Goal: Obtain resource: Obtain resource

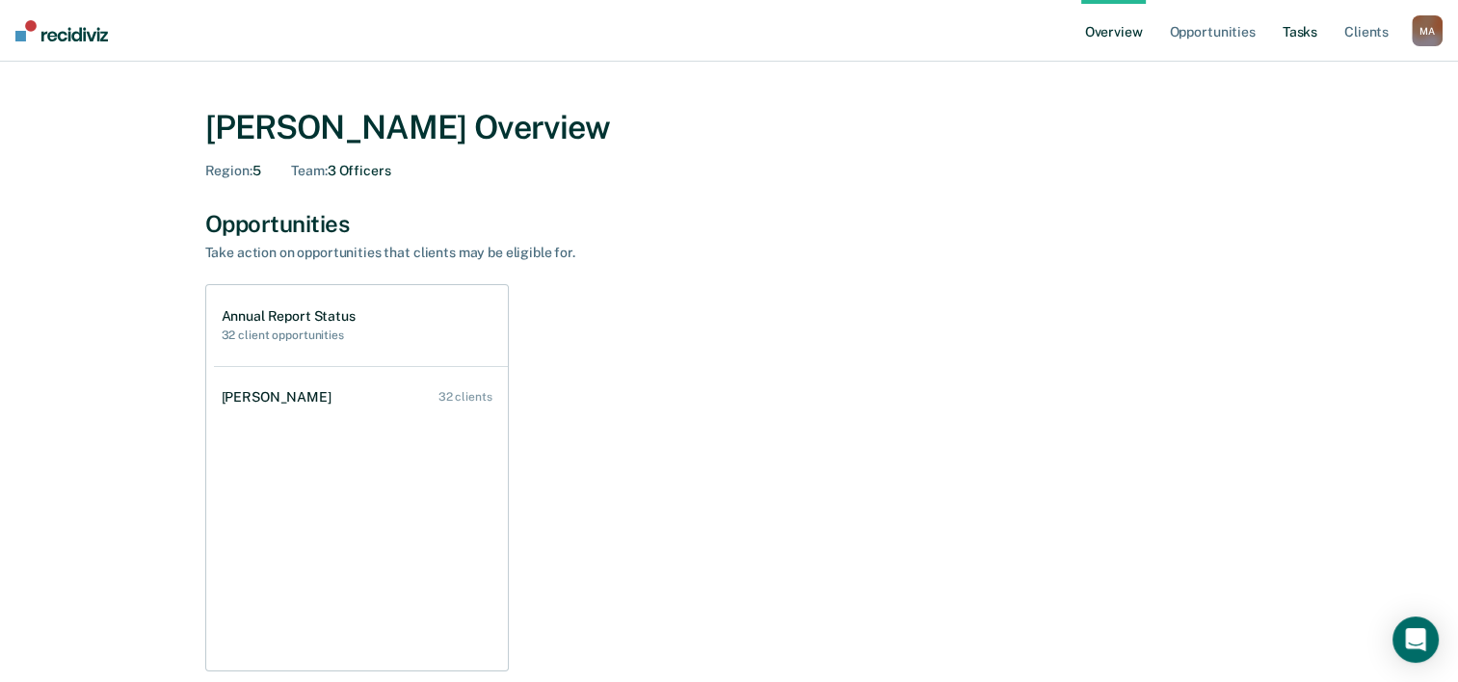
click at [1293, 34] on link "Tasks" at bounding box center [1300, 31] width 42 height 62
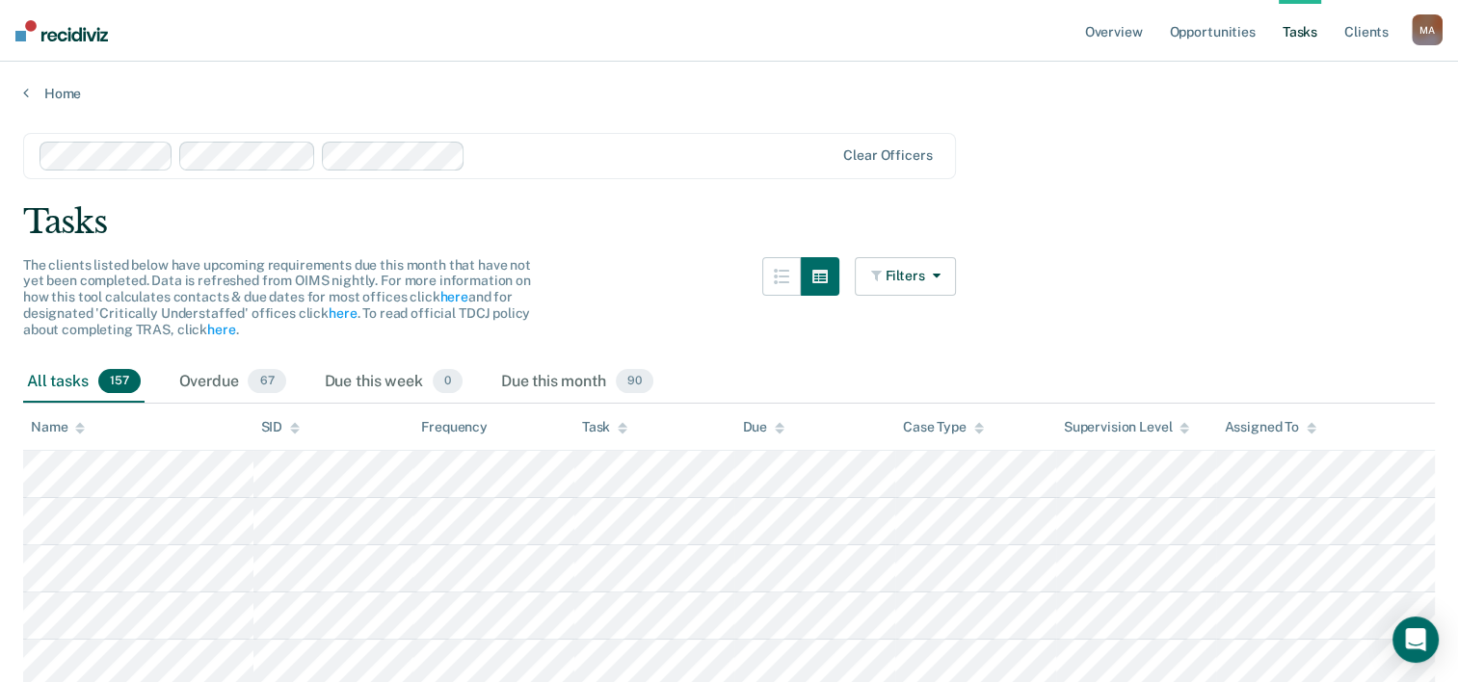
click at [532, 161] on div at bounding box center [653, 156] width 360 height 22
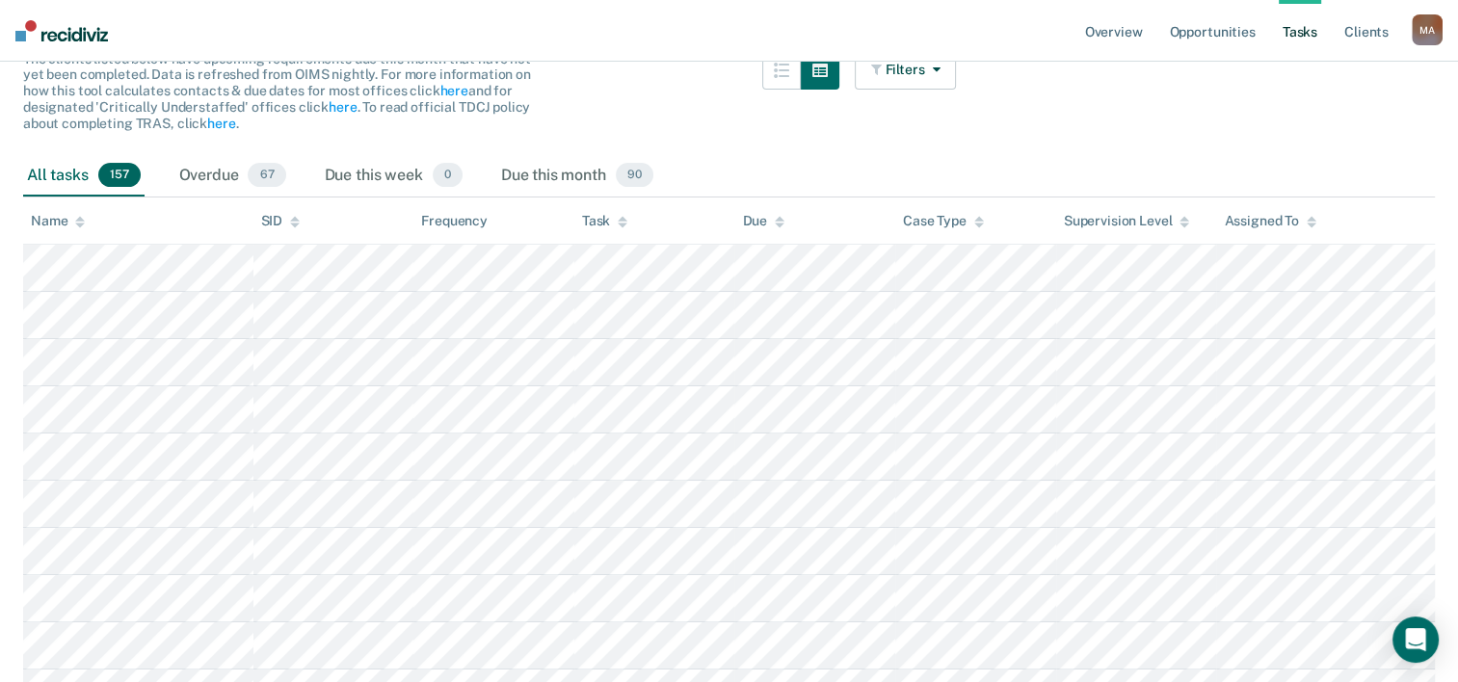
scroll to position [193, 0]
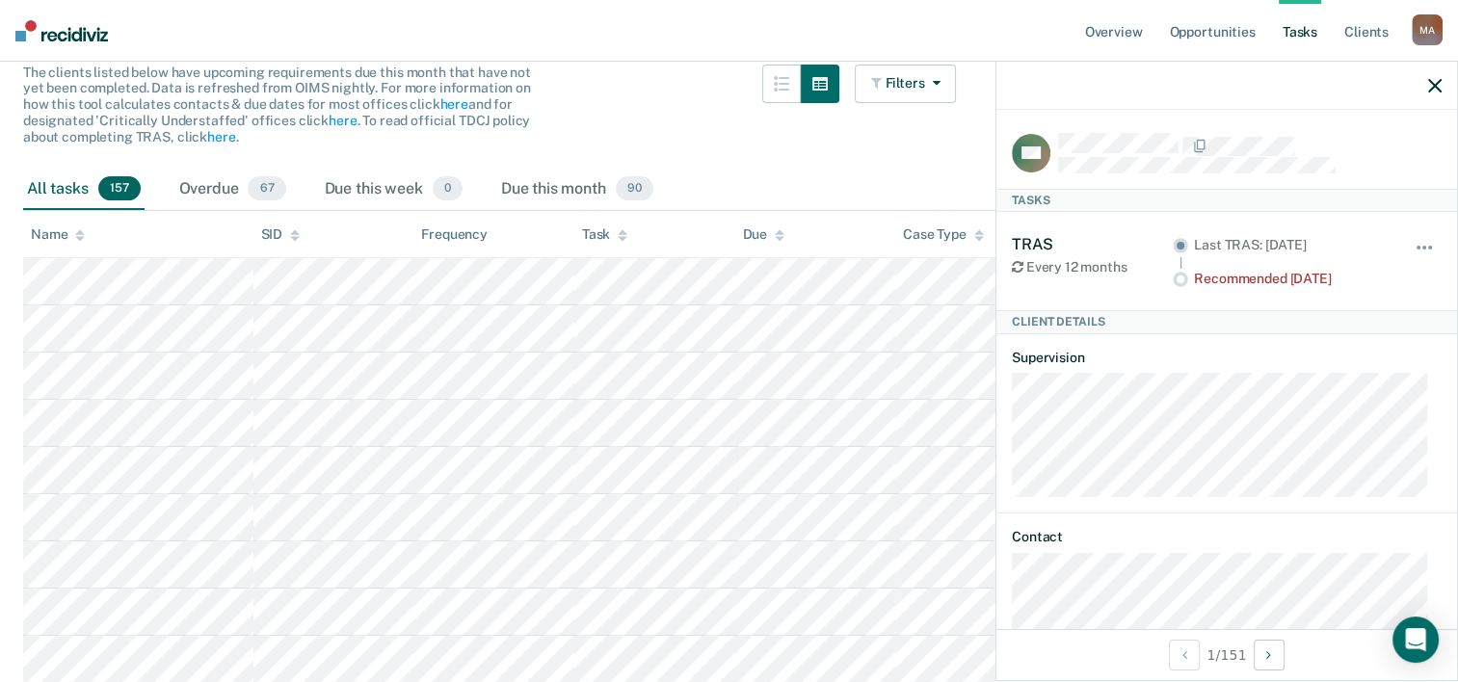
click at [924, 147] on div "Filters Contact Type Collateral Contact 1 ONLY Home Contact, Sch. 2 ONLY Home C…" at bounding box center [906, 117] width 102 height 104
click at [1434, 78] on button "button" at bounding box center [1434, 85] width 13 height 16
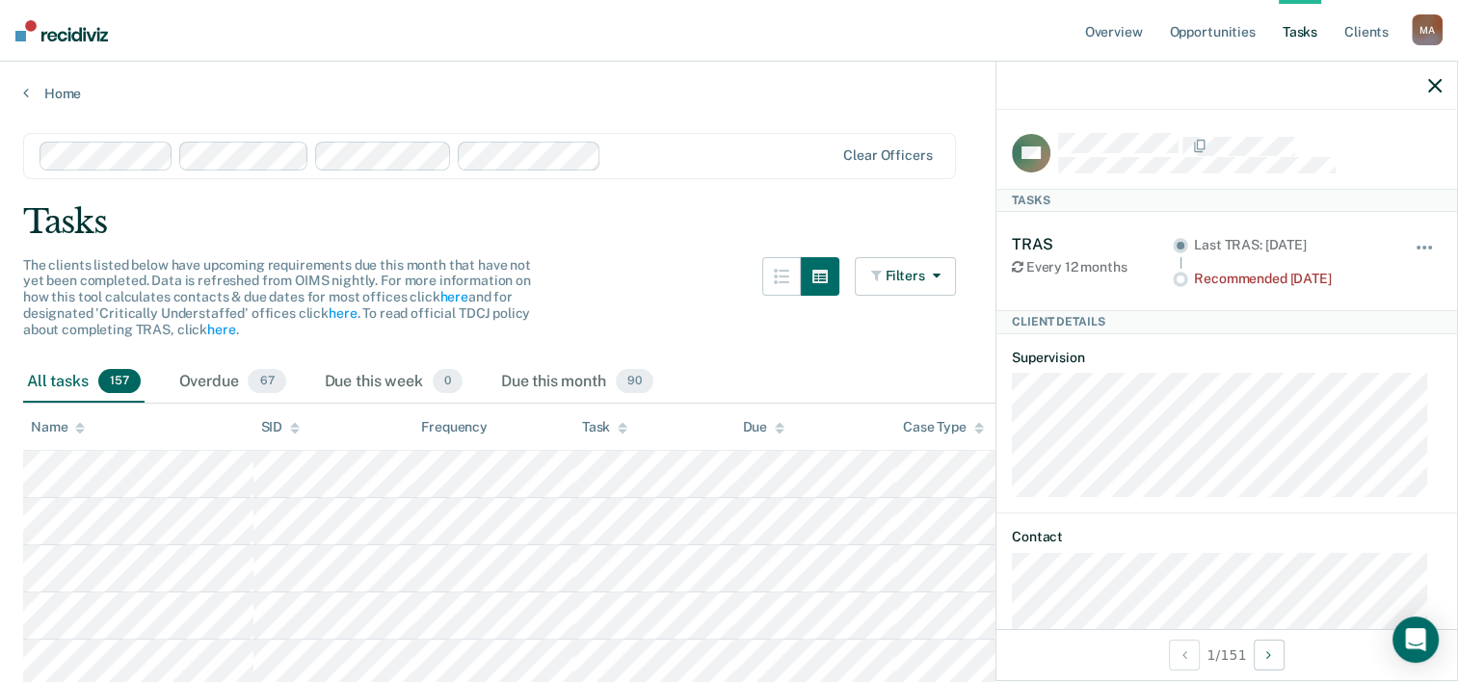
scroll to position [39, 0]
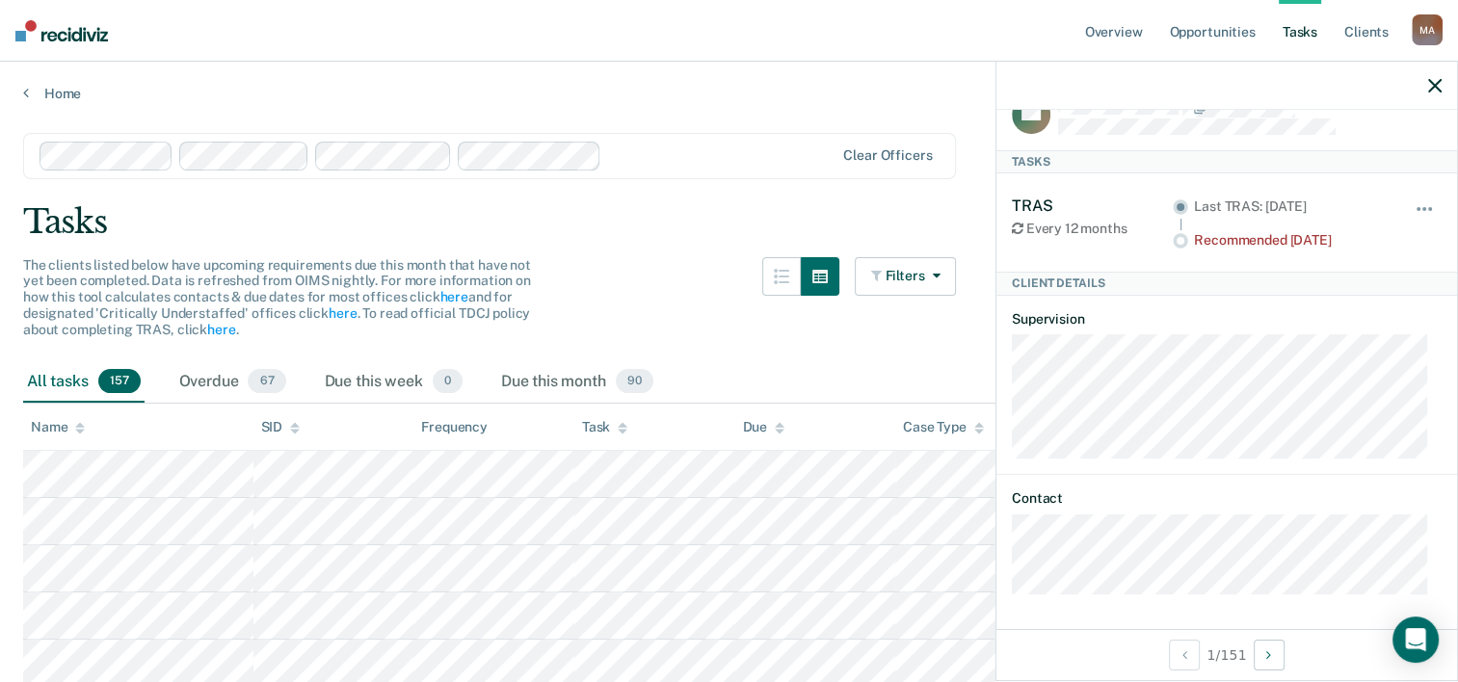
click at [1426, 82] on div at bounding box center [1226, 86] width 461 height 48
click at [1440, 89] on icon "button" at bounding box center [1434, 85] width 13 height 13
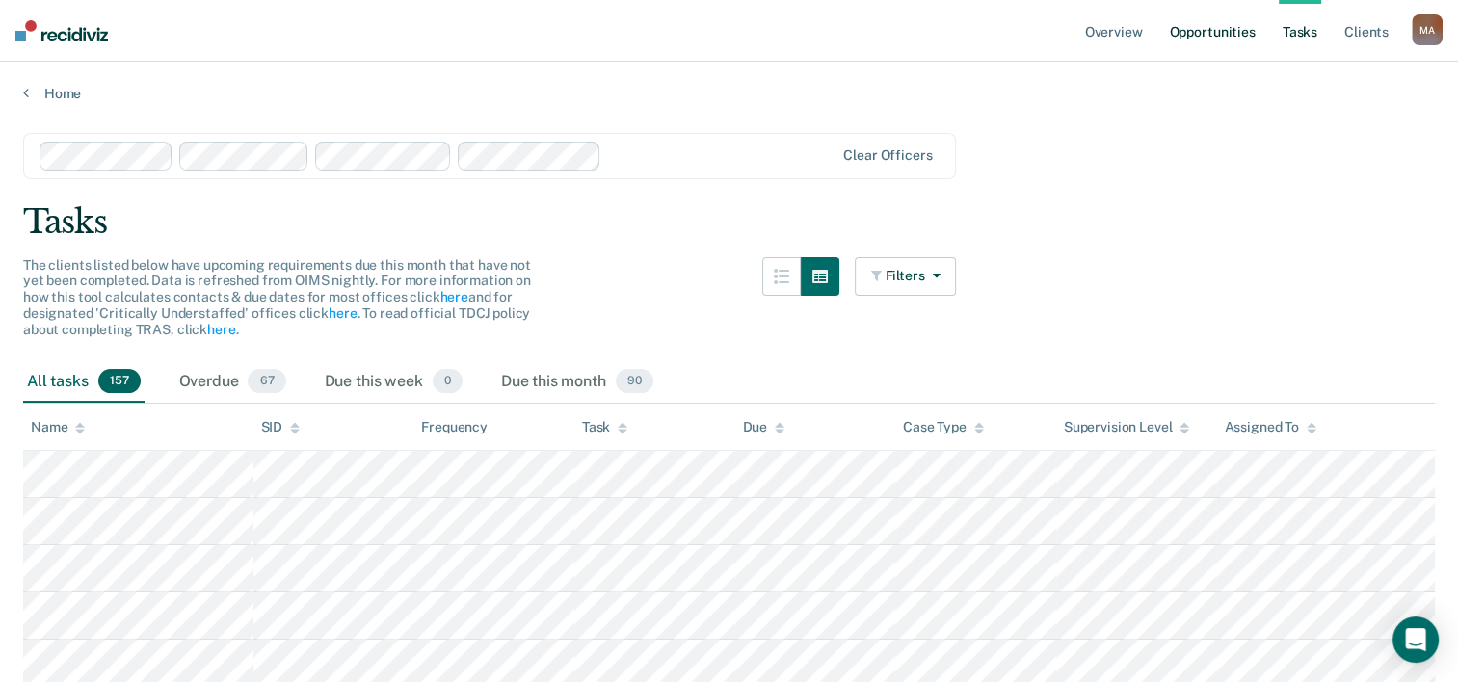
click at [1207, 29] on link "Opportunities" at bounding box center [1211, 31] width 93 height 62
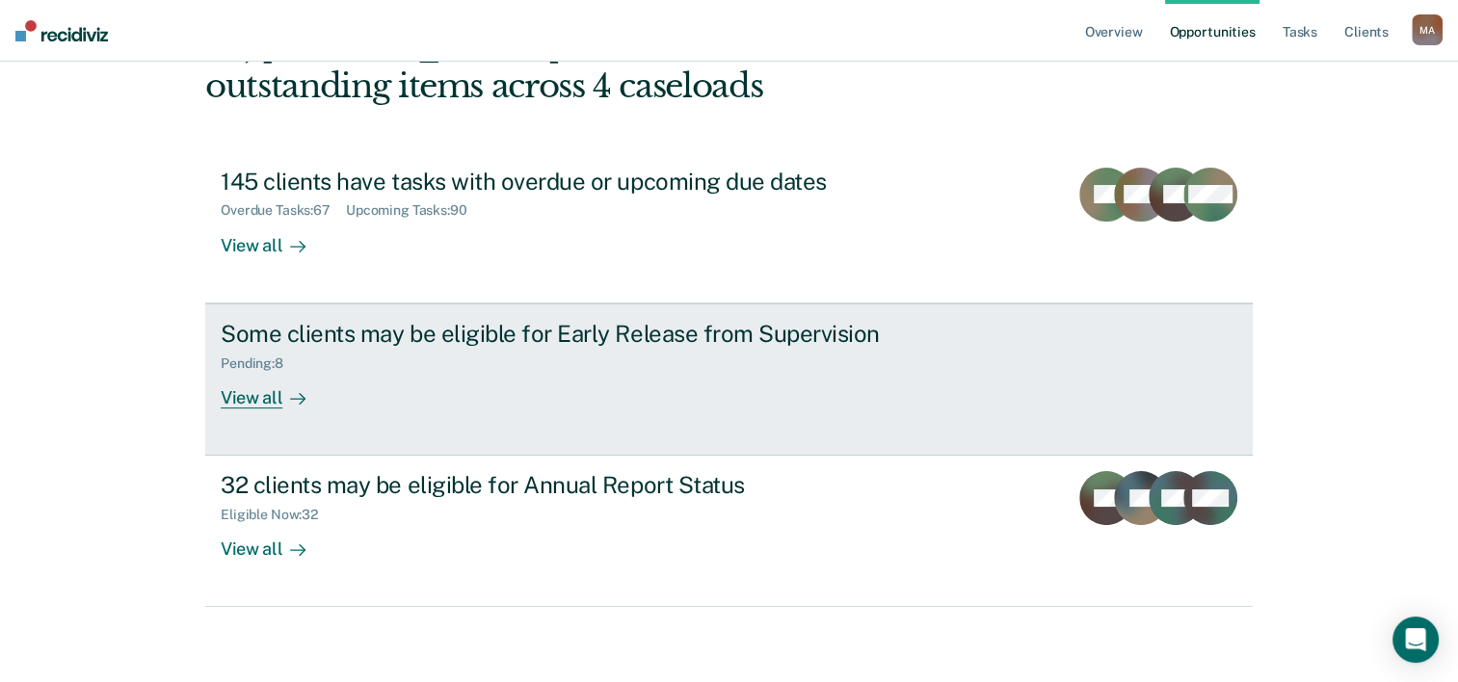
scroll to position [136, 0]
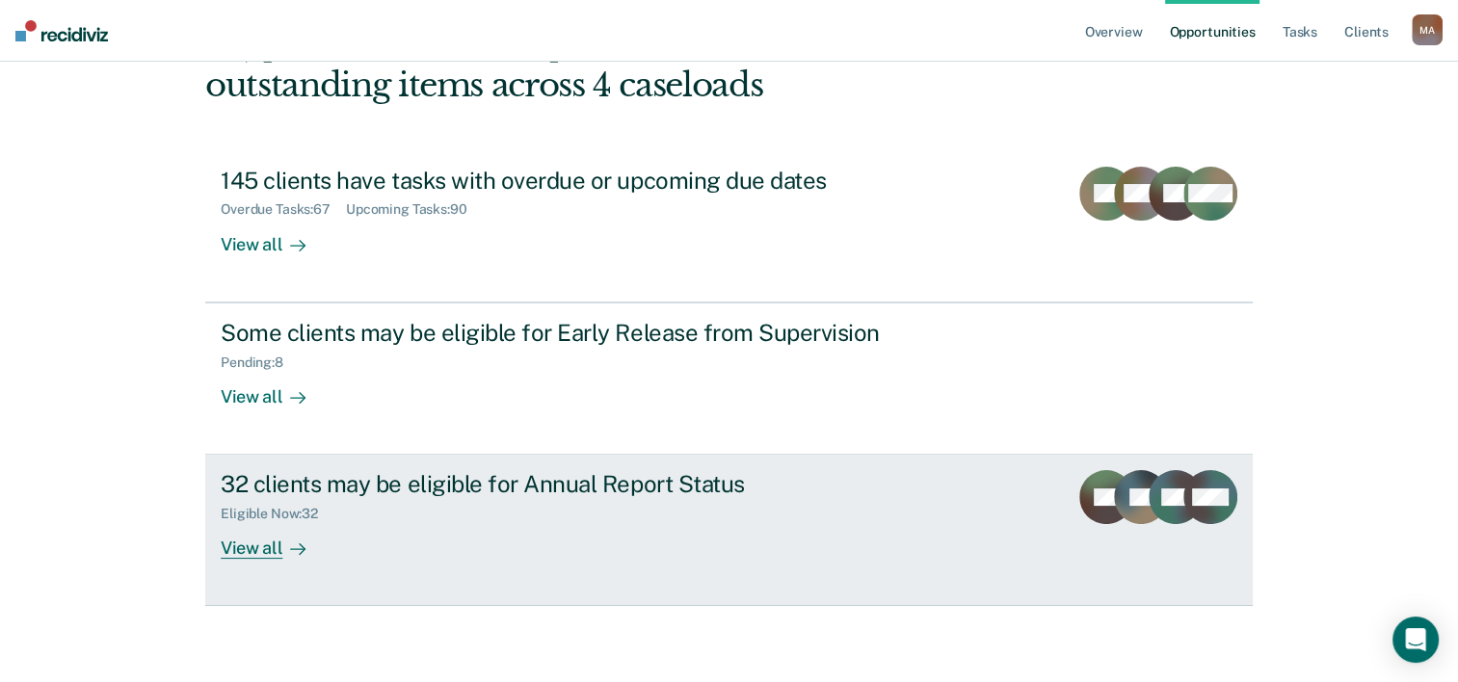
click at [261, 544] on div "View all" at bounding box center [275, 541] width 108 height 38
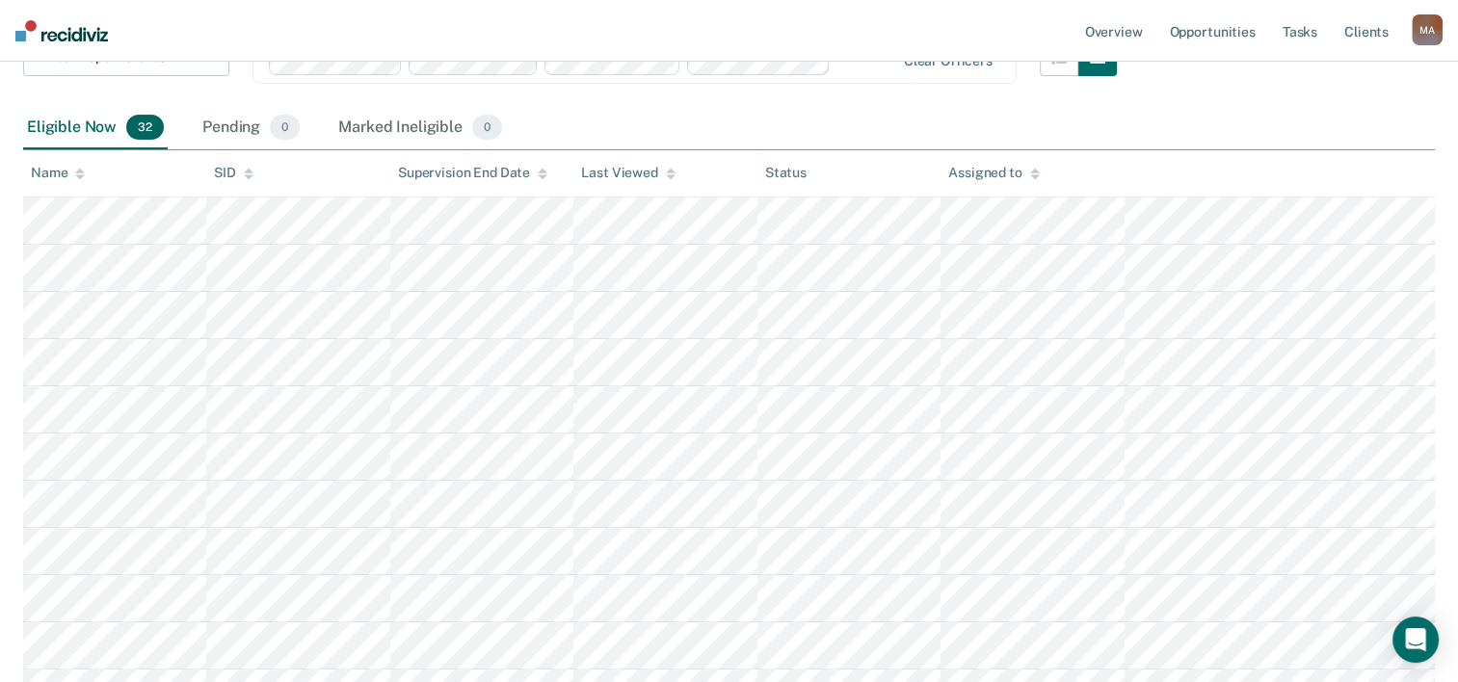
scroll to position [385, 0]
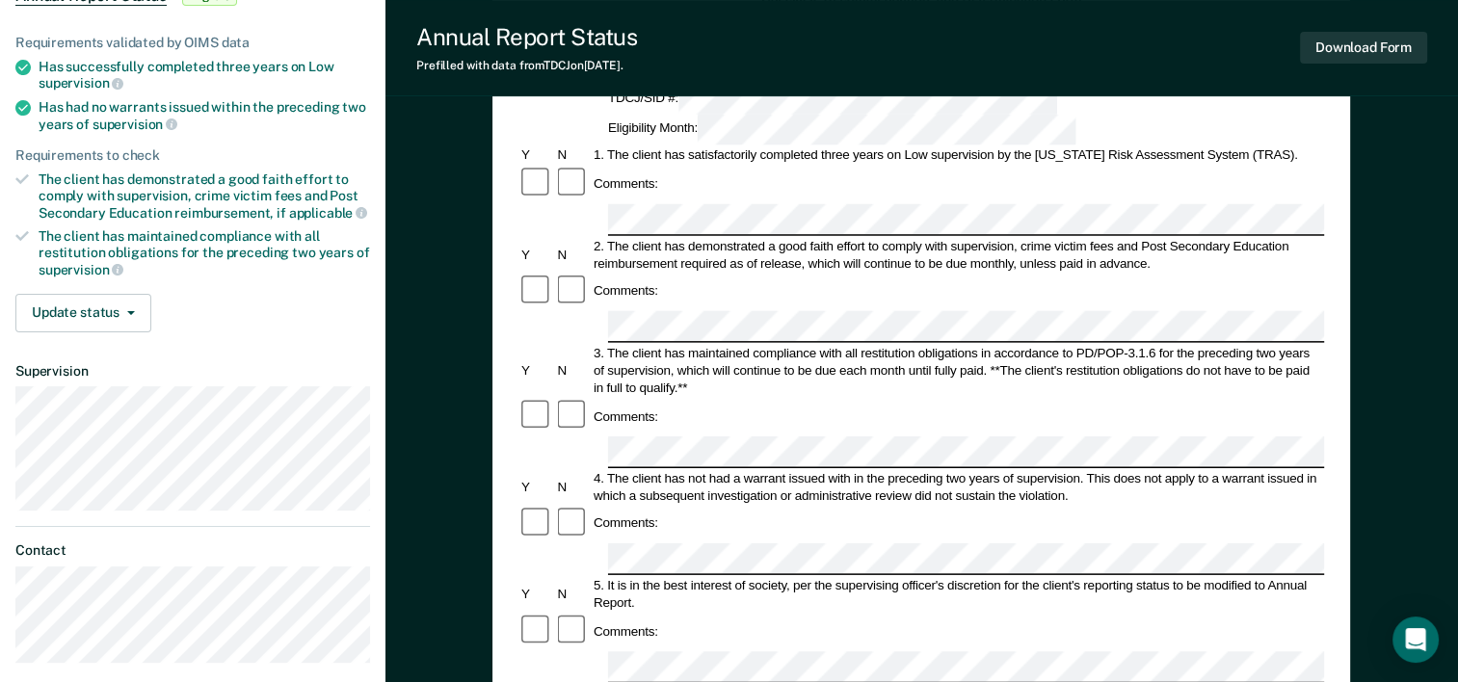
scroll to position [167, 0]
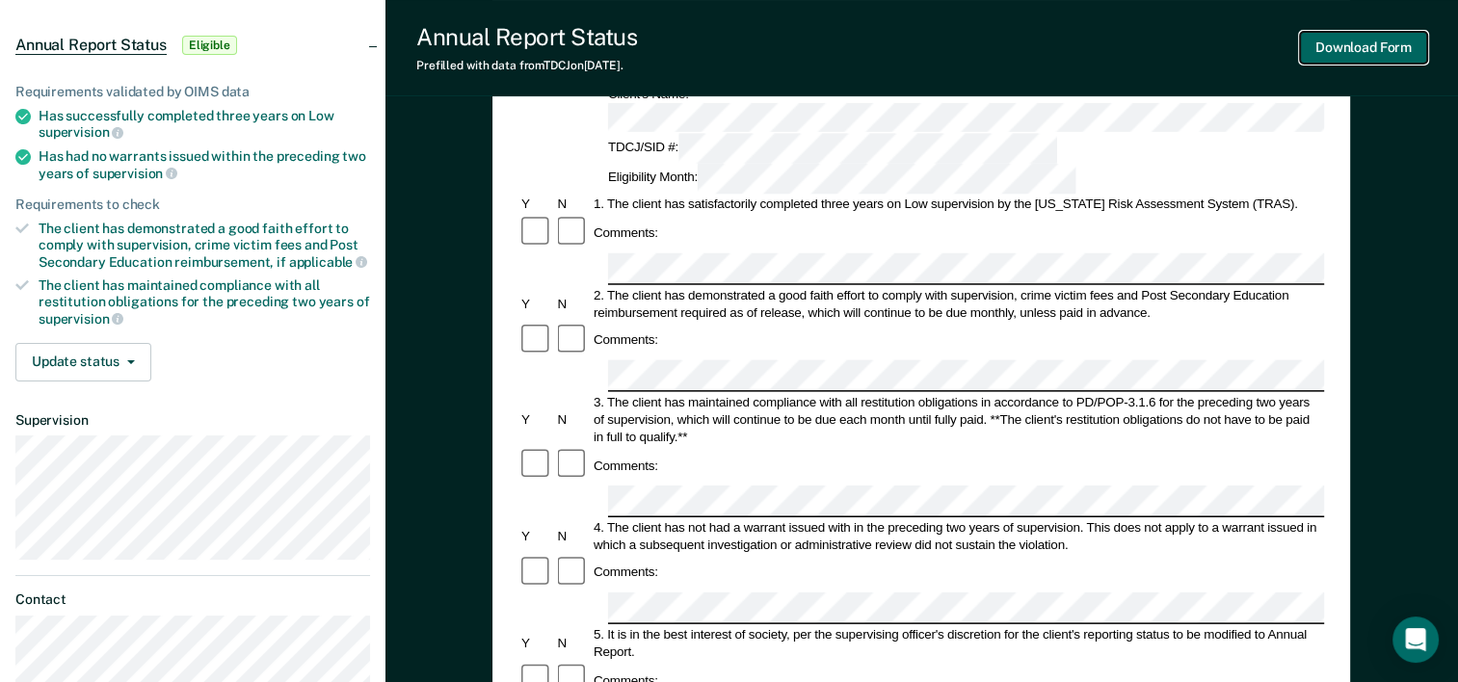
click at [1376, 42] on button "Download Form" at bounding box center [1363, 48] width 127 height 32
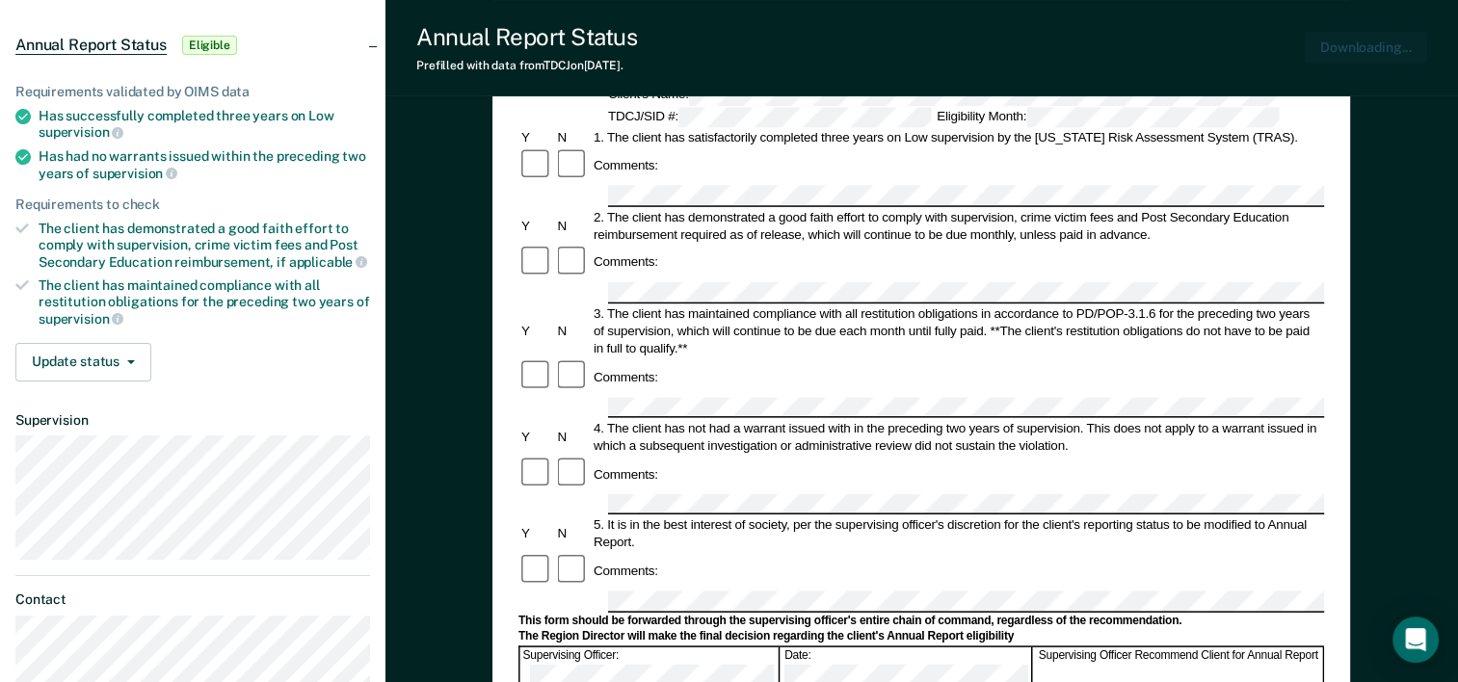
scroll to position [0, 0]
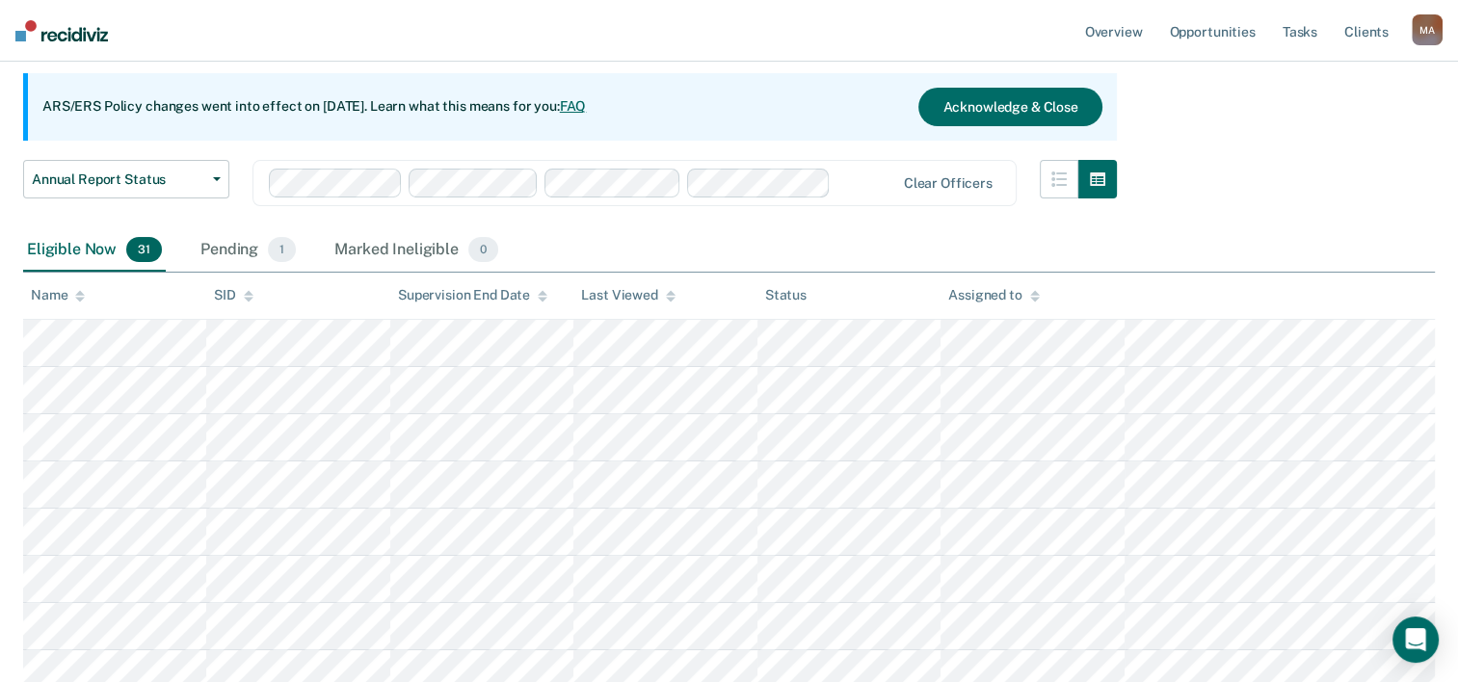
scroll to position [385, 0]
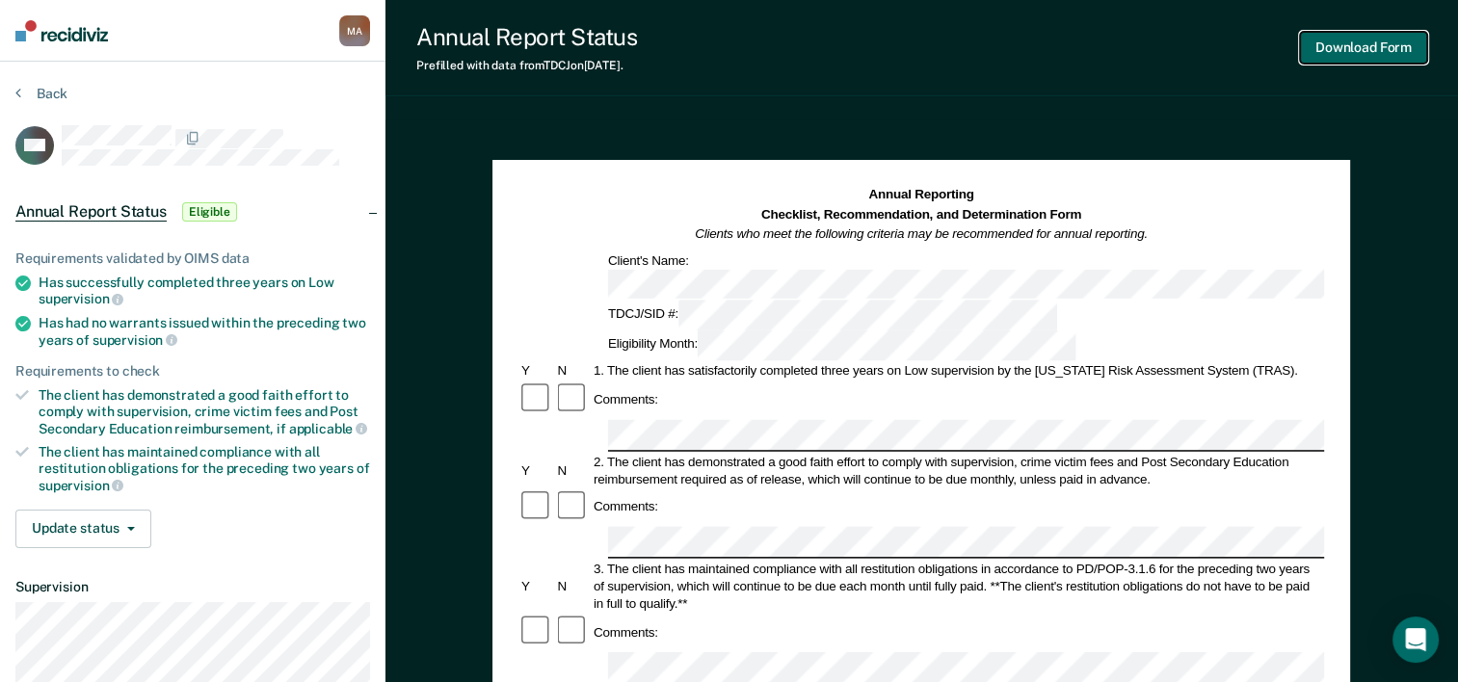
click at [1353, 50] on button "Download Form" at bounding box center [1363, 48] width 127 height 32
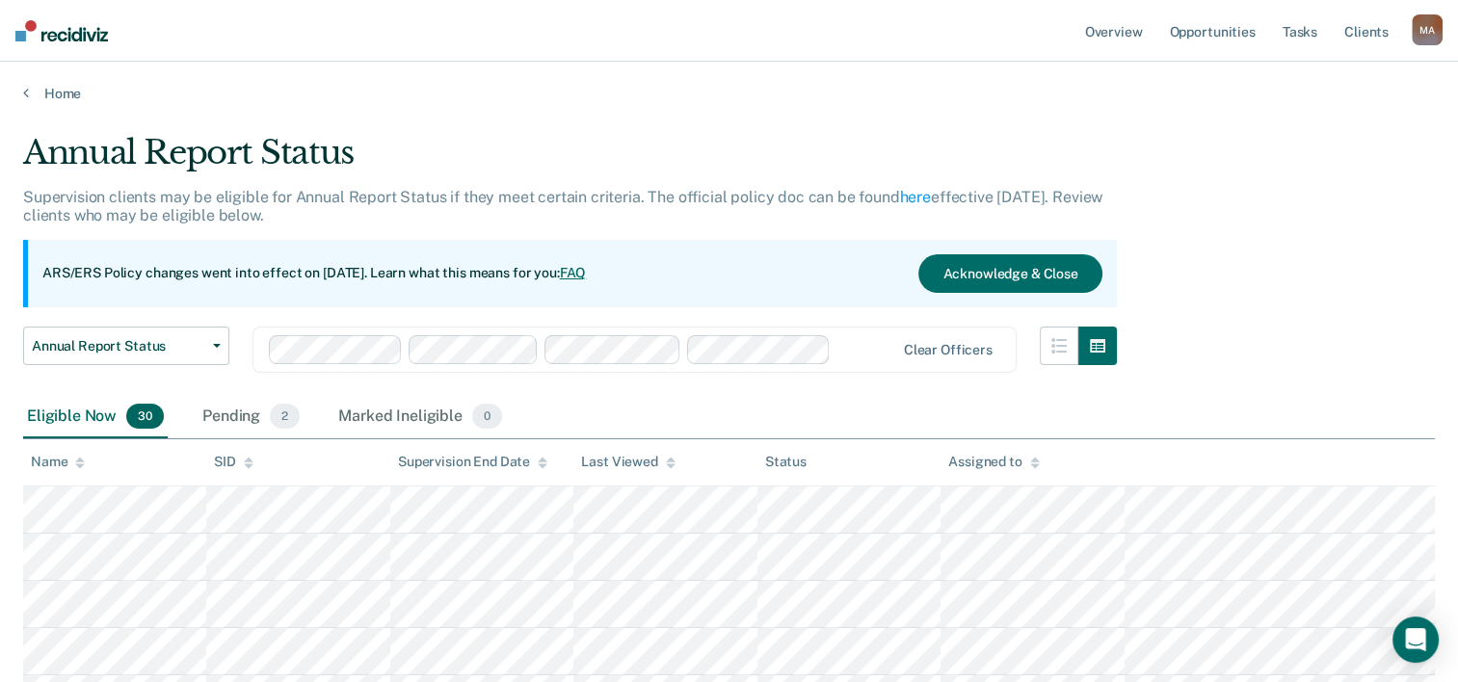
scroll to position [385, 0]
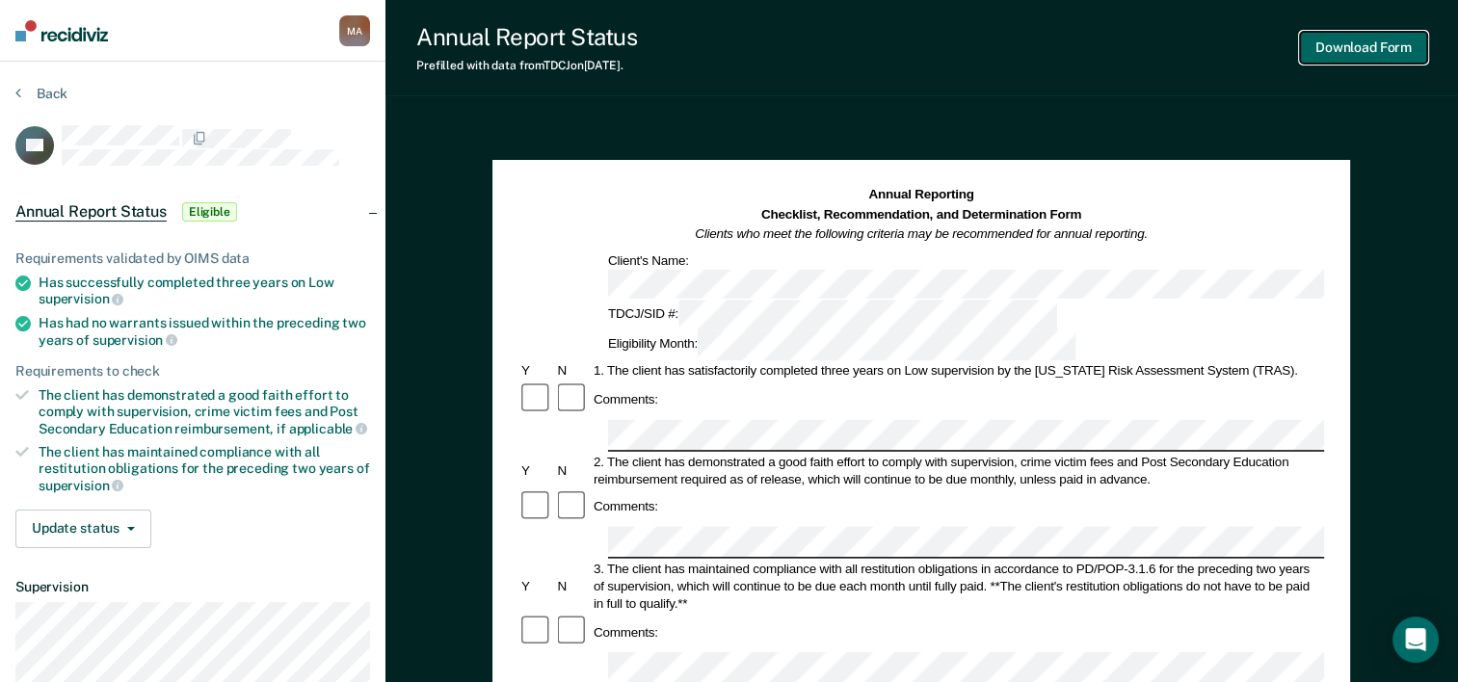
click at [1336, 55] on button "Download Form" at bounding box center [1363, 48] width 127 height 32
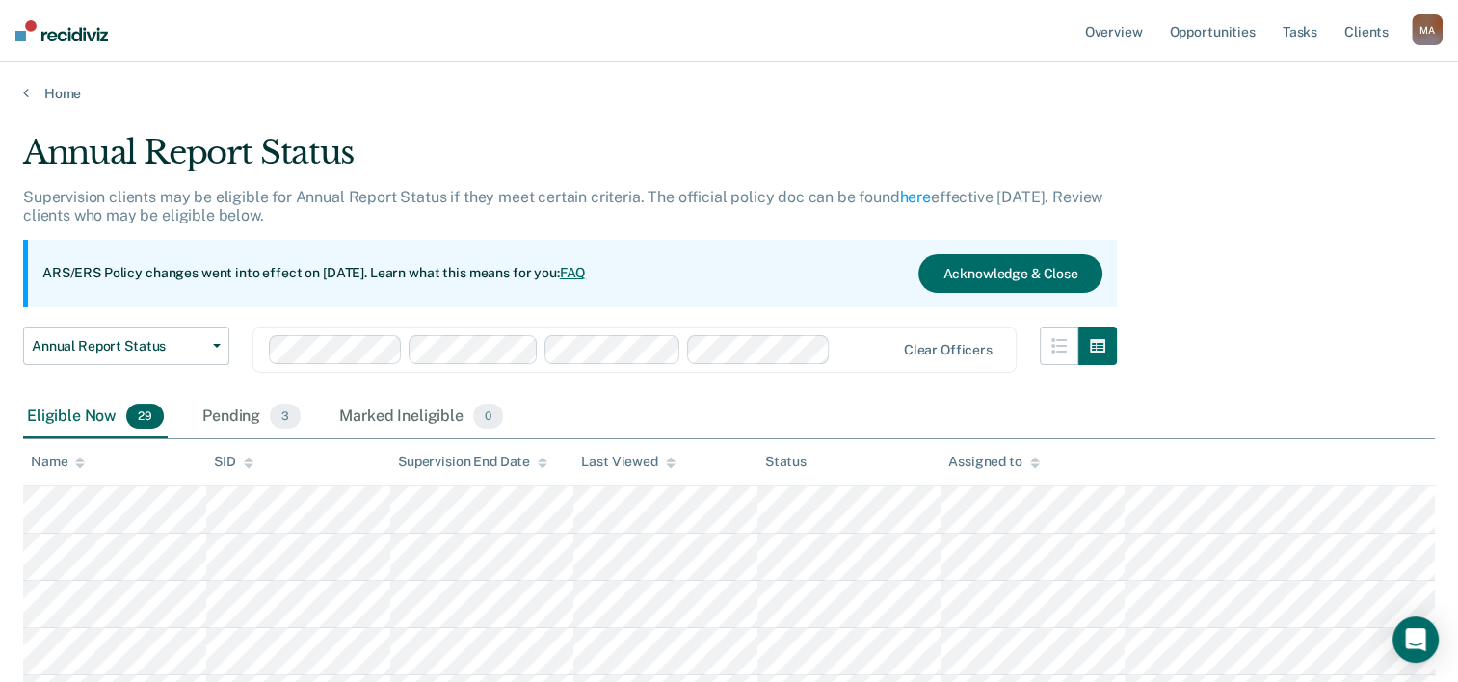
scroll to position [385, 0]
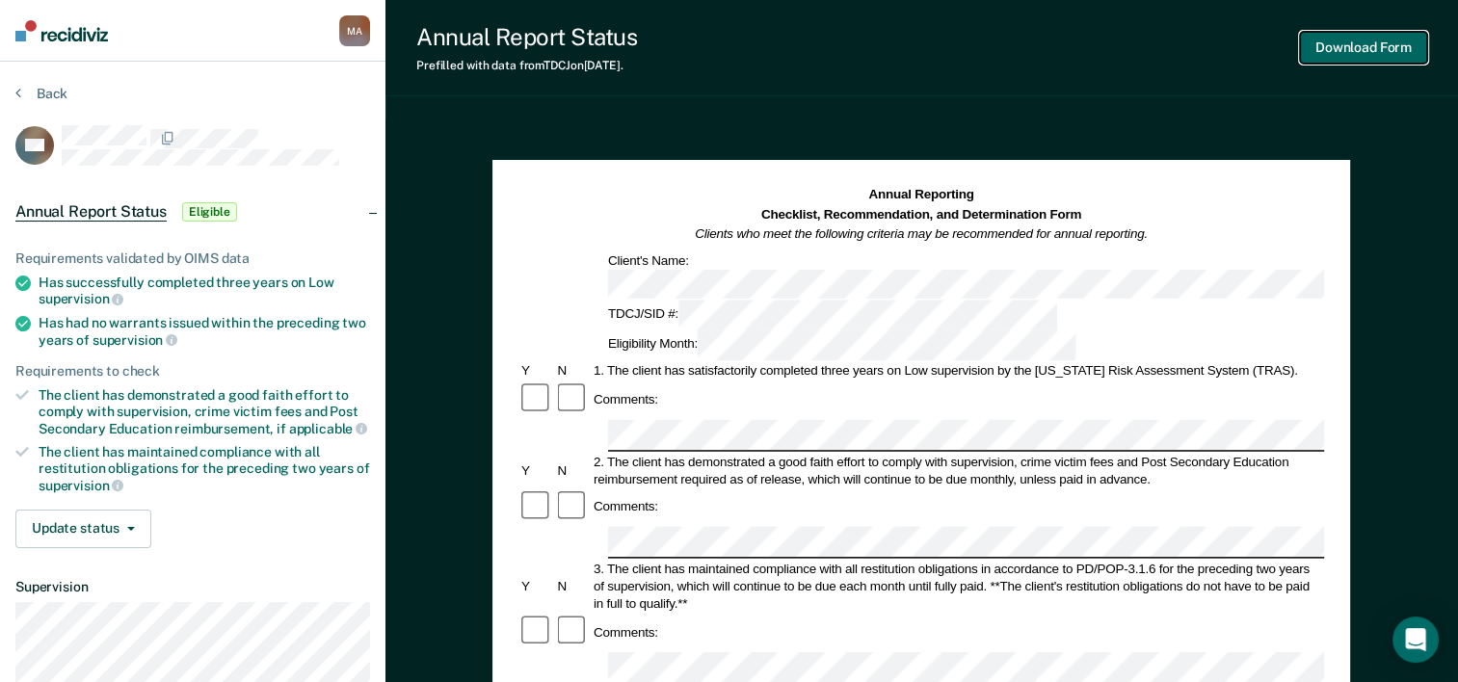
click at [1360, 41] on button "Download Form" at bounding box center [1363, 48] width 127 height 32
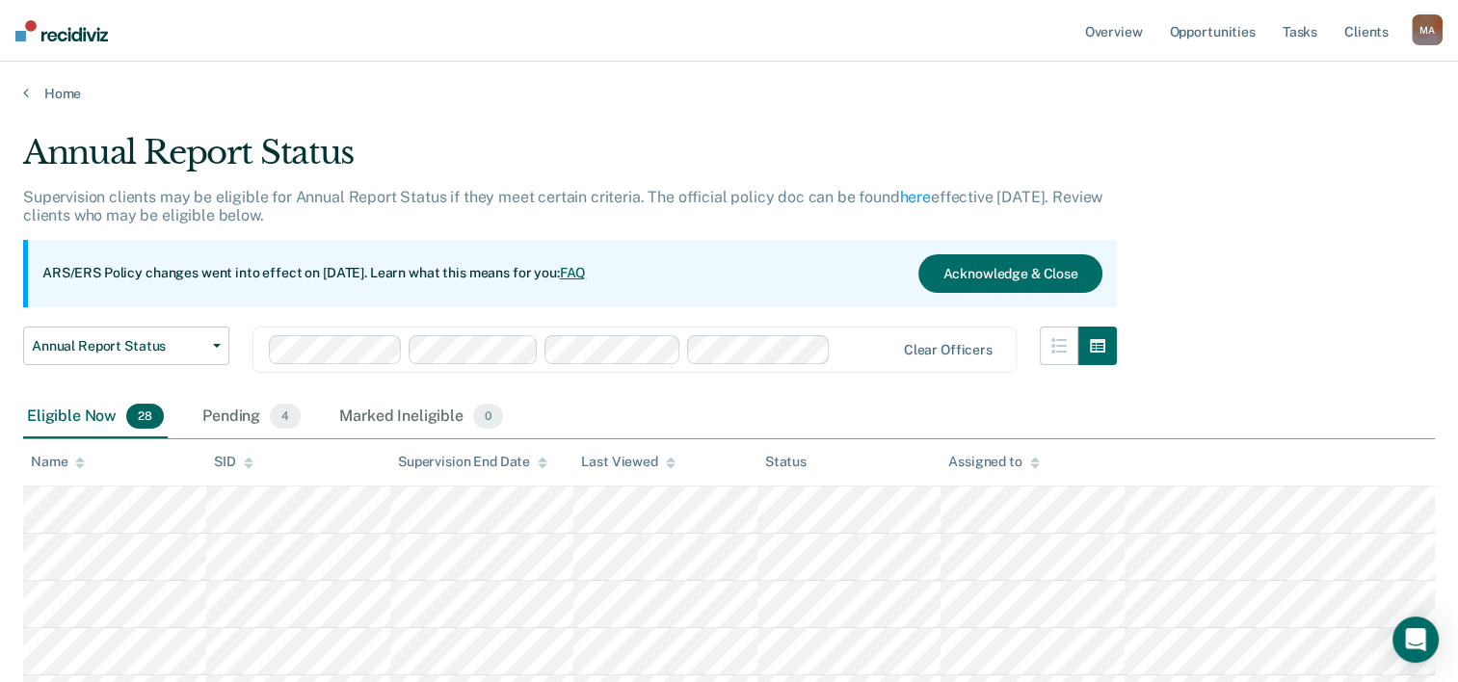
scroll to position [385, 0]
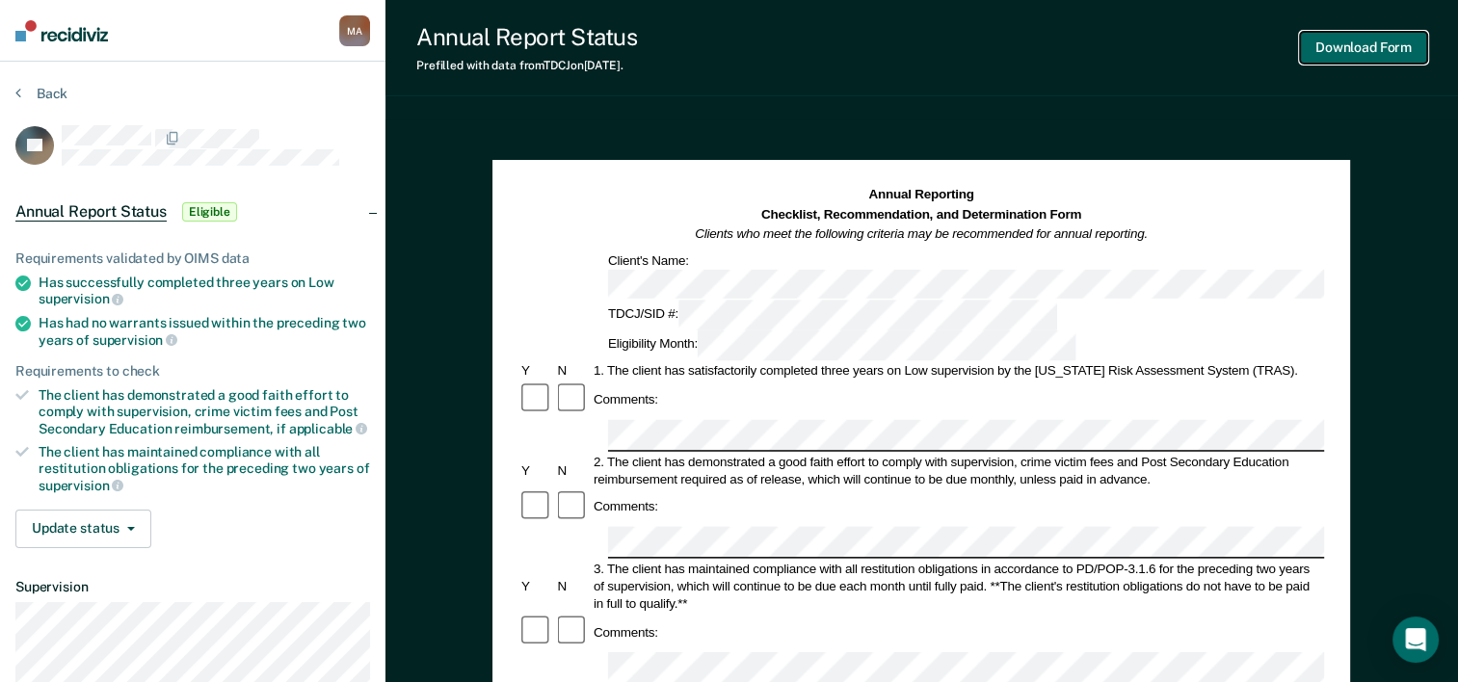
click at [1351, 48] on button "Download Form" at bounding box center [1363, 48] width 127 height 32
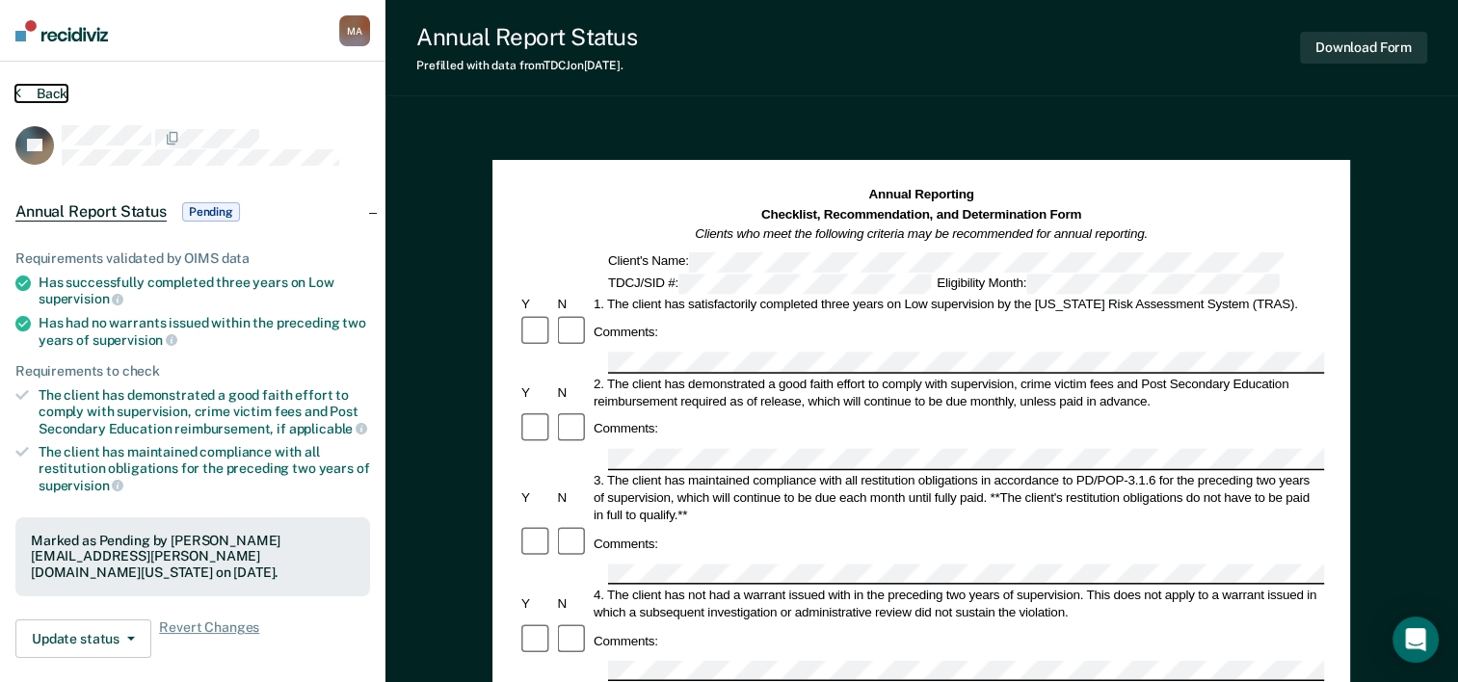
click at [31, 95] on button "Back" at bounding box center [41, 93] width 52 height 17
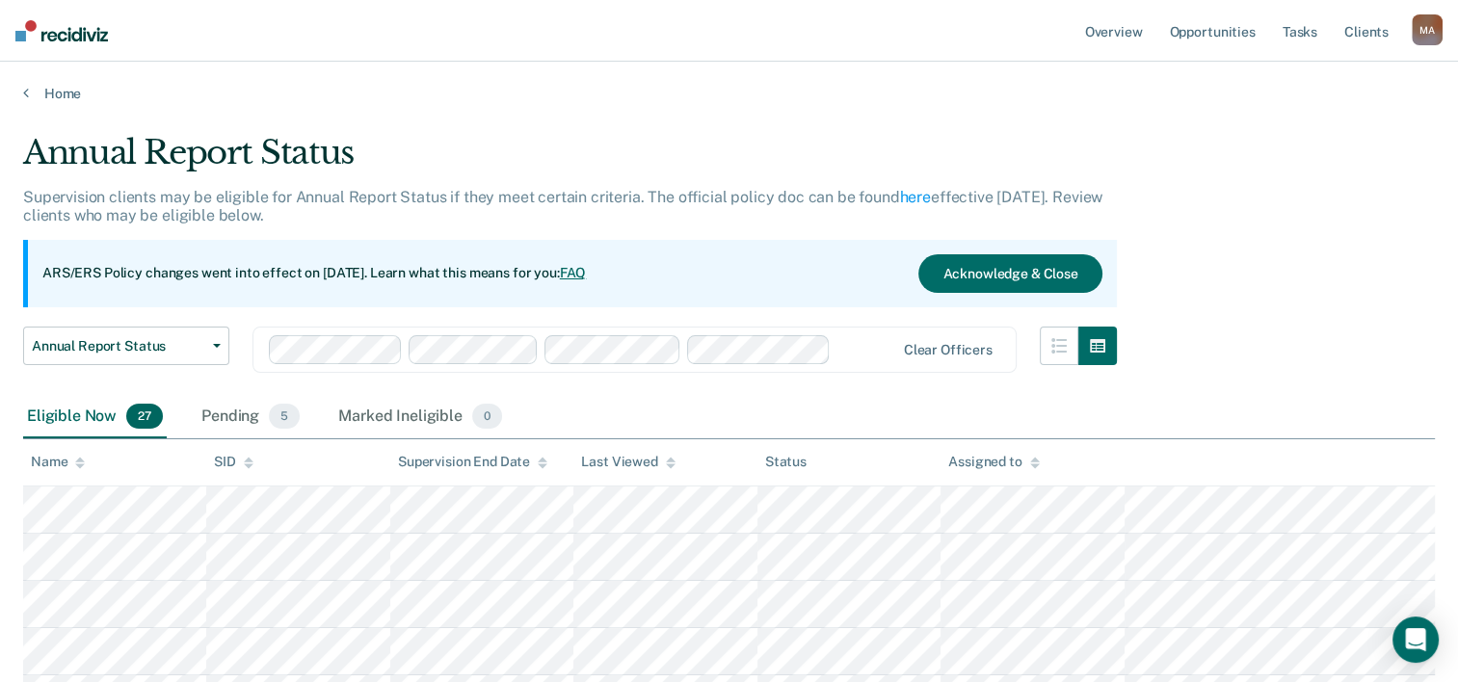
scroll to position [385, 0]
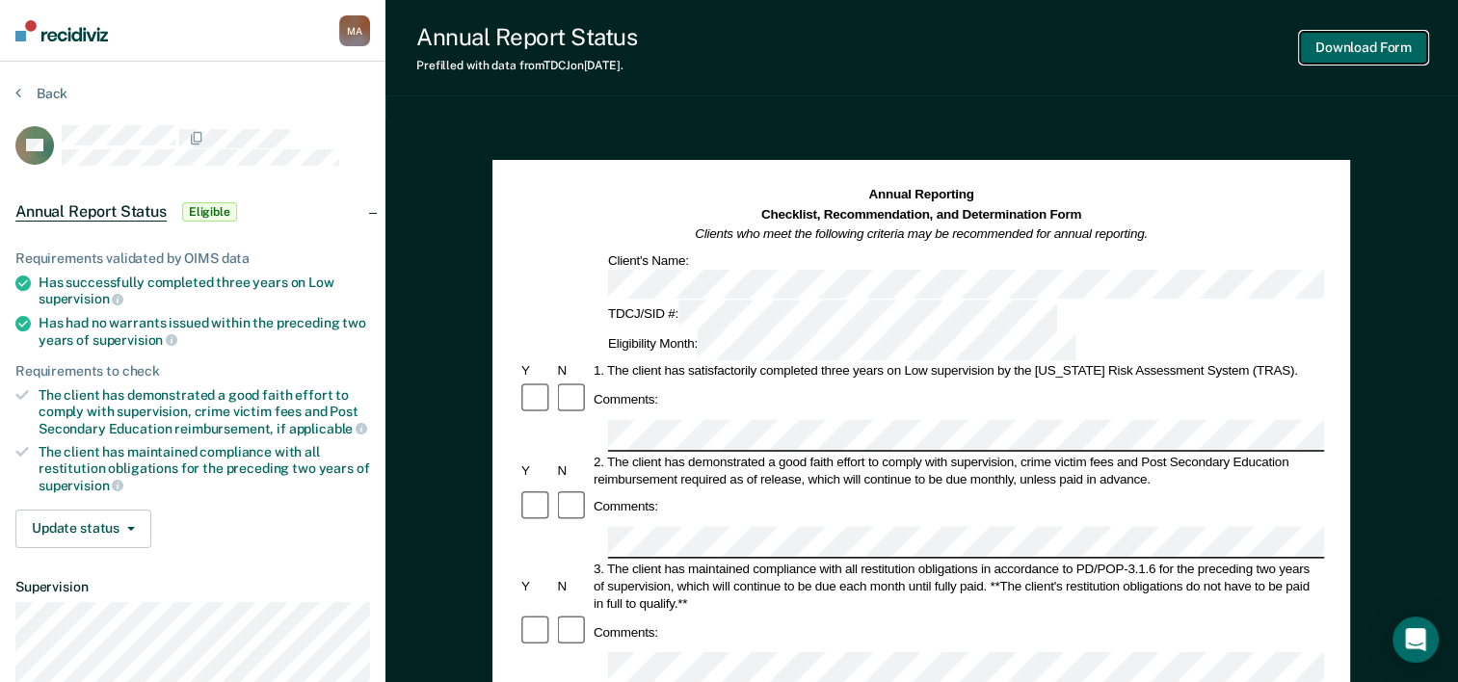
click at [1338, 40] on button "Download Form" at bounding box center [1363, 48] width 127 height 32
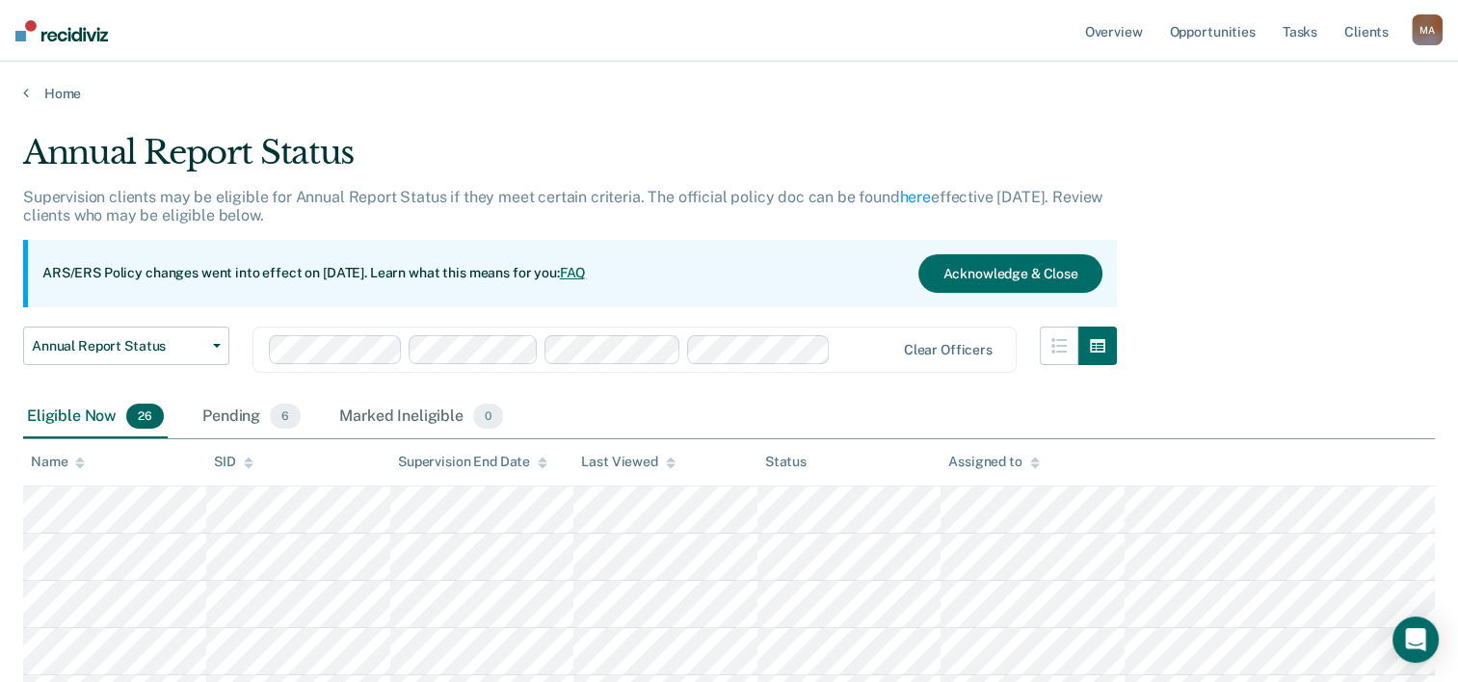
scroll to position [385, 0]
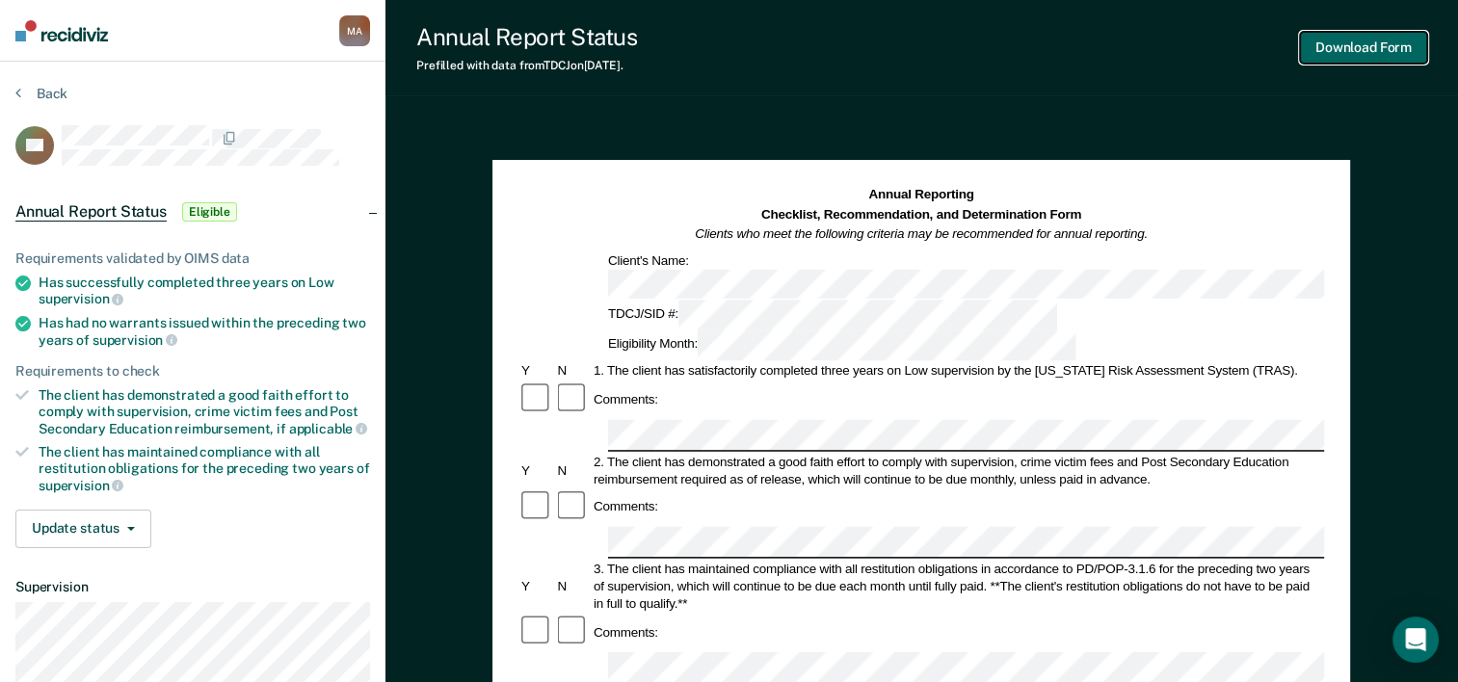
click at [1373, 46] on button "Download Form" at bounding box center [1363, 48] width 127 height 32
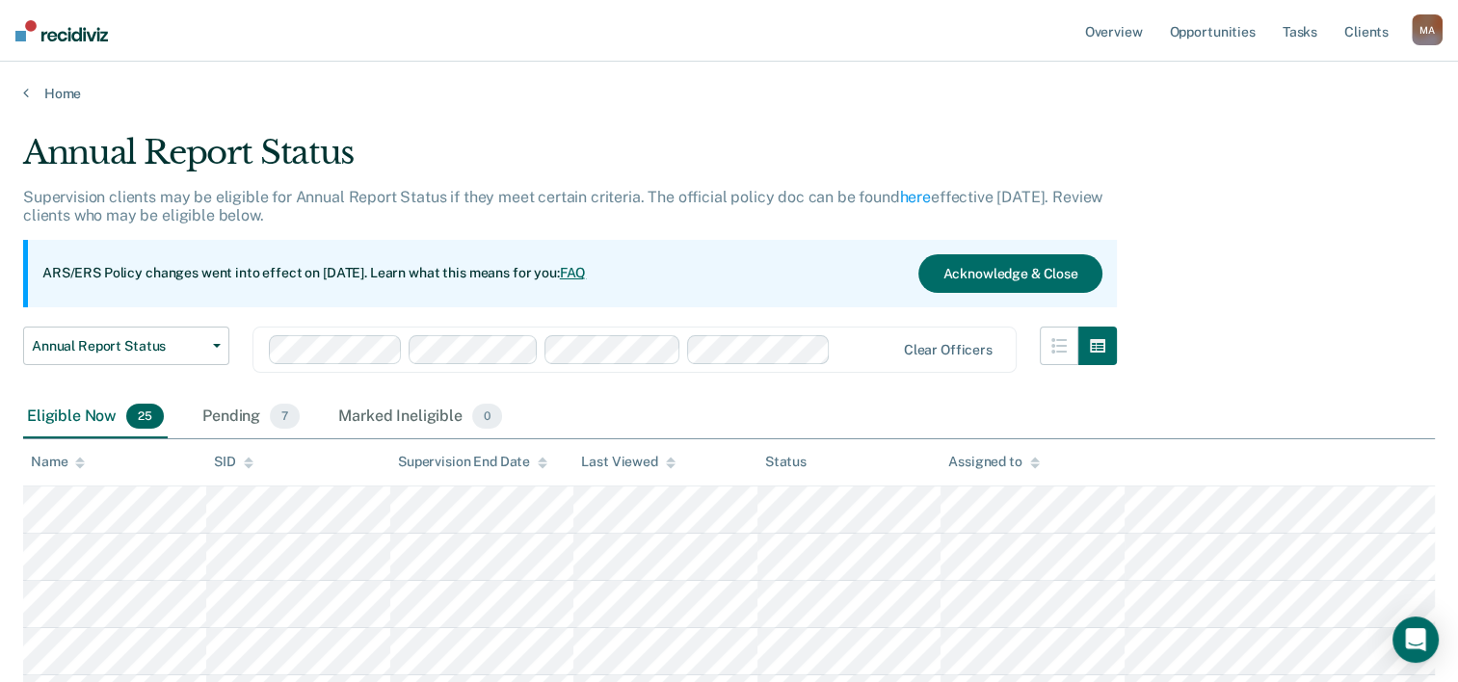
scroll to position [385, 0]
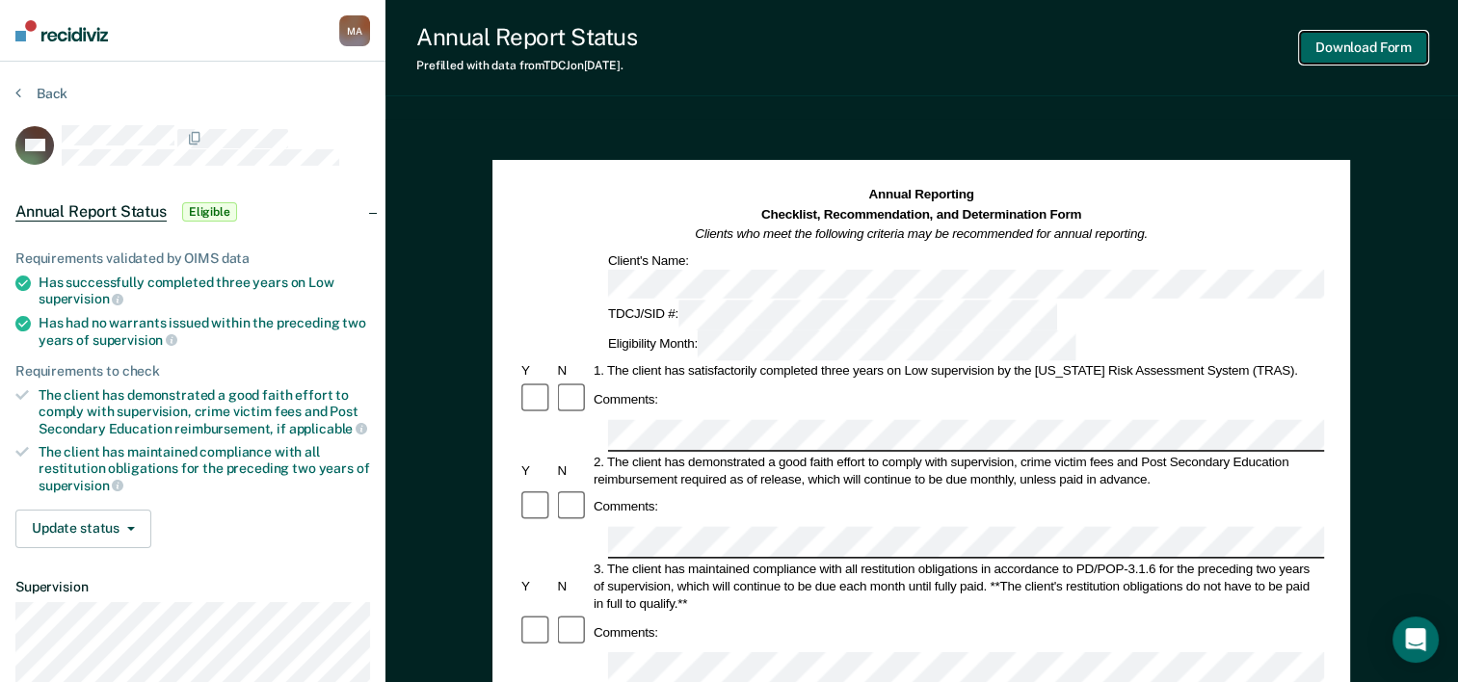
click at [1329, 45] on button "Download Form" at bounding box center [1363, 48] width 127 height 32
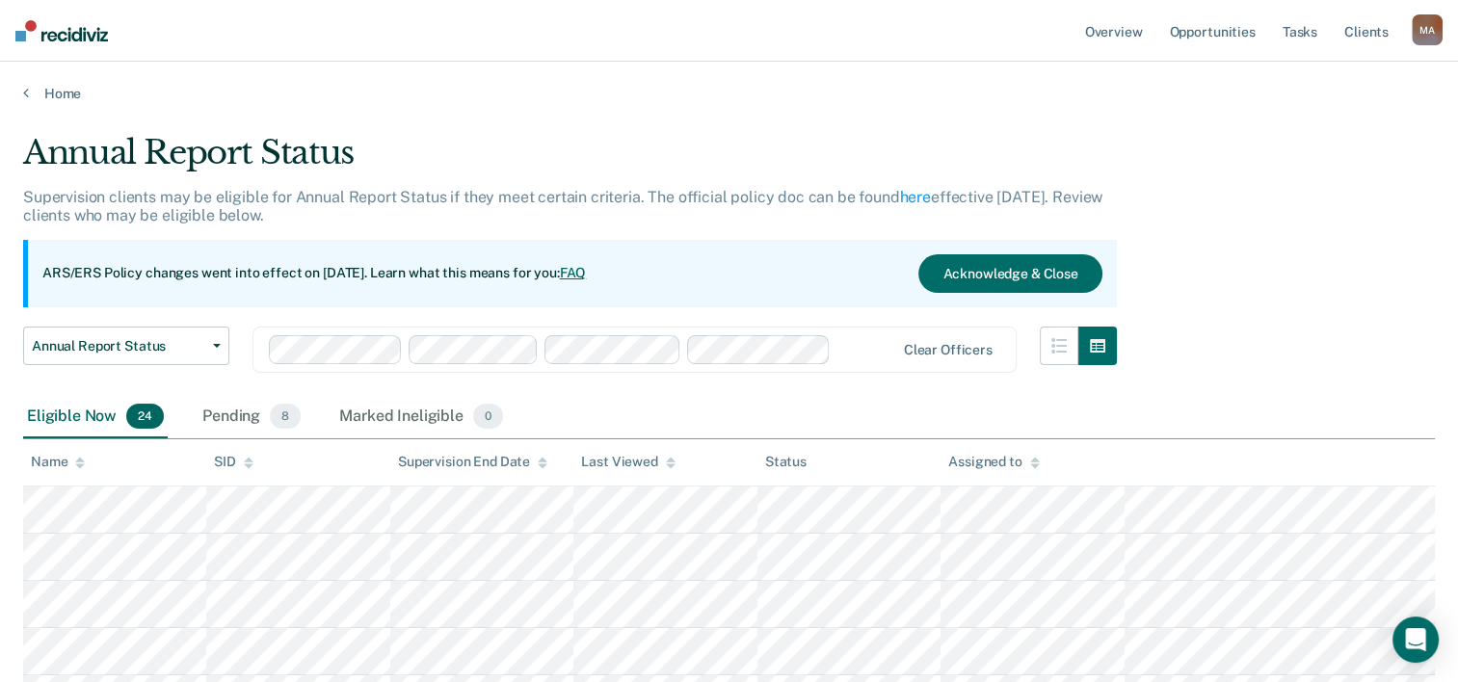
scroll to position [385, 0]
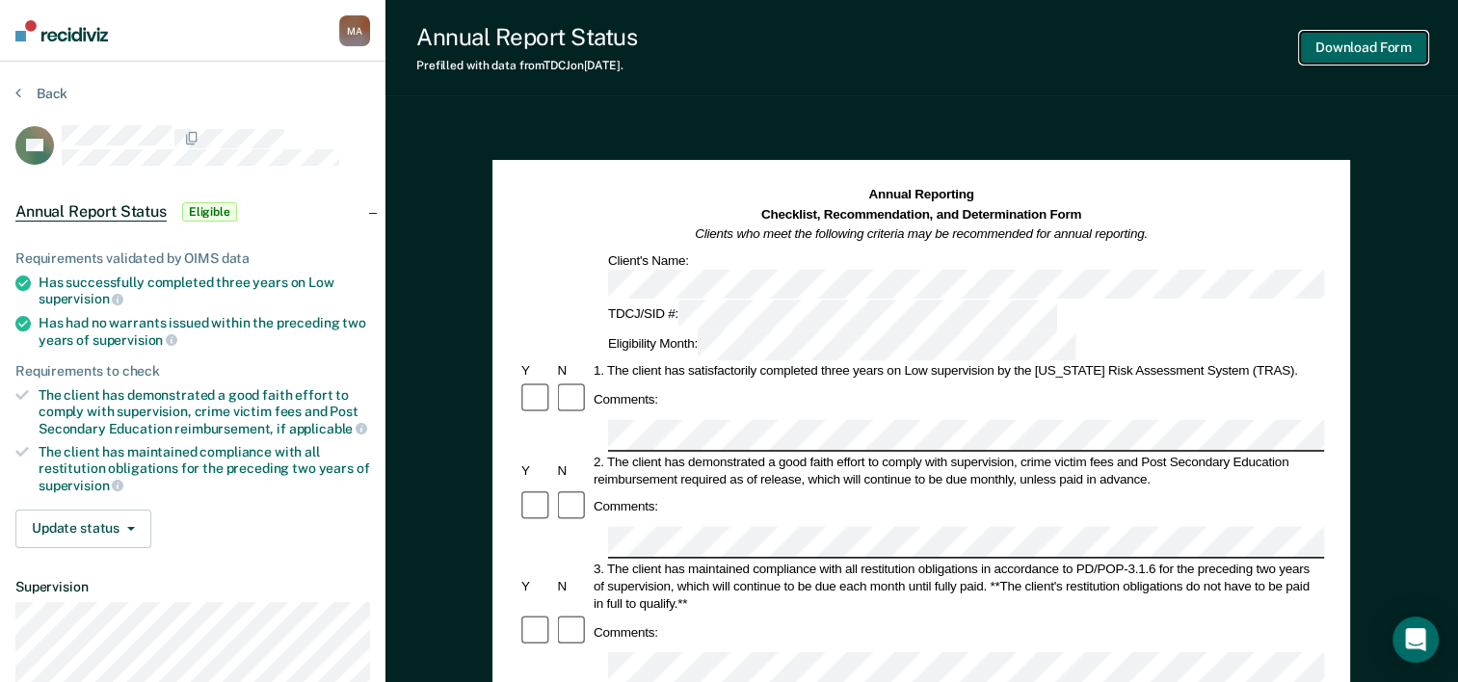
click at [1372, 42] on button "Download Form" at bounding box center [1363, 48] width 127 height 32
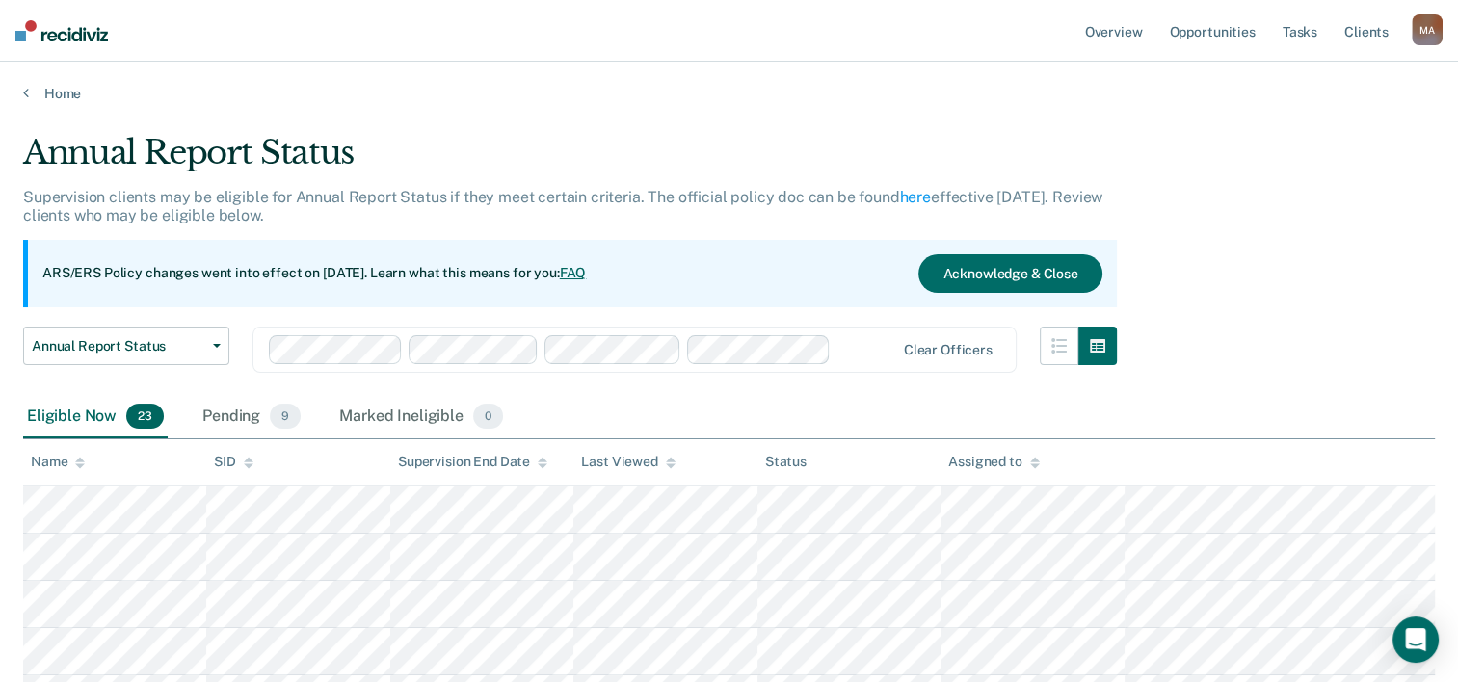
scroll to position [385, 0]
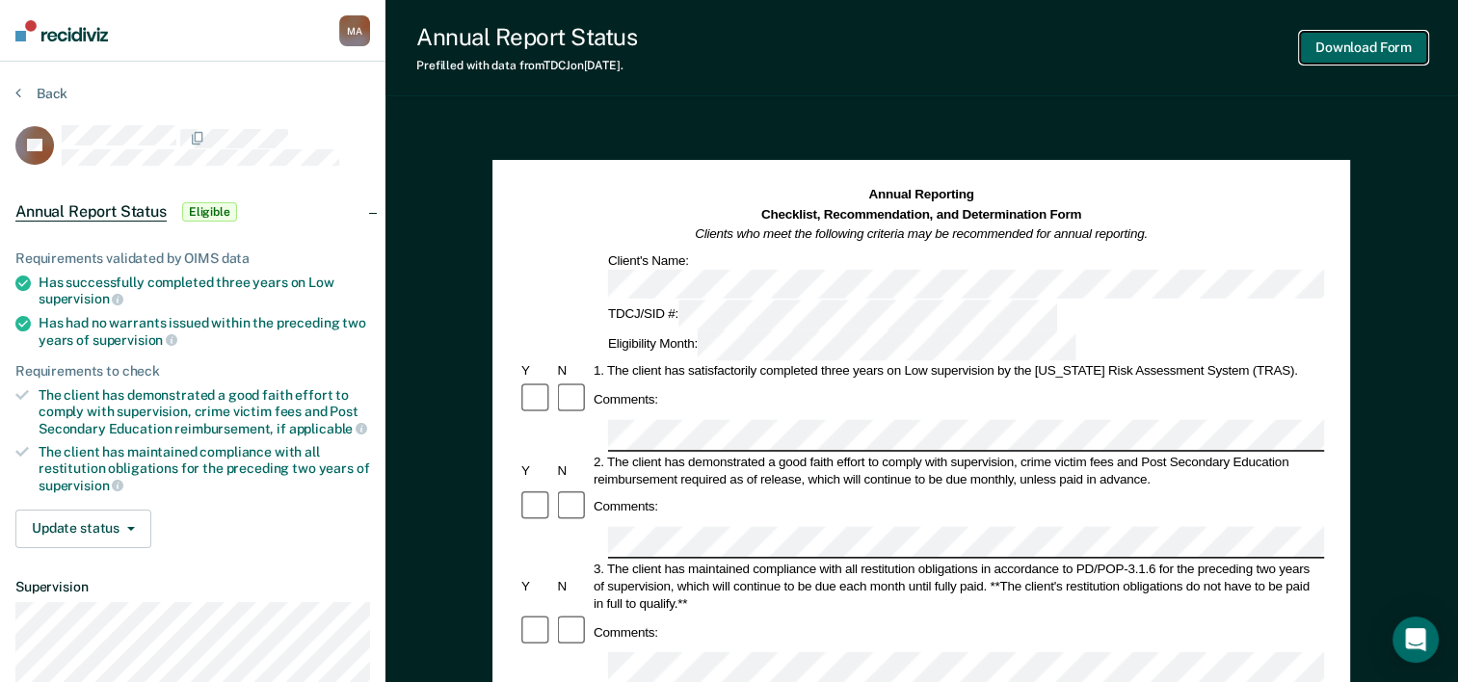
click at [1353, 50] on button "Download Form" at bounding box center [1363, 48] width 127 height 32
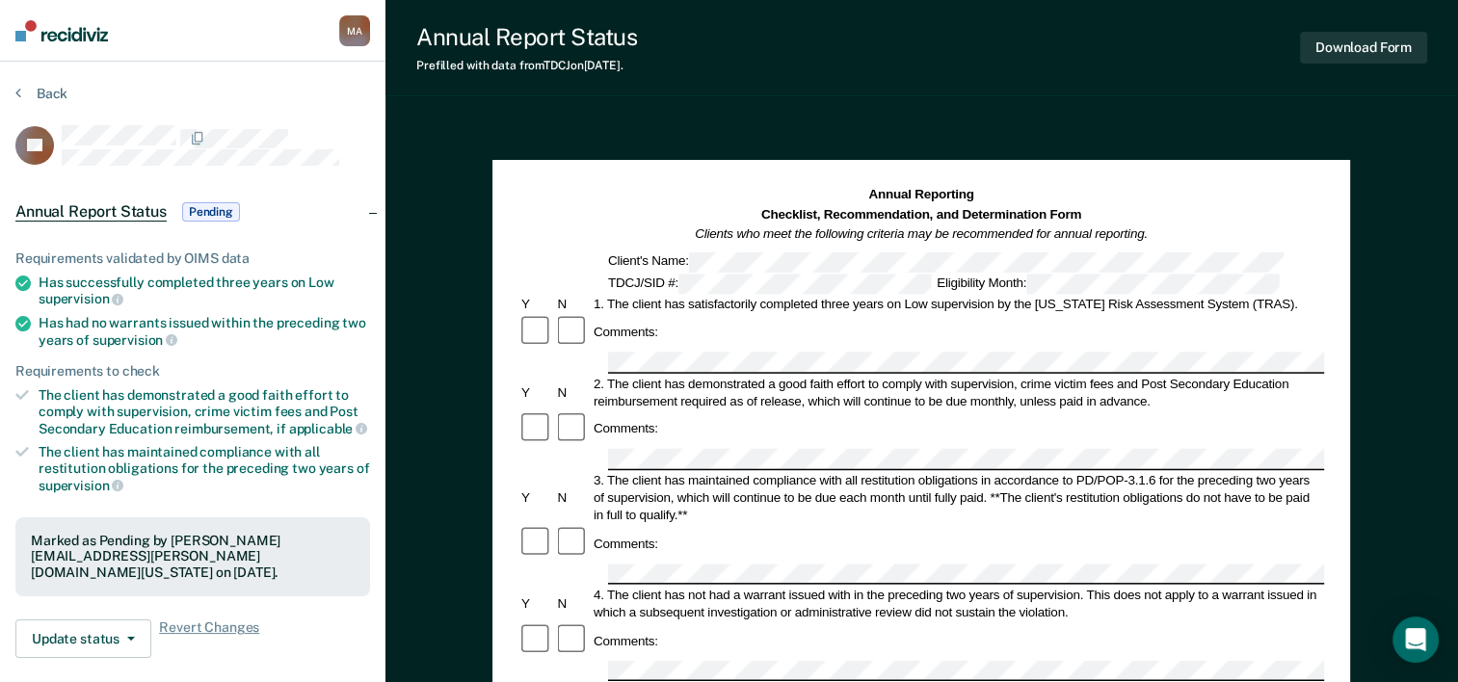
scroll to position [385, 0]
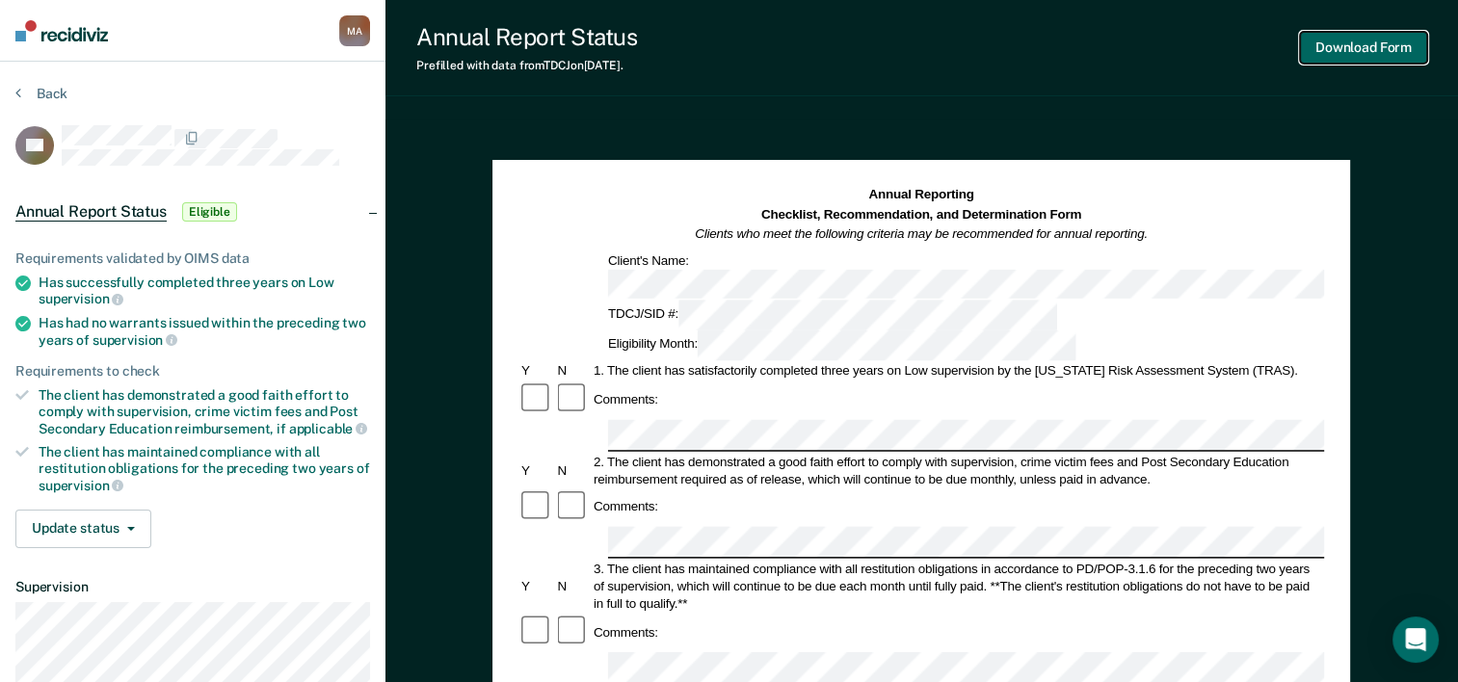
click at [1350, 47] on button "Download Form" at bounding box center [1363, 48] width 127 height 32
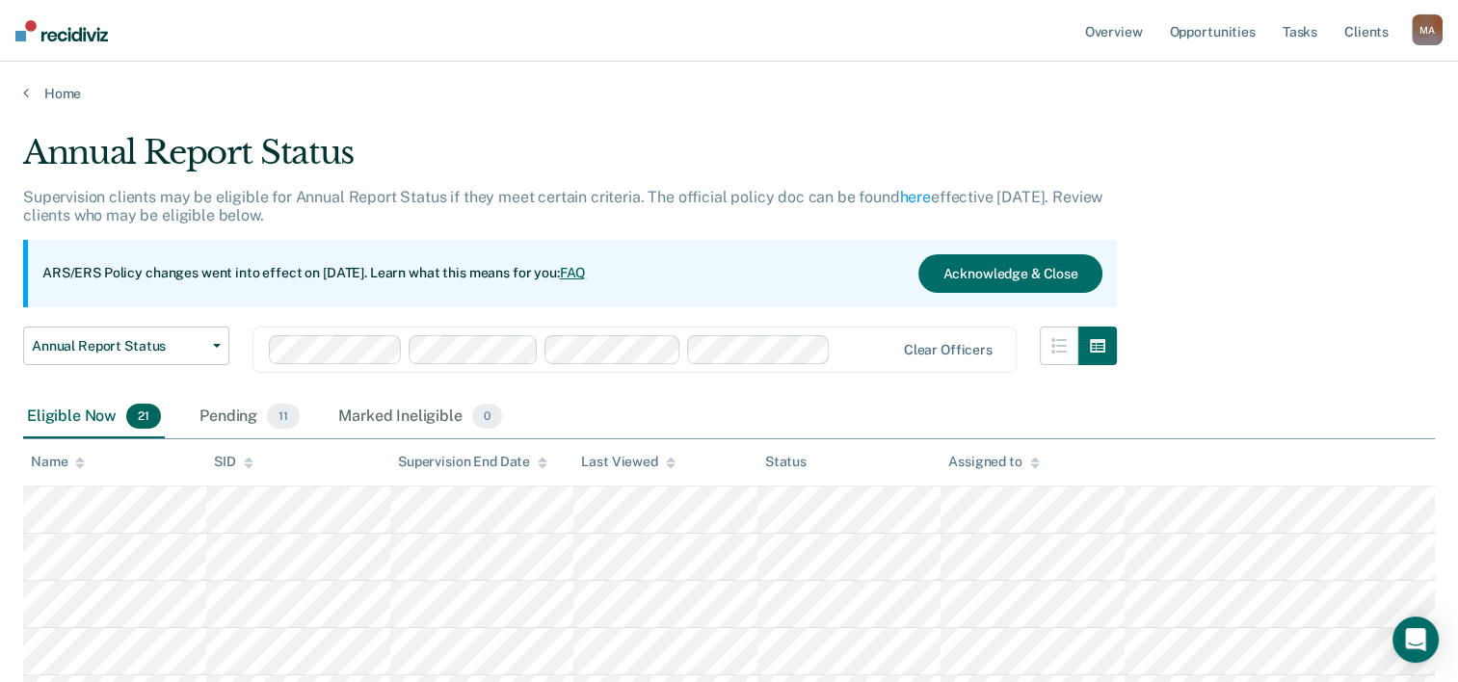
scroll to position [385, 0]
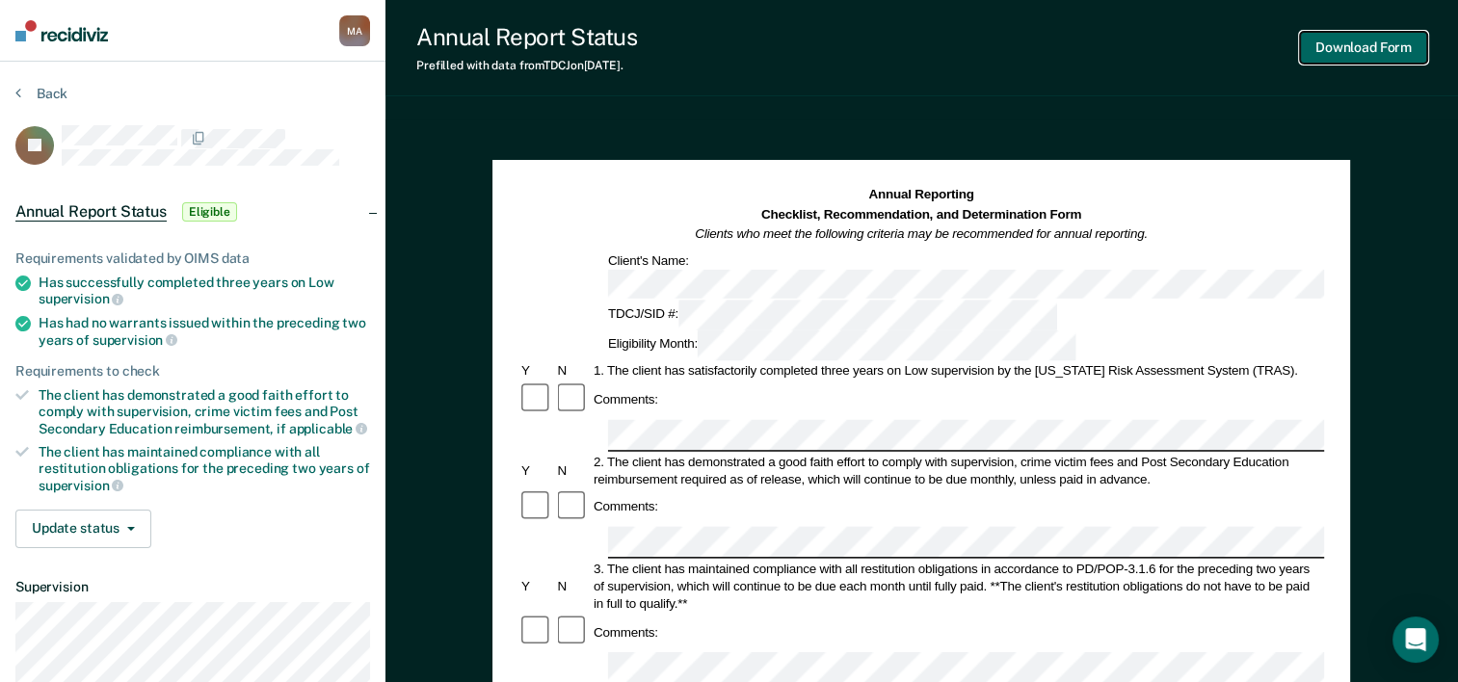
click at [1341, 56] on button "Download Form" at bounding box center [1363, 48] width 127 height 32
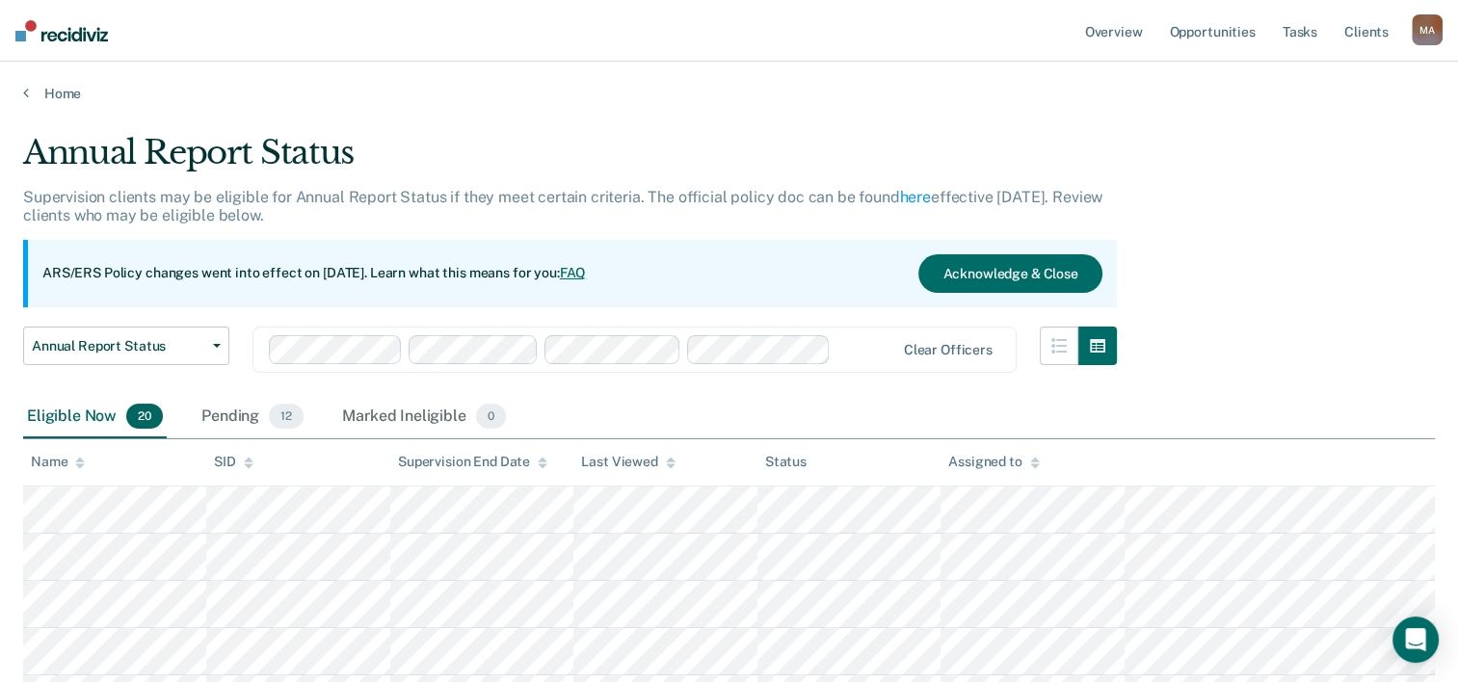
scroll to position [385, 0]
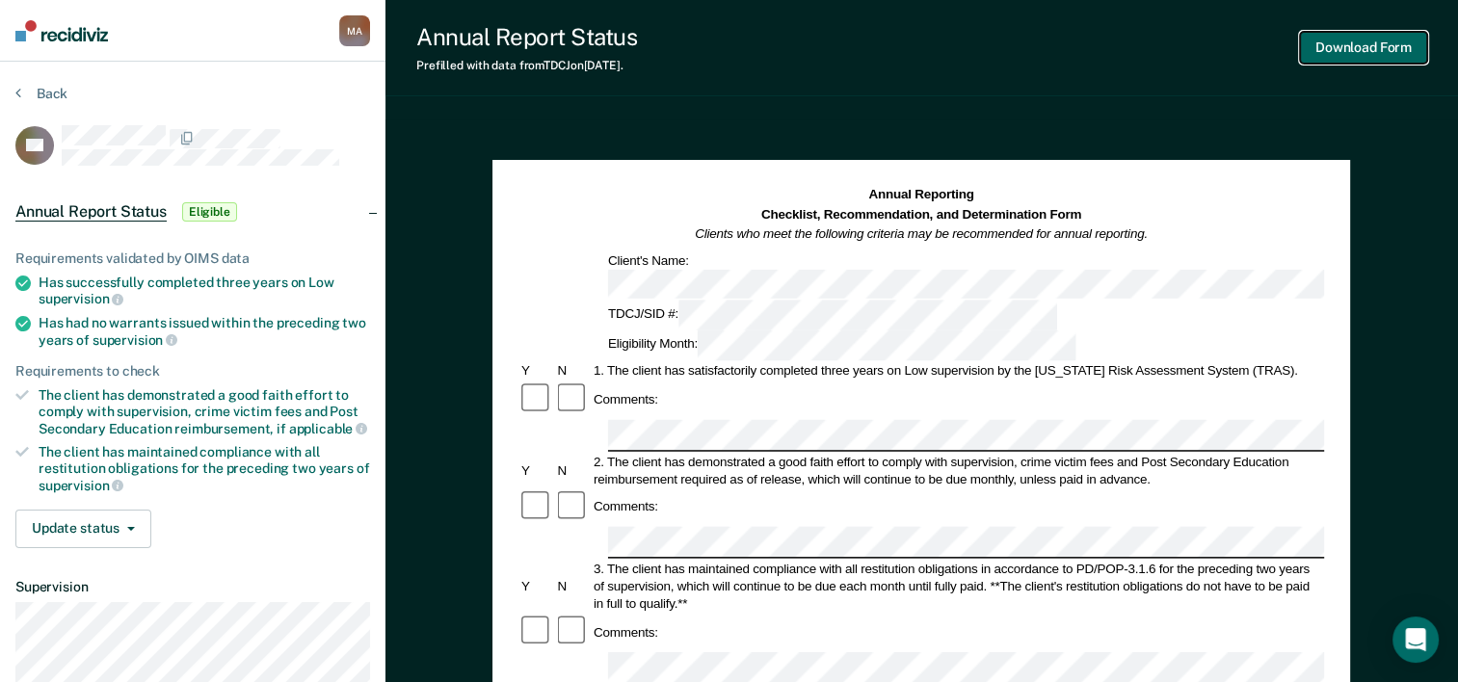
click at [1358, 42] on button "Download Form" at bounding box center [1363, 48] width 127 height 32
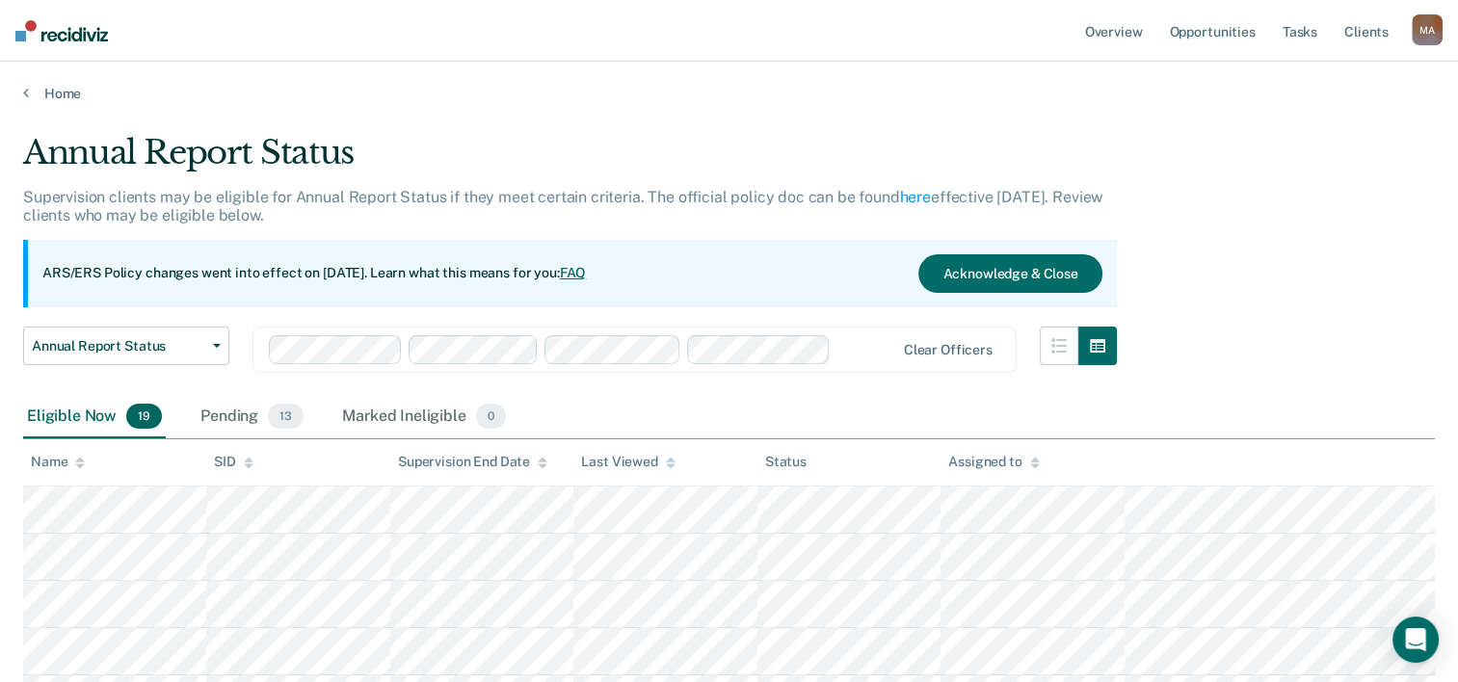
scroll to position [385, 0]
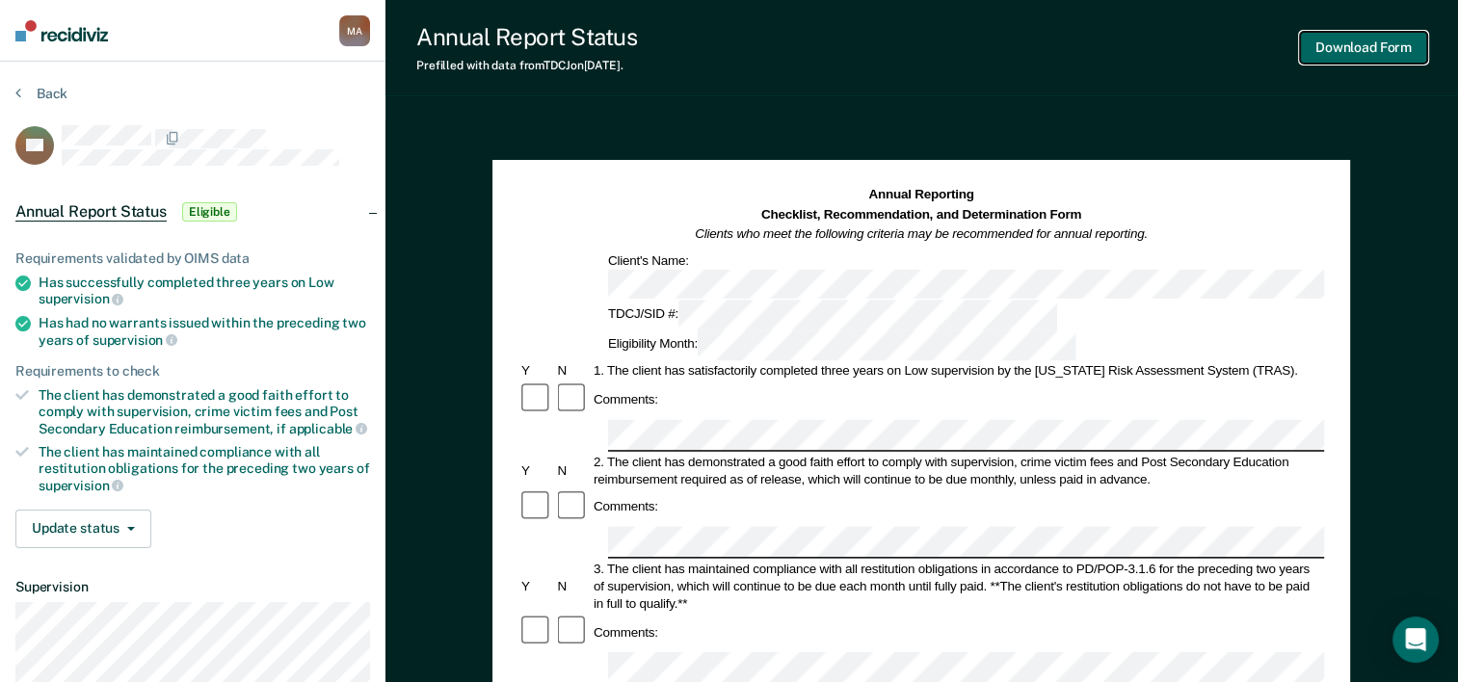
click at [1373, 50] on button "Download Form" at bounding box center [1363, 48] width 127 height 32
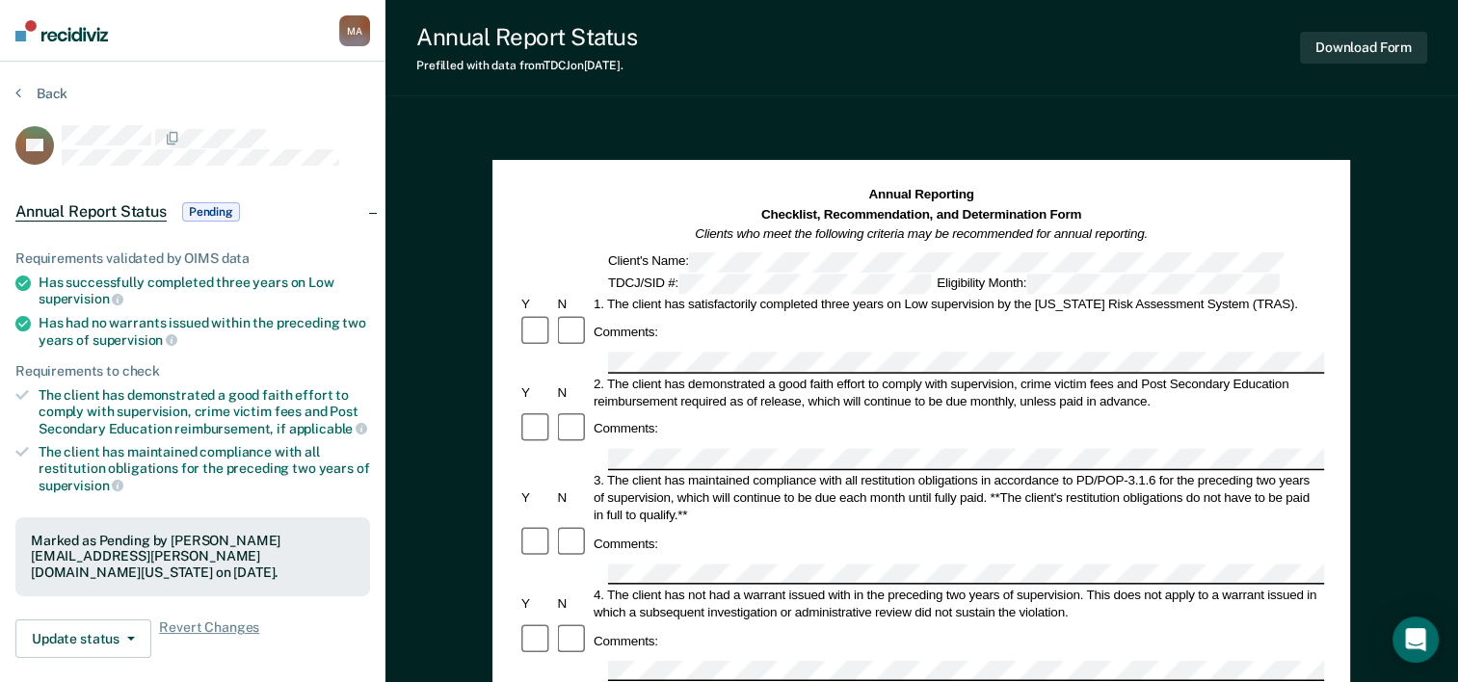
scroll to position [385, 0]
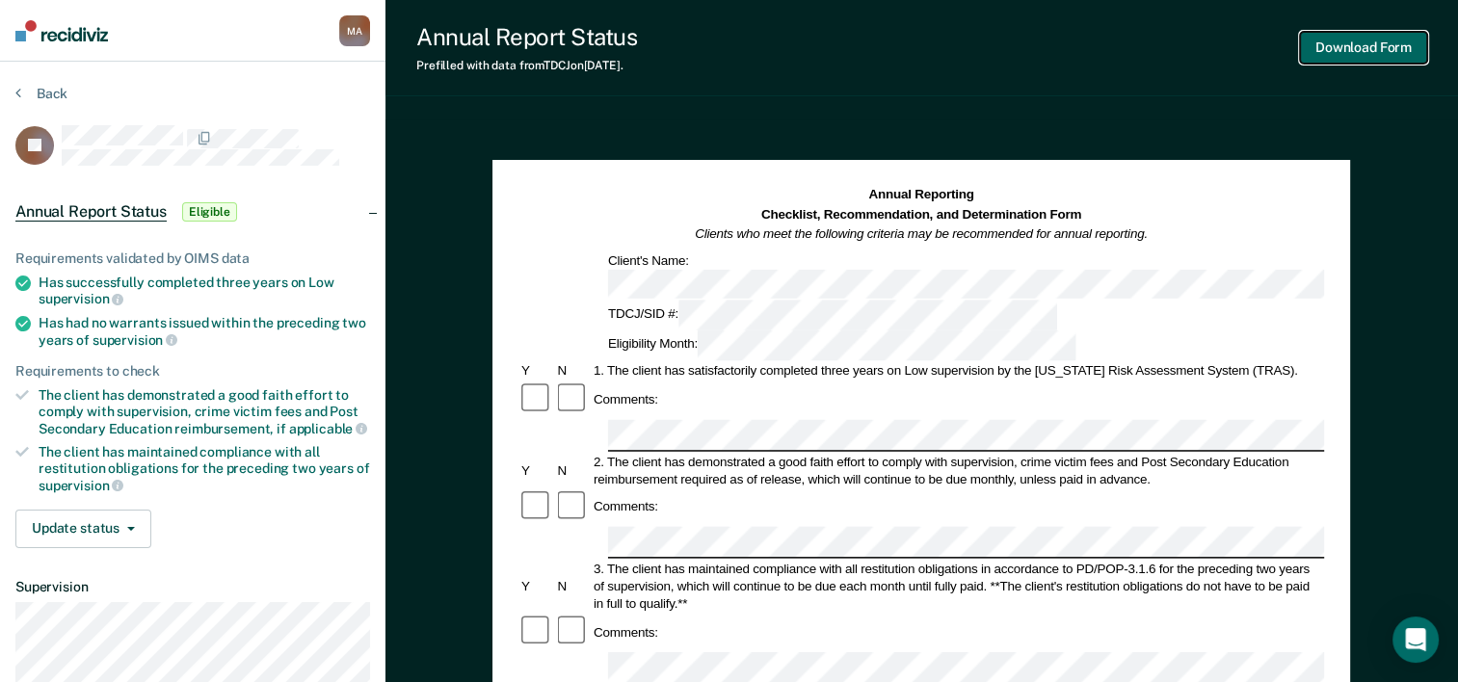
click at [1367, 47] on button "Download Form" at bounding box center [1363, 48] width 127 height 32
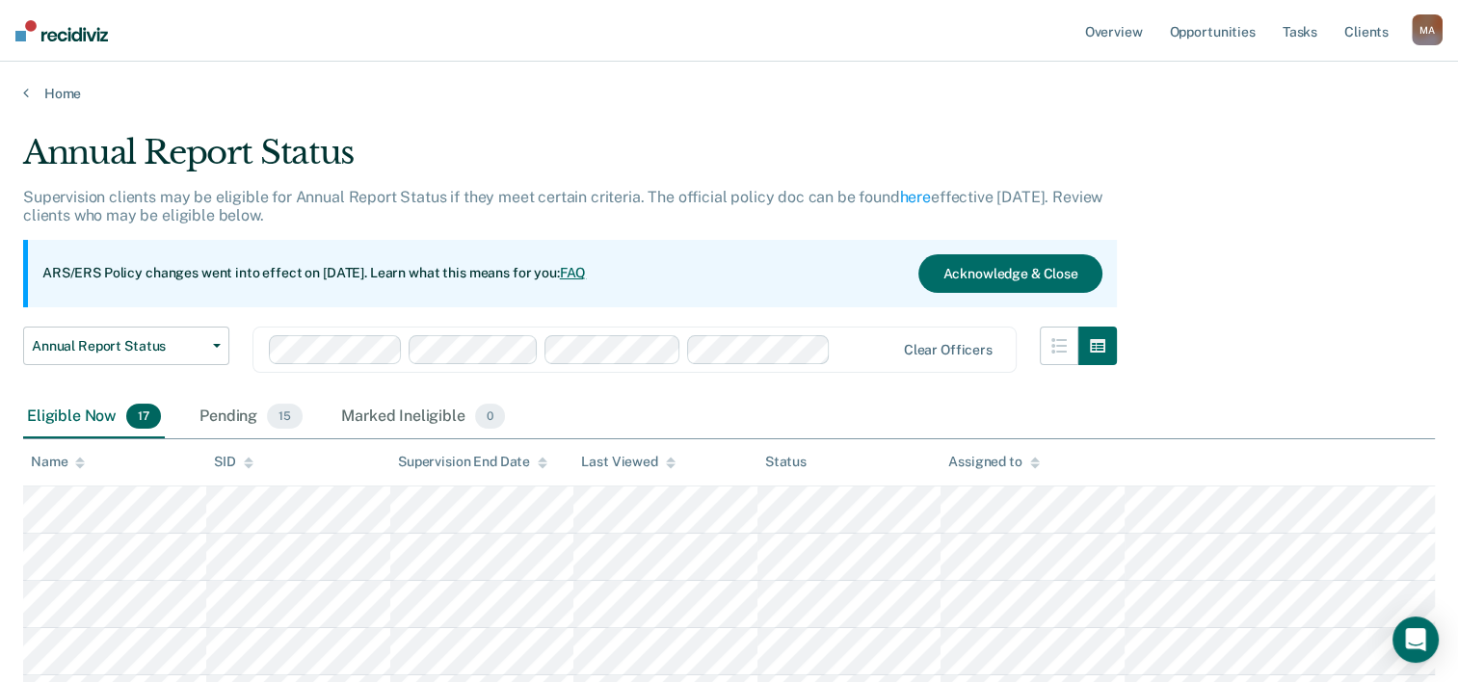
scroll to position [385, 0]
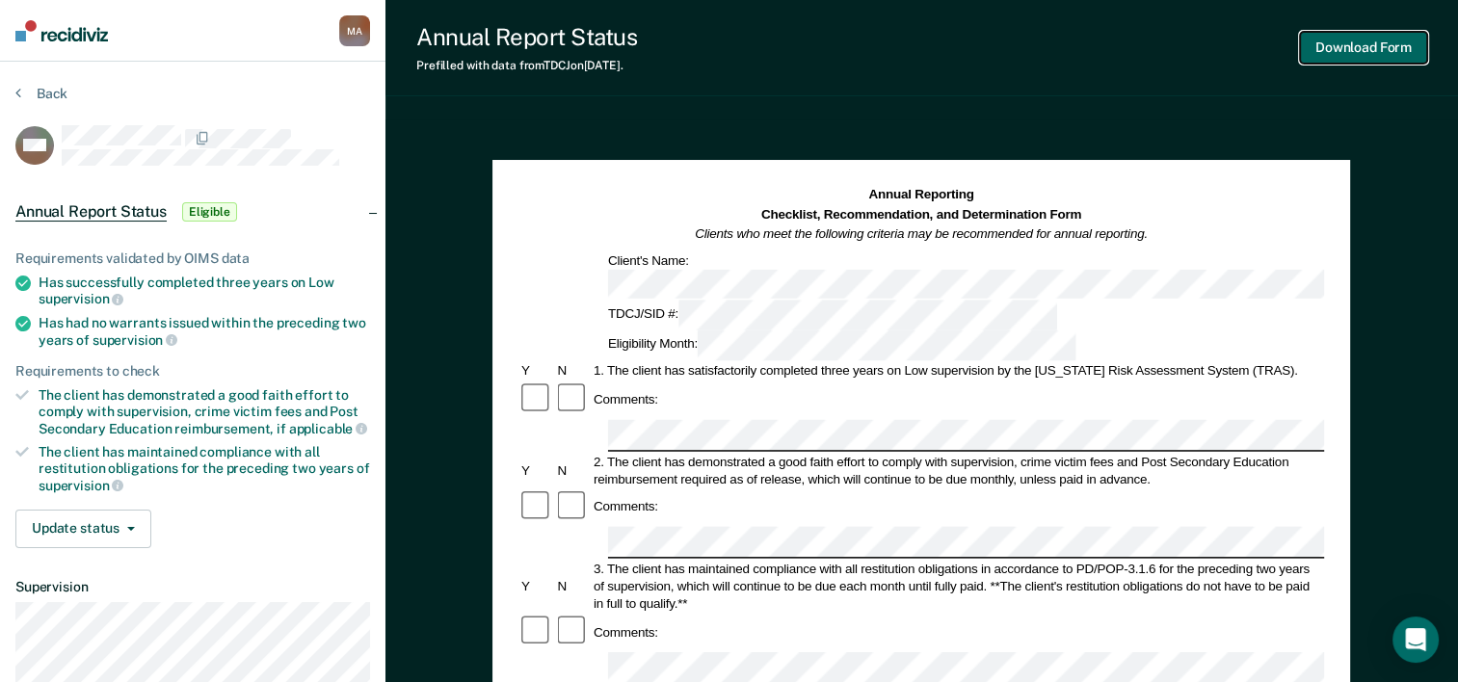
click at [1341, 46] on button "Download Form" at bounding box center [1363, 48] width 127 height 32
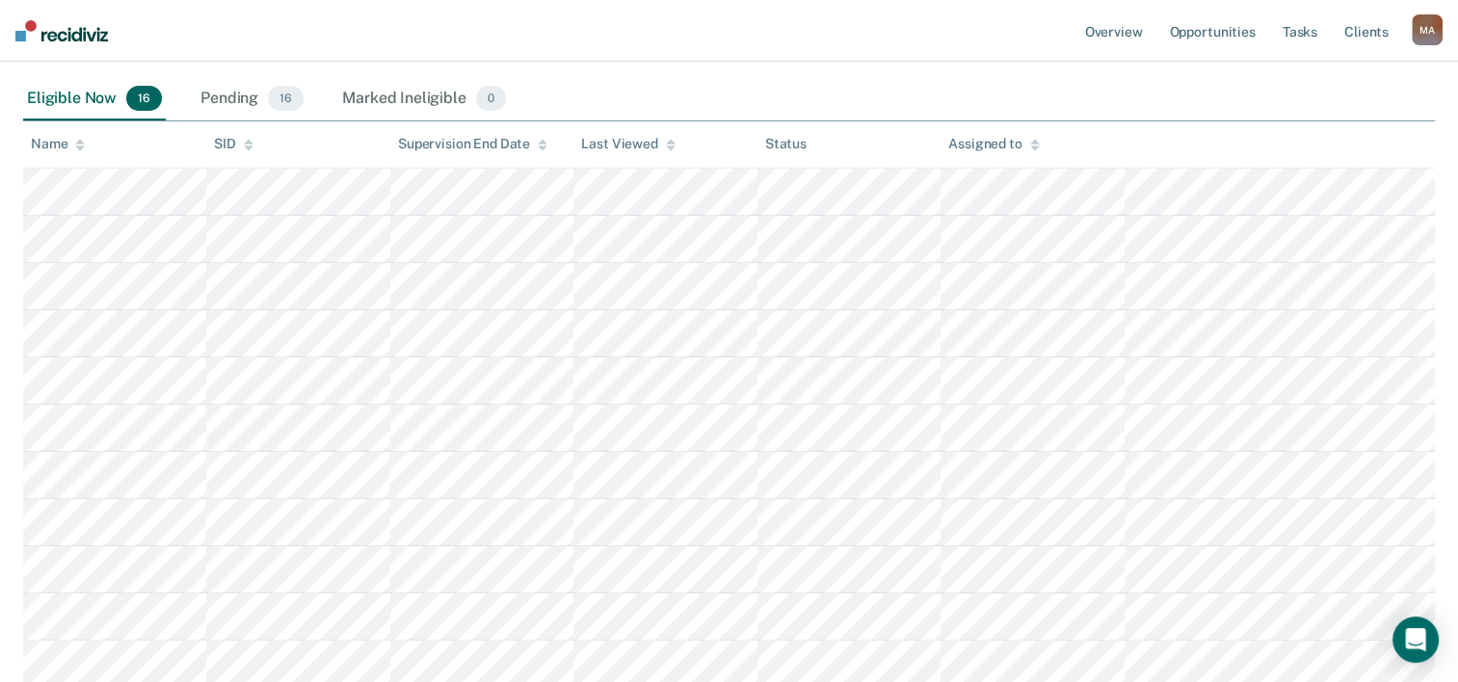
scroll to position [215, 0]
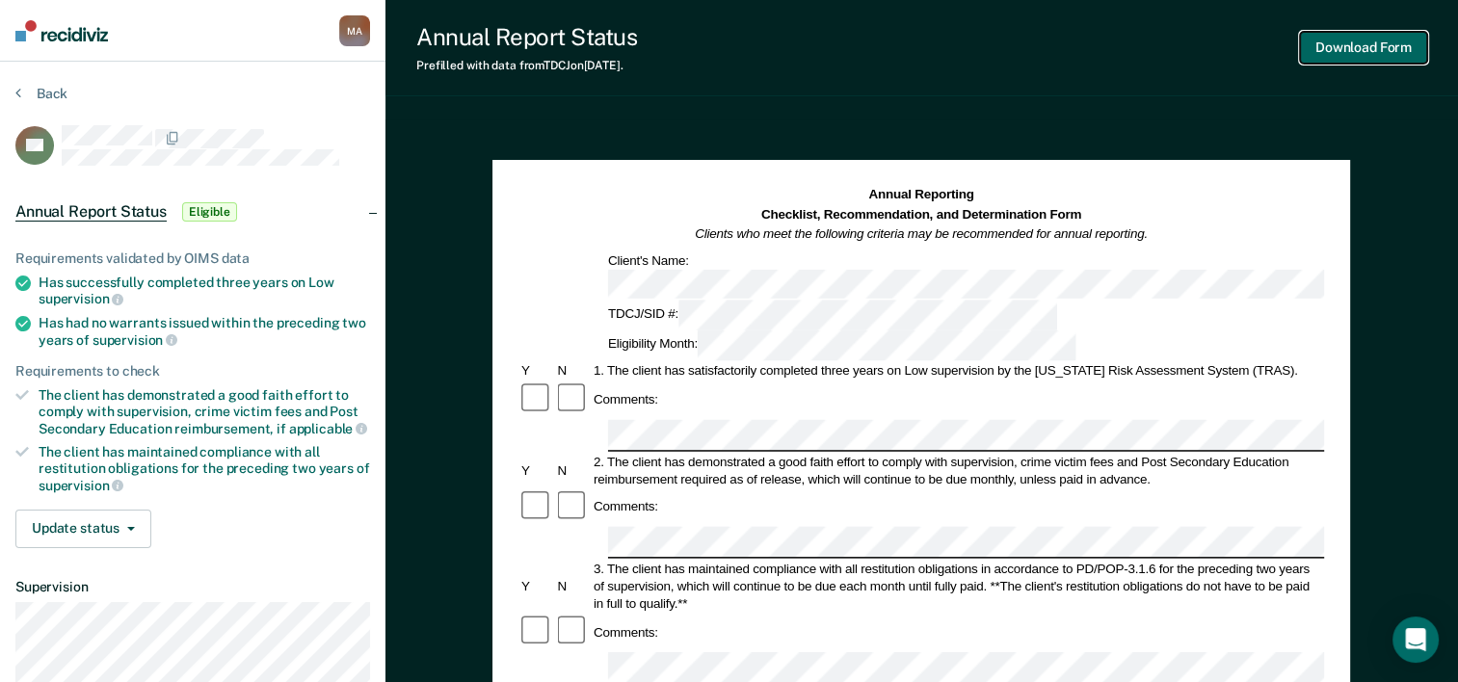
click at [1363, 48] on button "Download Form" at bounding box center [1363, 48] width 127 height 32
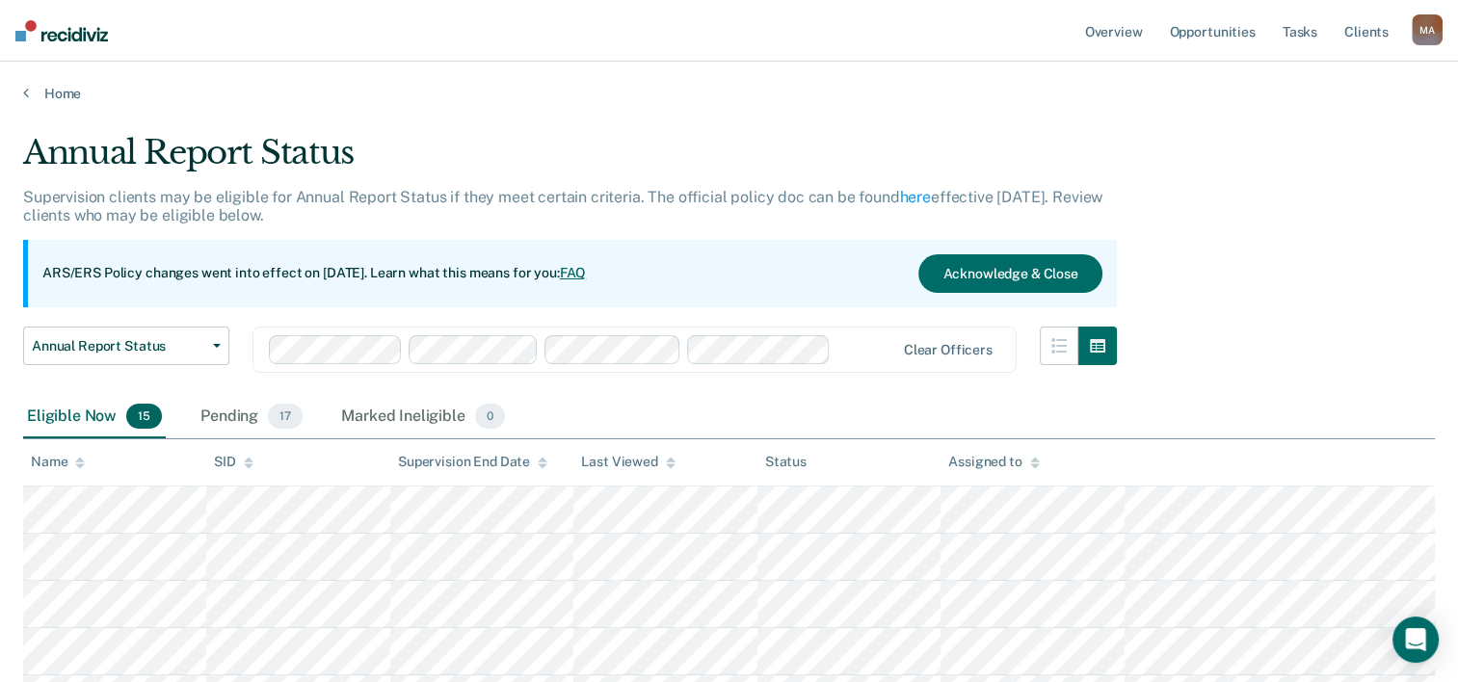
scroll to position [215, 0]
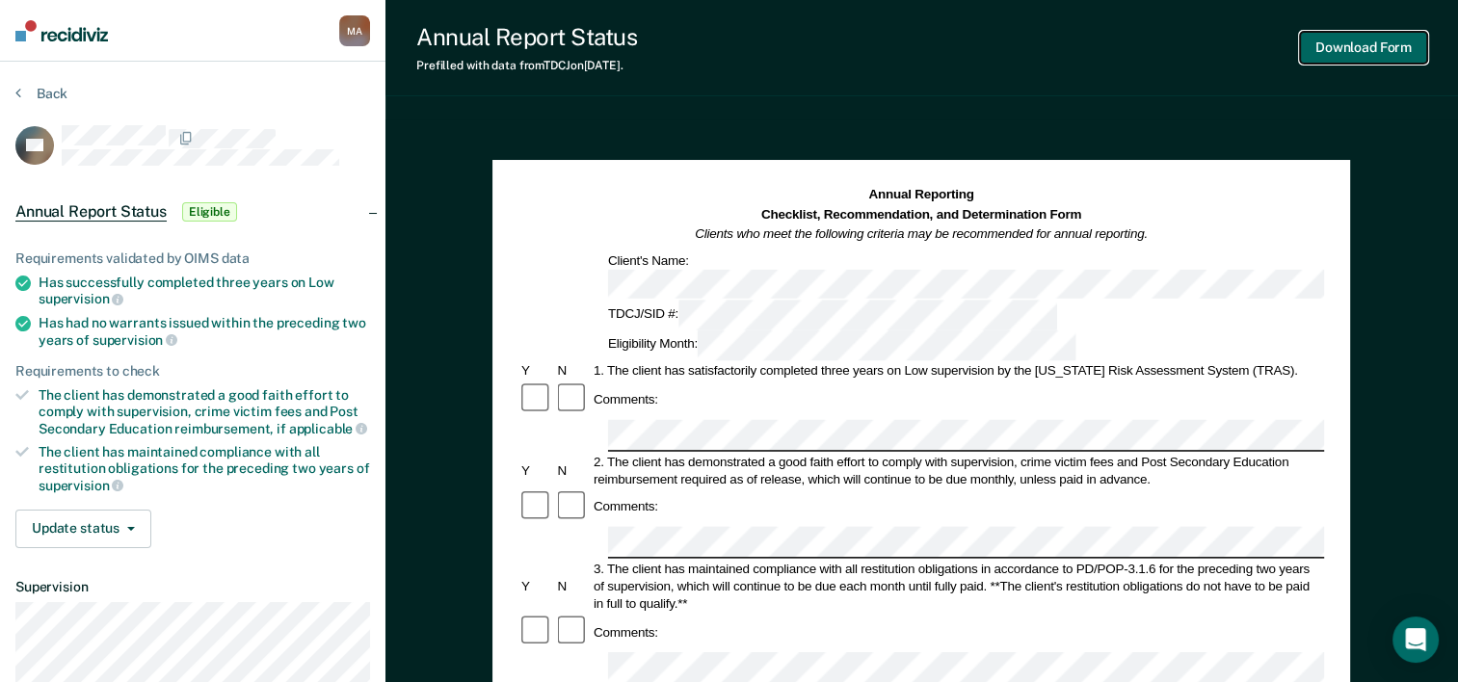
click at [1367, 36] on button "Download Form" at bounding box center [1363, 48] width 127 height 32
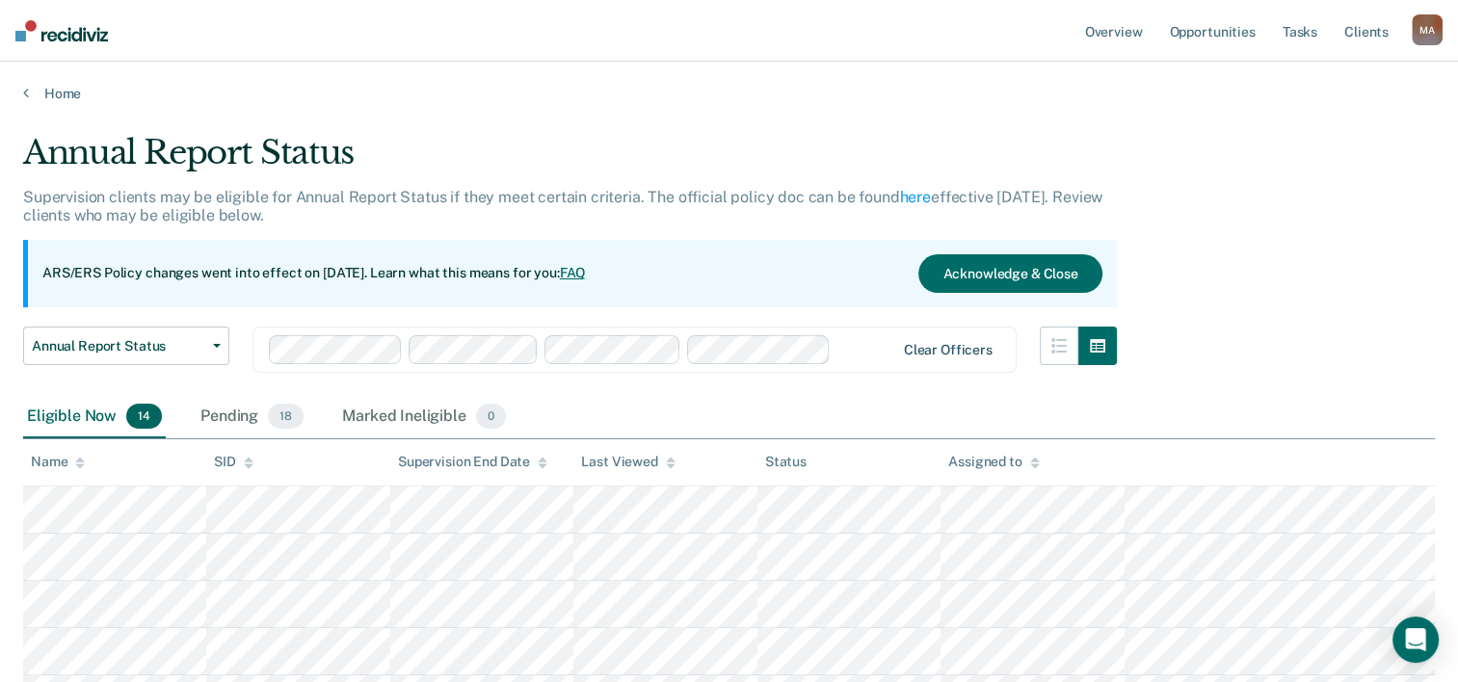
scroll to position [215, 0]
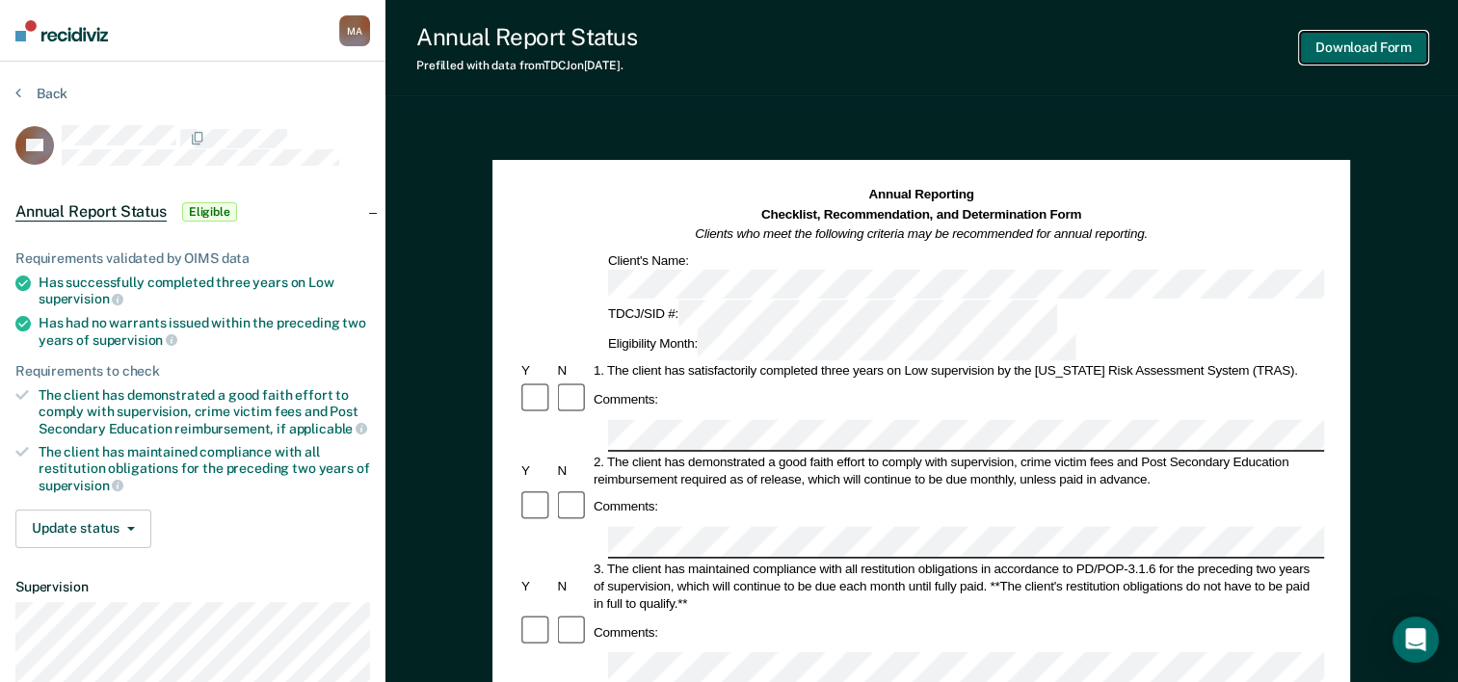
click at [1354, 53] on button "Download Form" at bounding box center [1363, 48] width 127 height 32
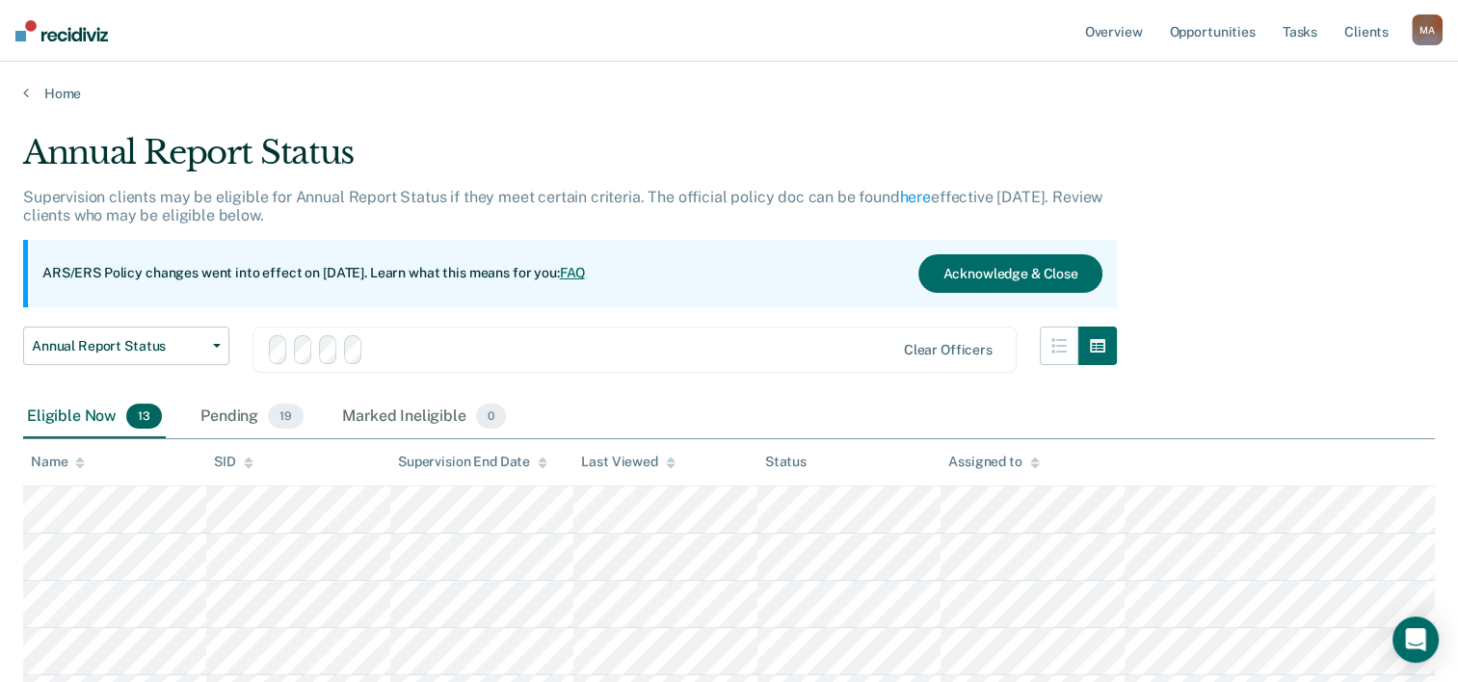
scroll to position [215, 0]
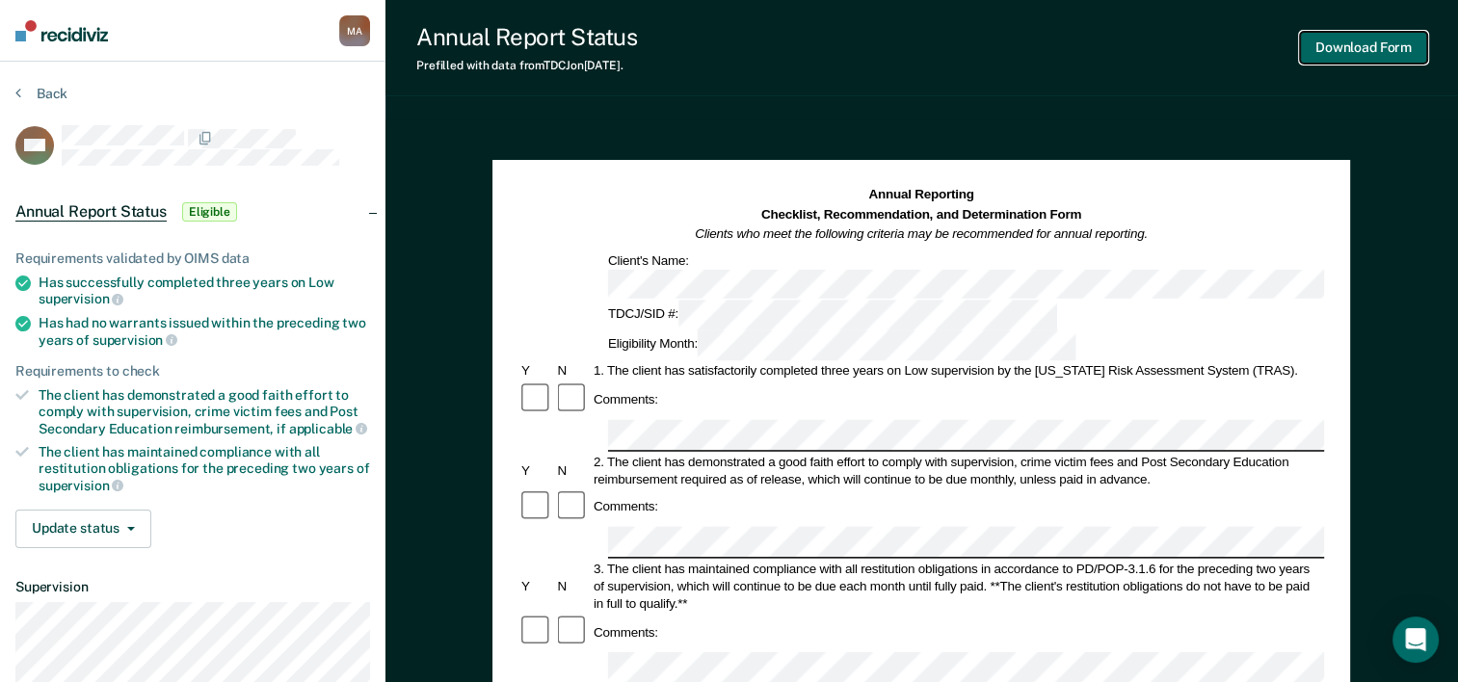
click at [1346, 51] on button "Download Form" at bounding box center [1363, 48] width 127 height 32
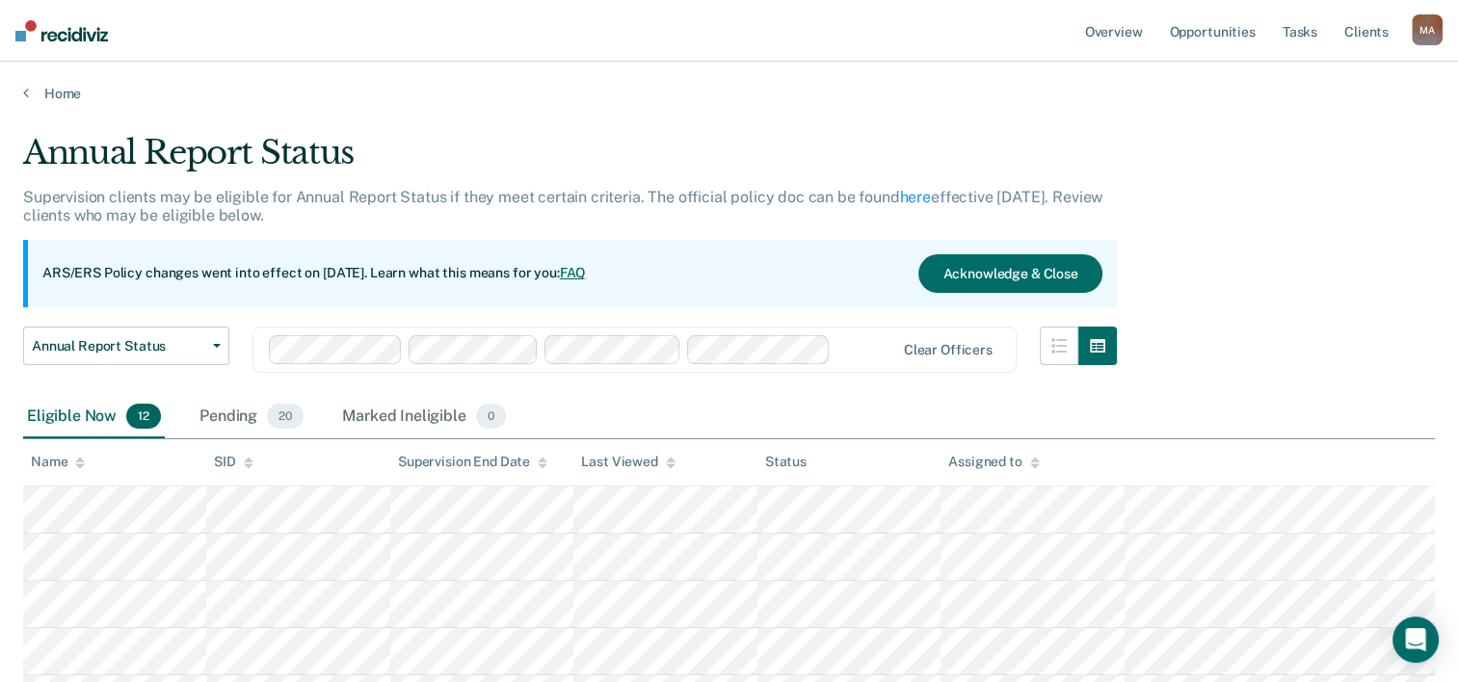
scroll to position [215, 0]
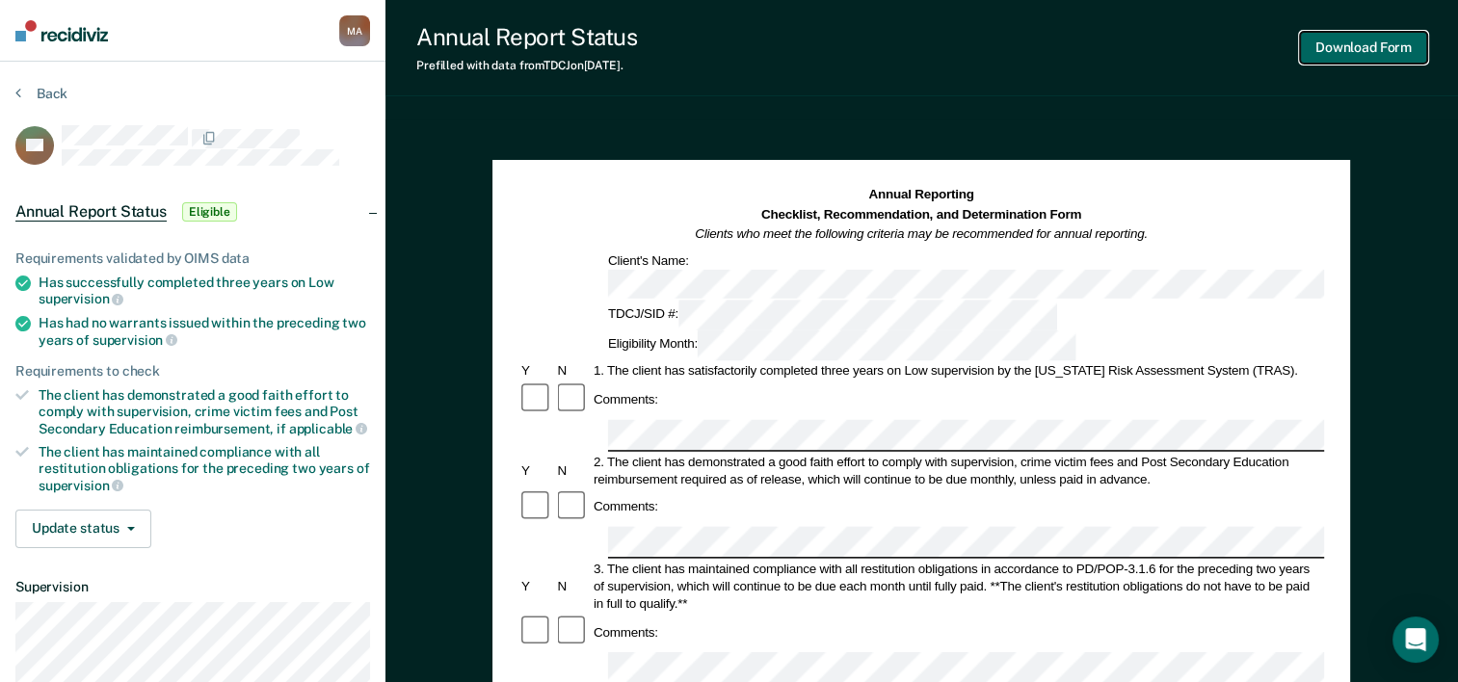
click at [1347, 44] on button "Download Form" at bounding box center [1363, 48] width 127 height 32
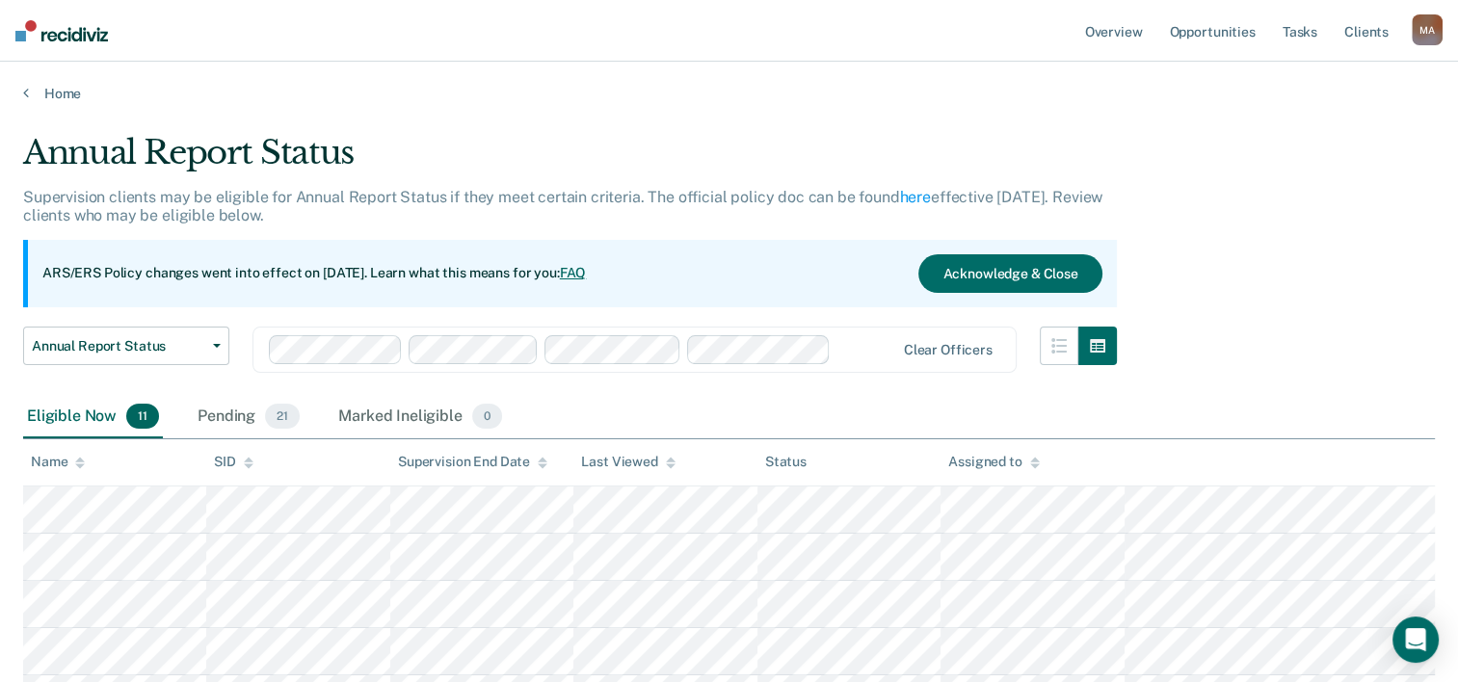
scroll to position [215, 0]
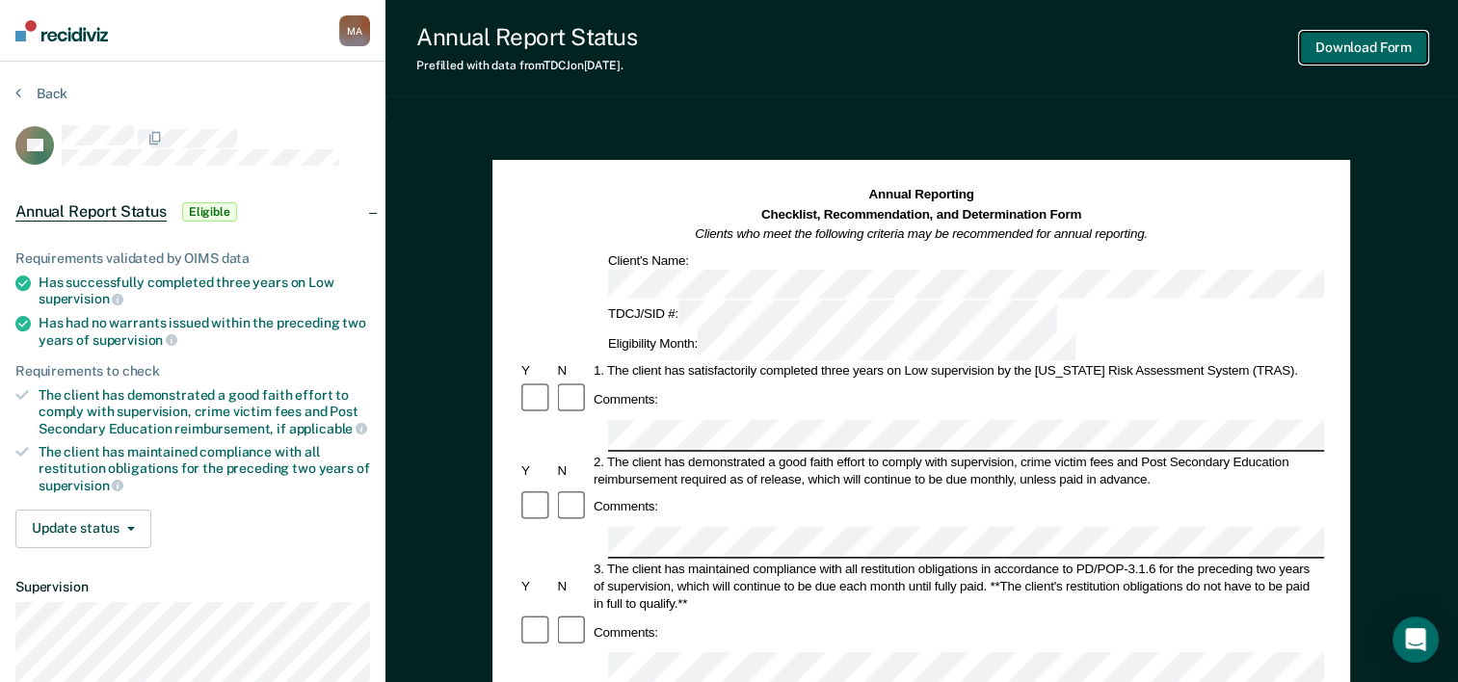
click at [1335, 41] on button "Download Form" at bounding box center [1363, 48] width 127 height 32
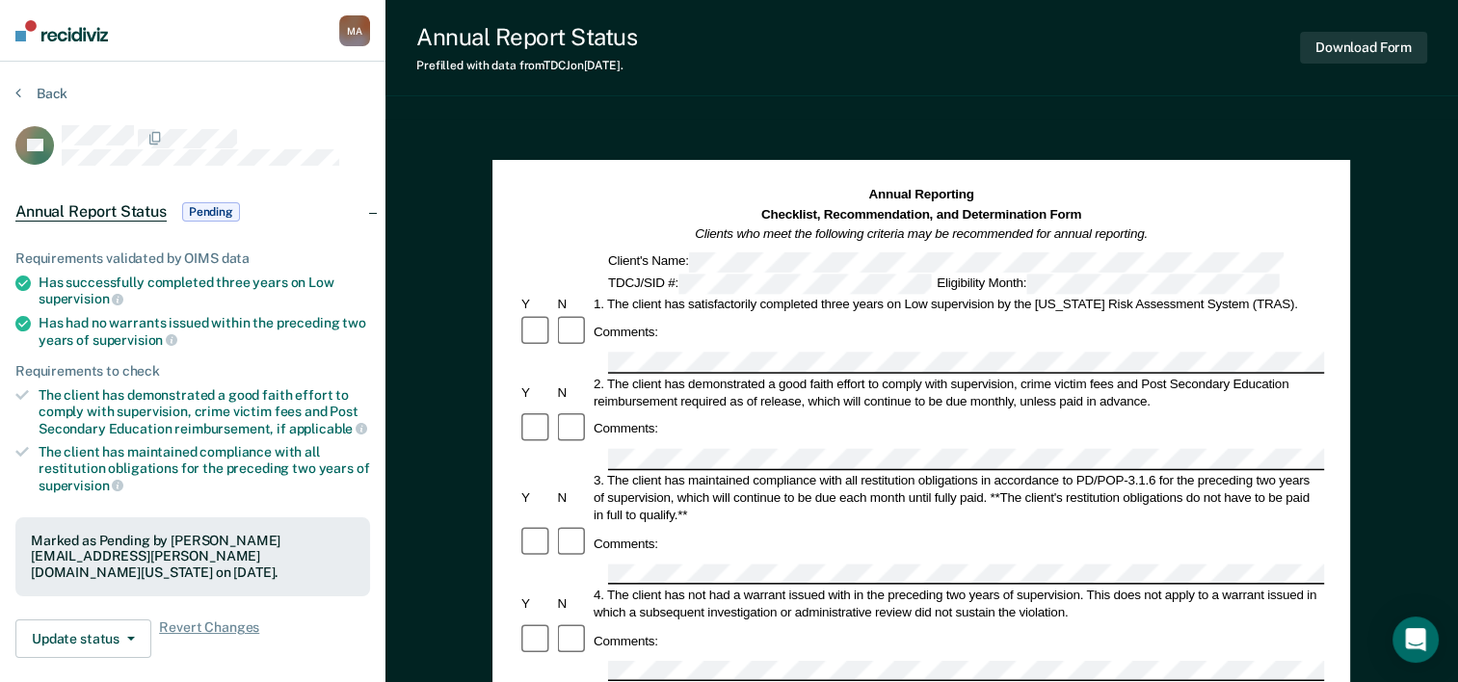
scroll to position [215, 0]
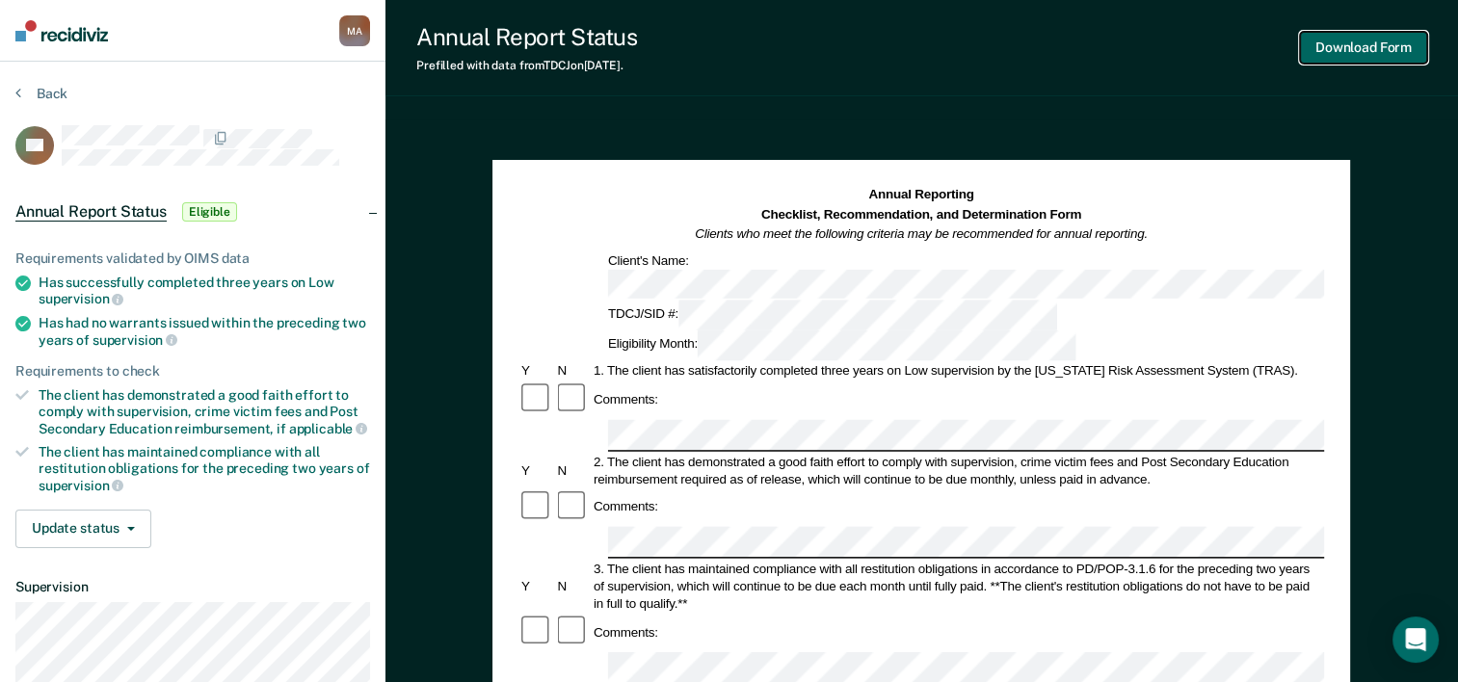
click at [1365, 46] on button "Download Form" at bounding box center [1363, 48] width 127 height 32
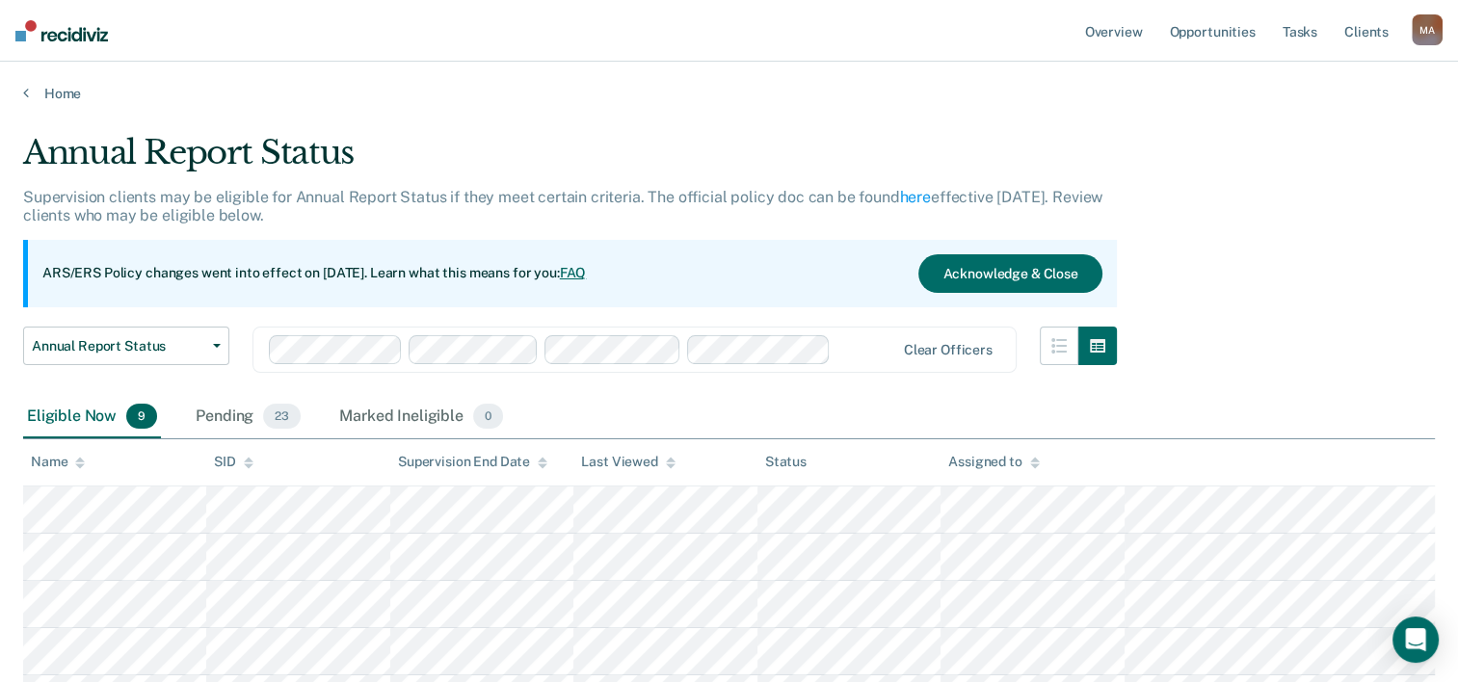
scroll to position [215, 0]
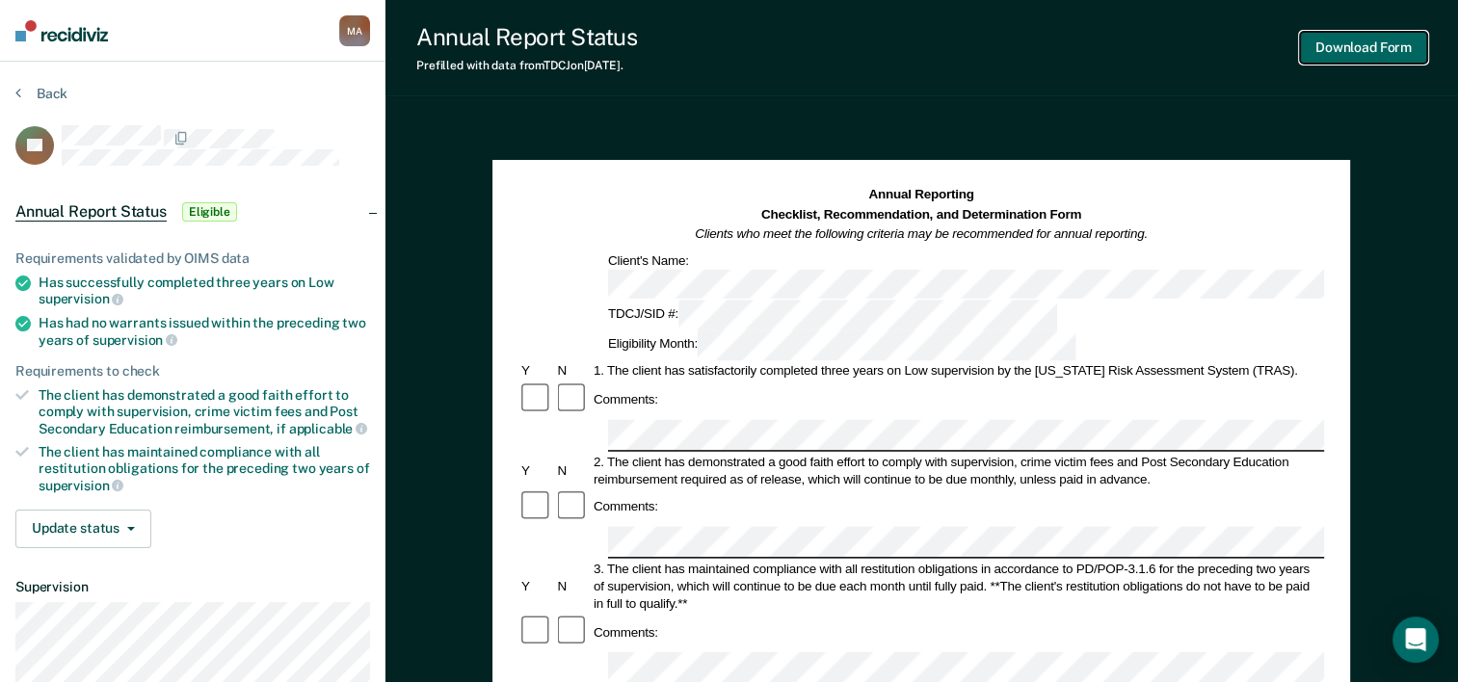
click at [1352, 46] on button "Download Form" at bounding box center [1363, 48] width 127 height 32
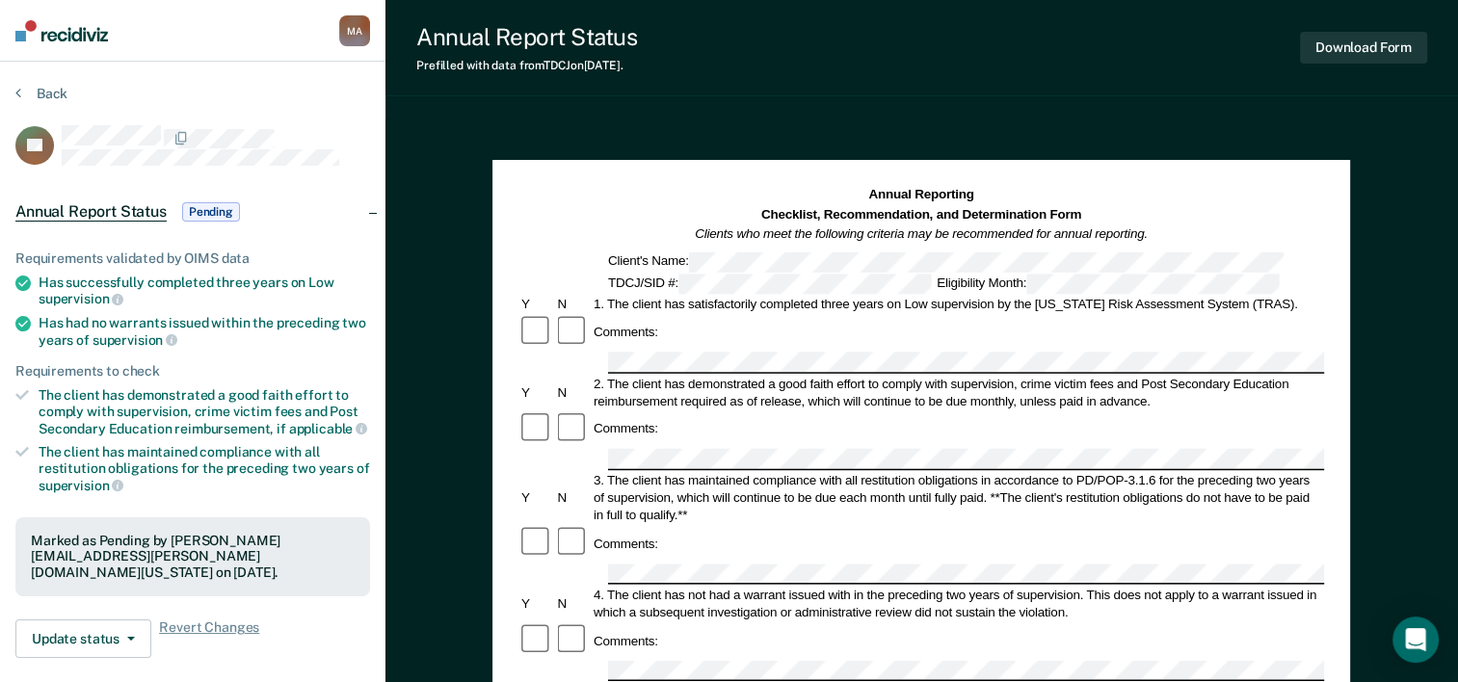
scroll to position [215, 0]
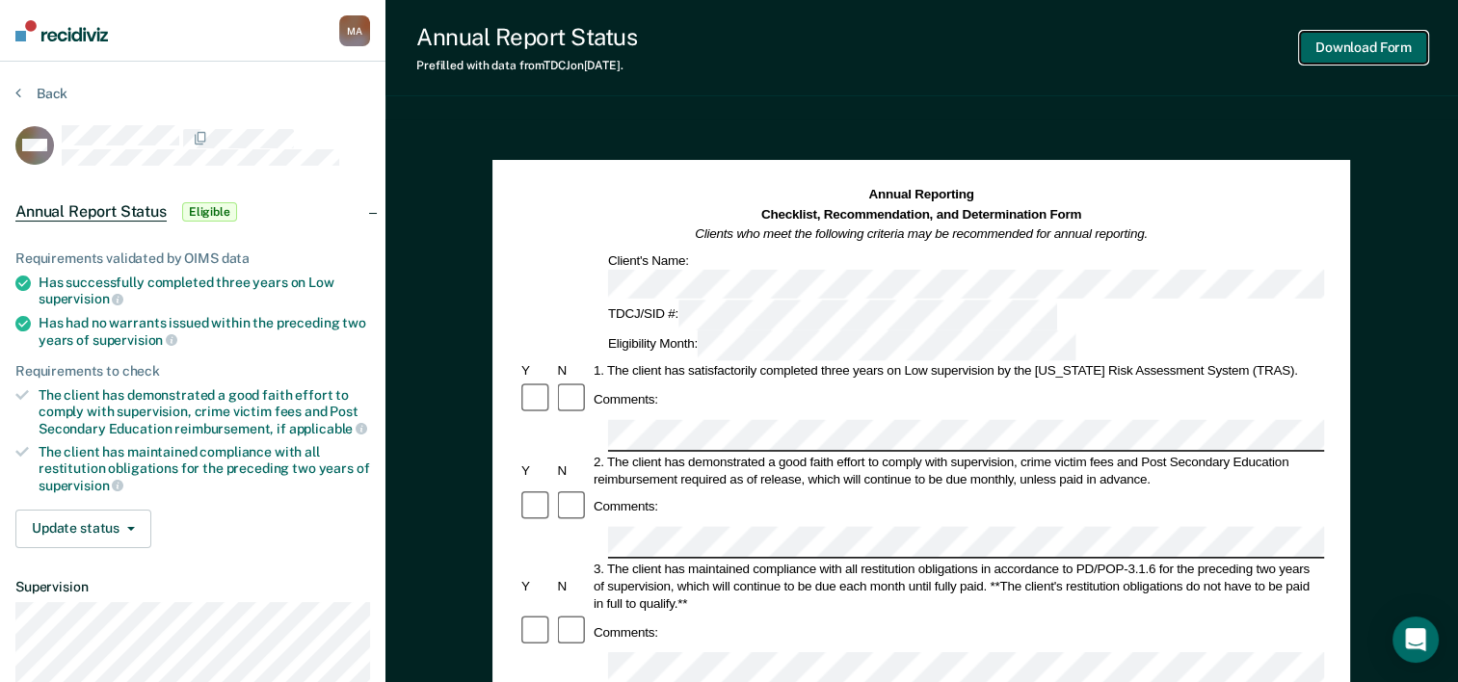
click at [1344, 47] on button "Download Form" at bounding box center [1363, 48] width 127 height 32
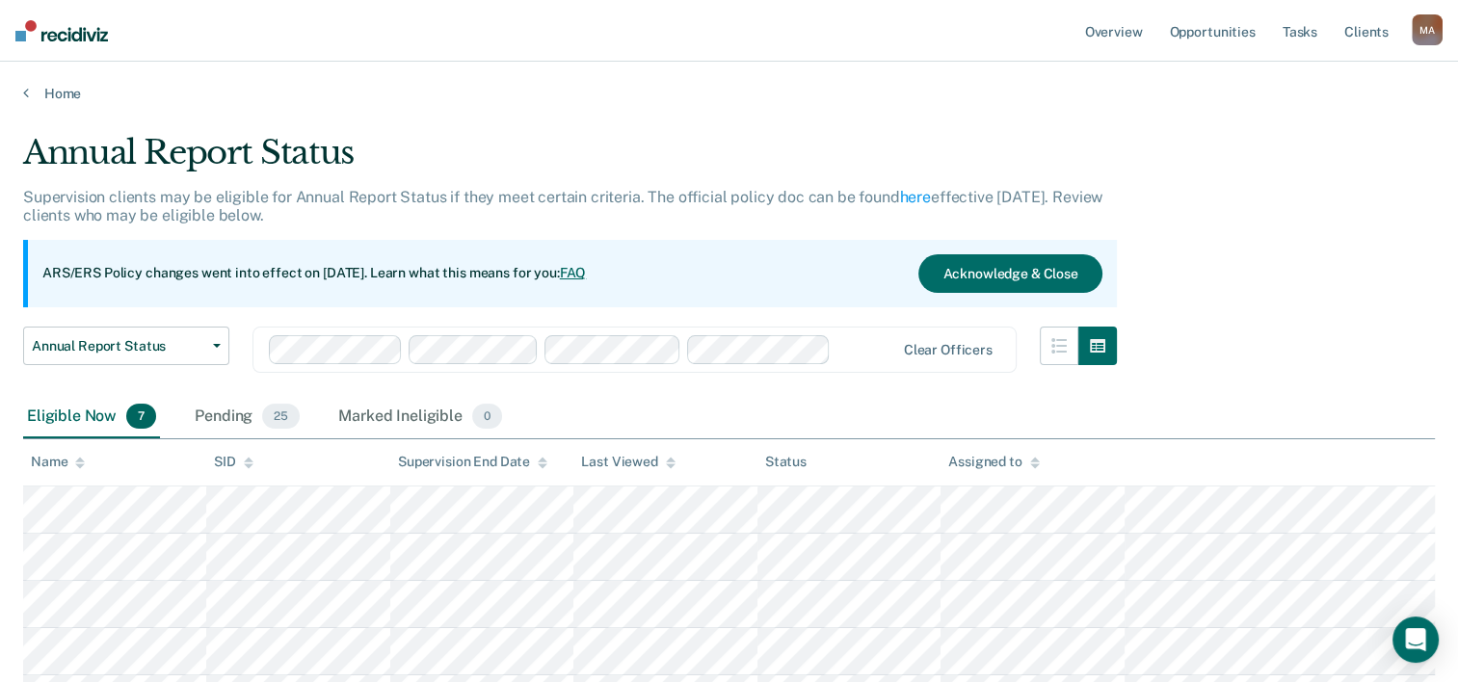
scroll to position [215, 0]
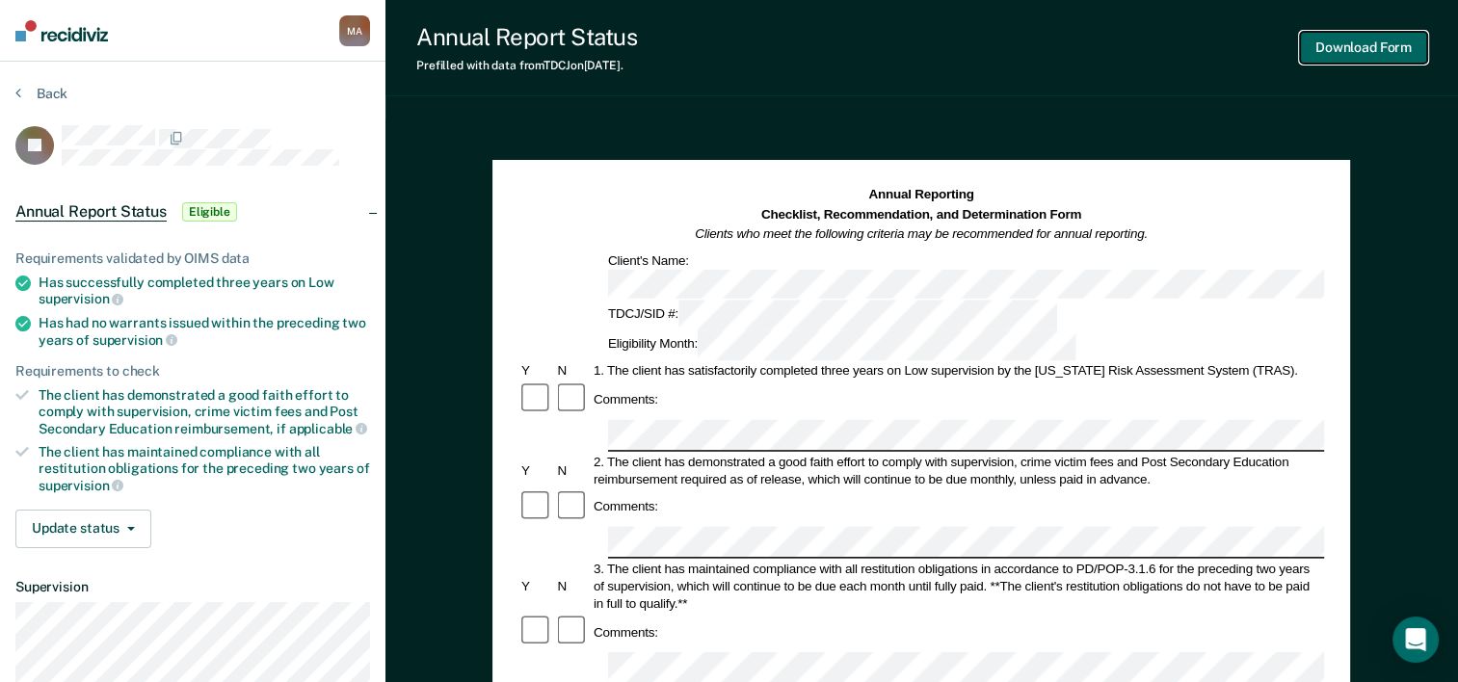
click at [1359, 42] on button "Download Form" at bounding box center [1363, 48] width 127 height 32
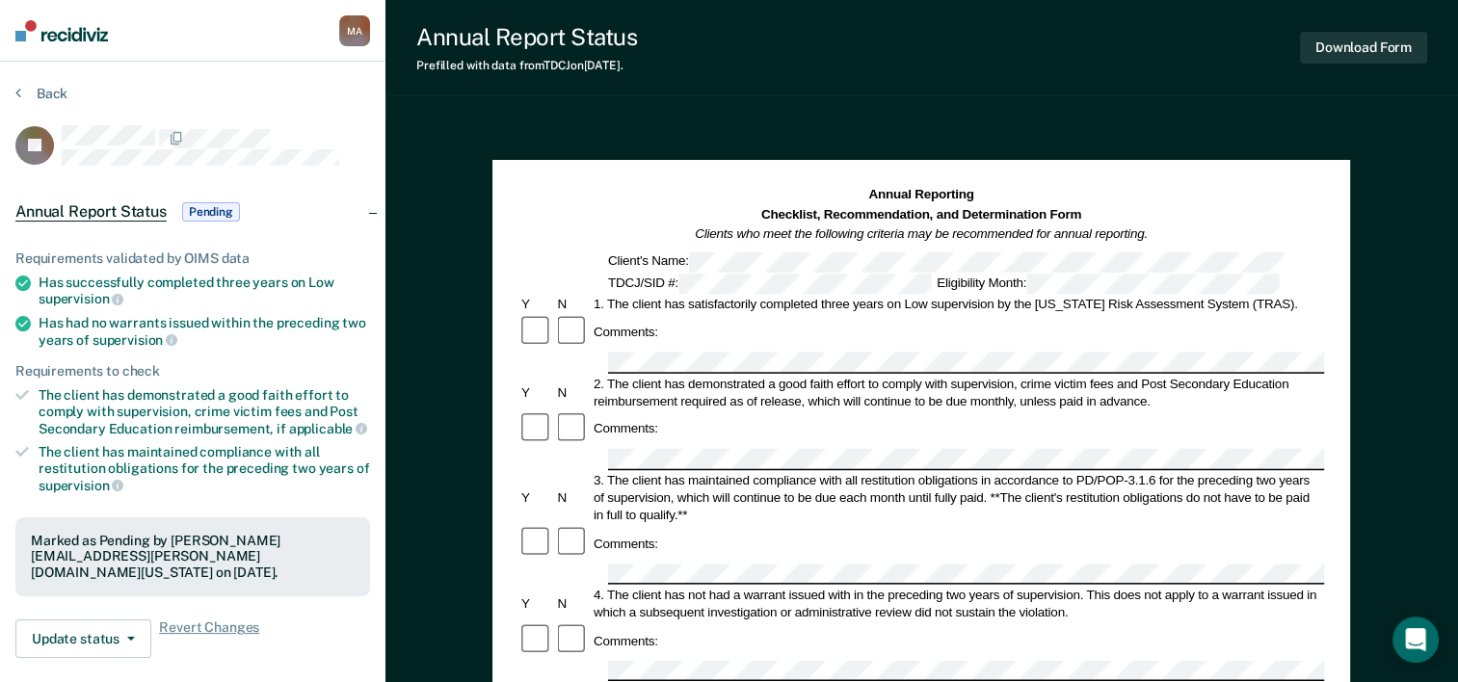
scroll to position [215, 0]
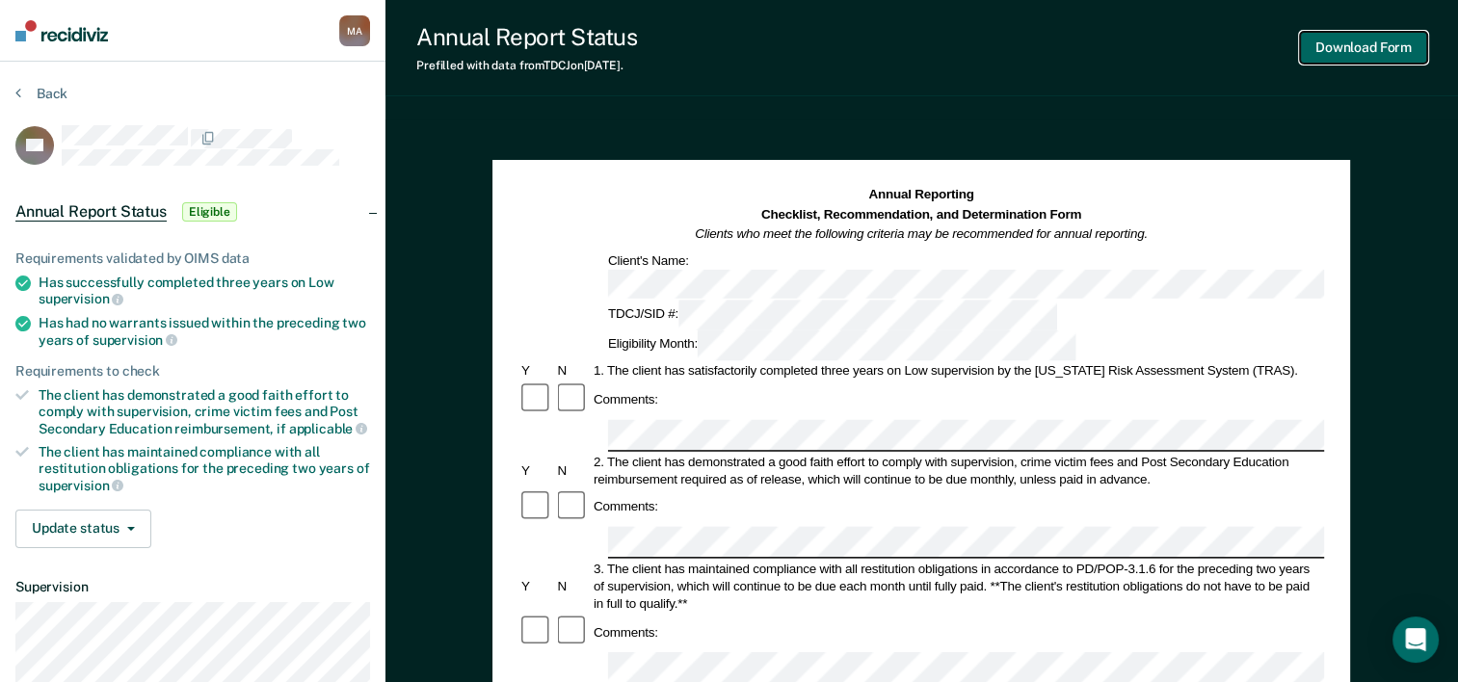
click at [1361, 44] on button "Download Form" at bounding box center [1363, 48] width 127 height 32
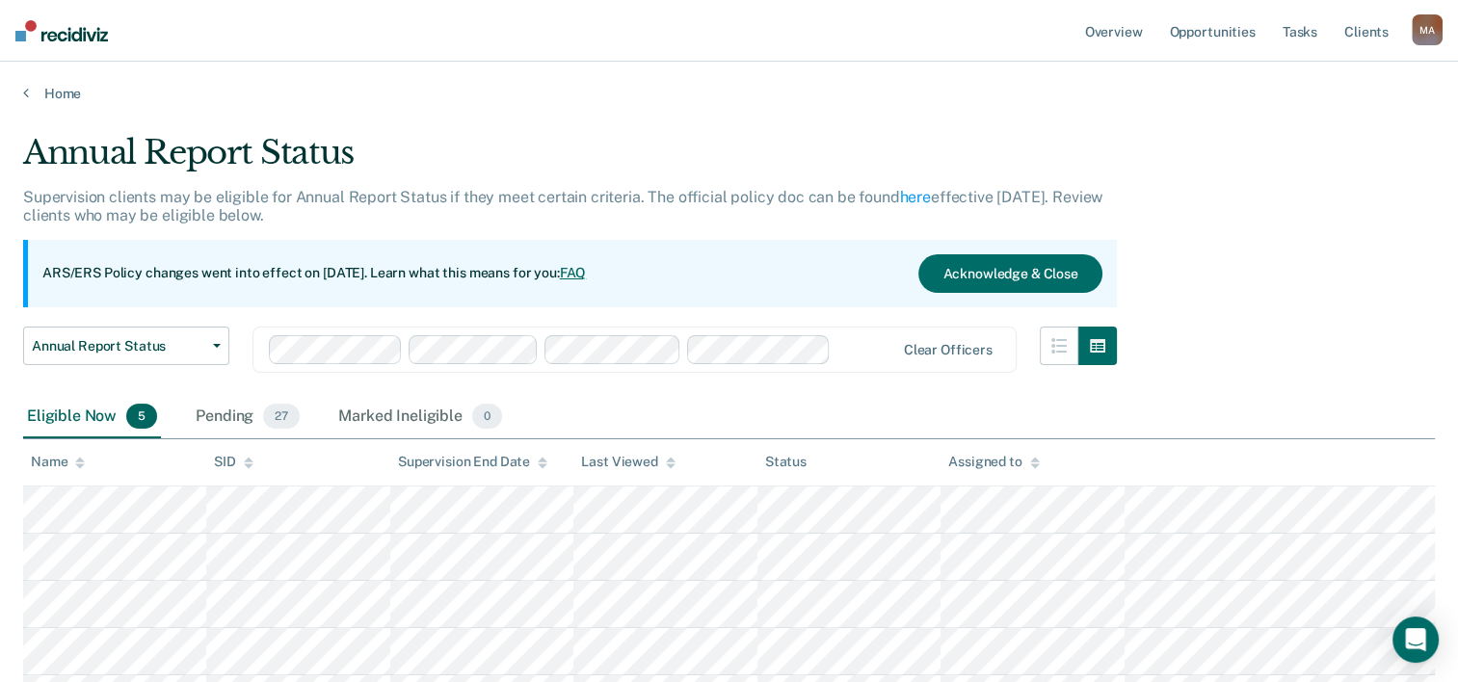
scroll to position [177, 0]
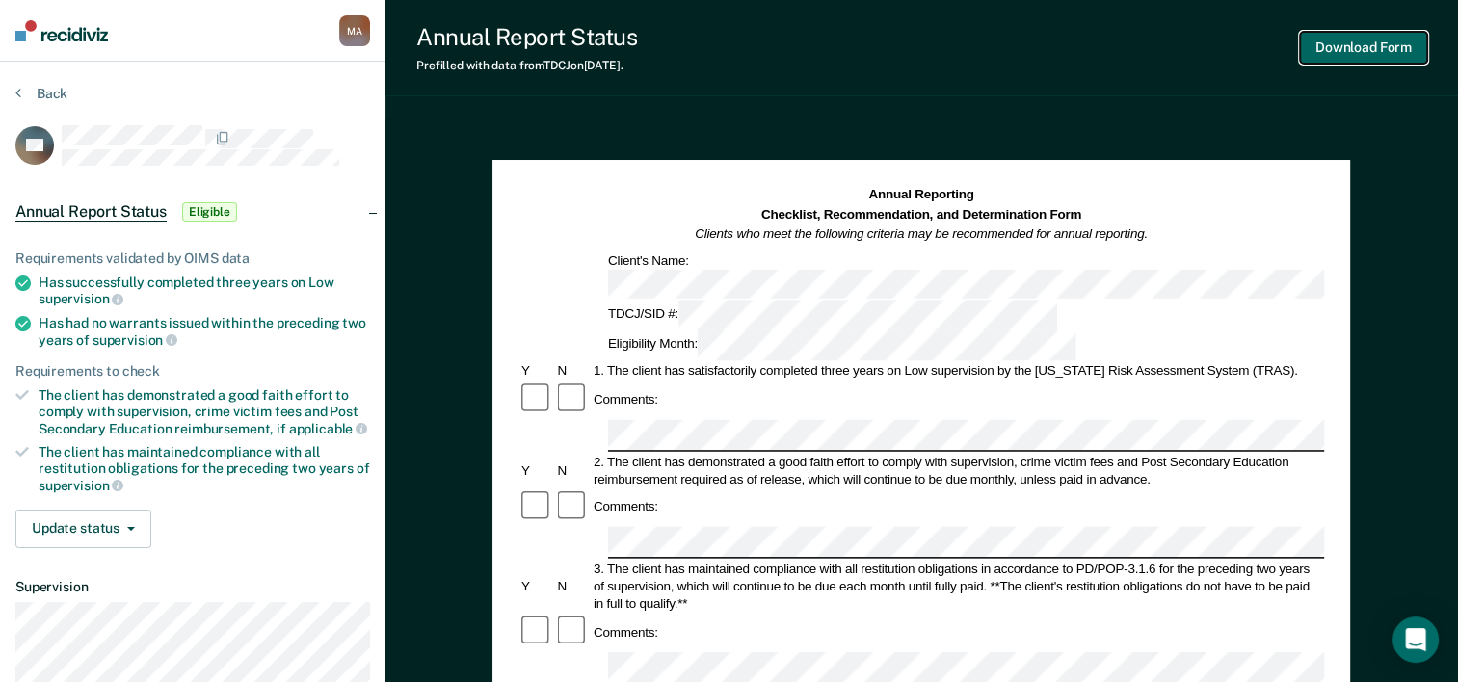
click at [1322, 57] on button "Download Form" at bounding box center [1363, 48] width 127 height 32
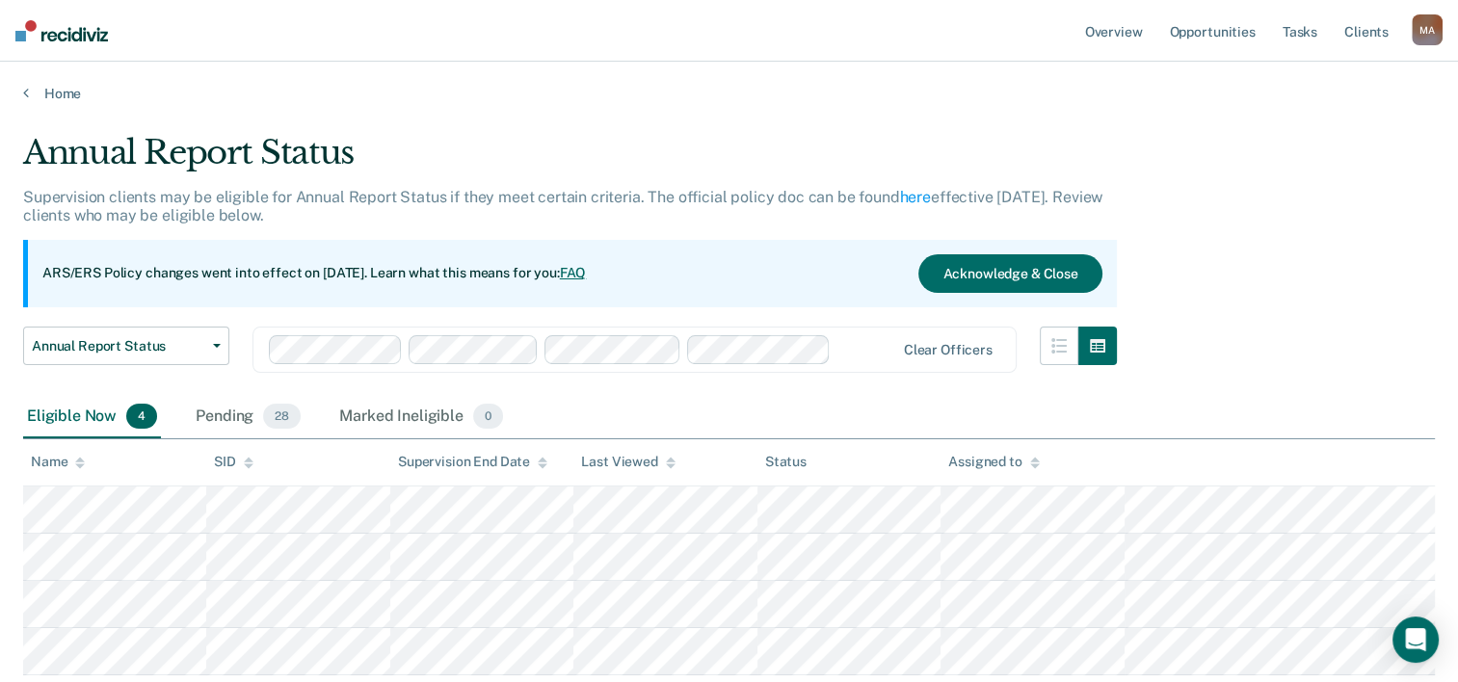
scroll to position [130, 0]
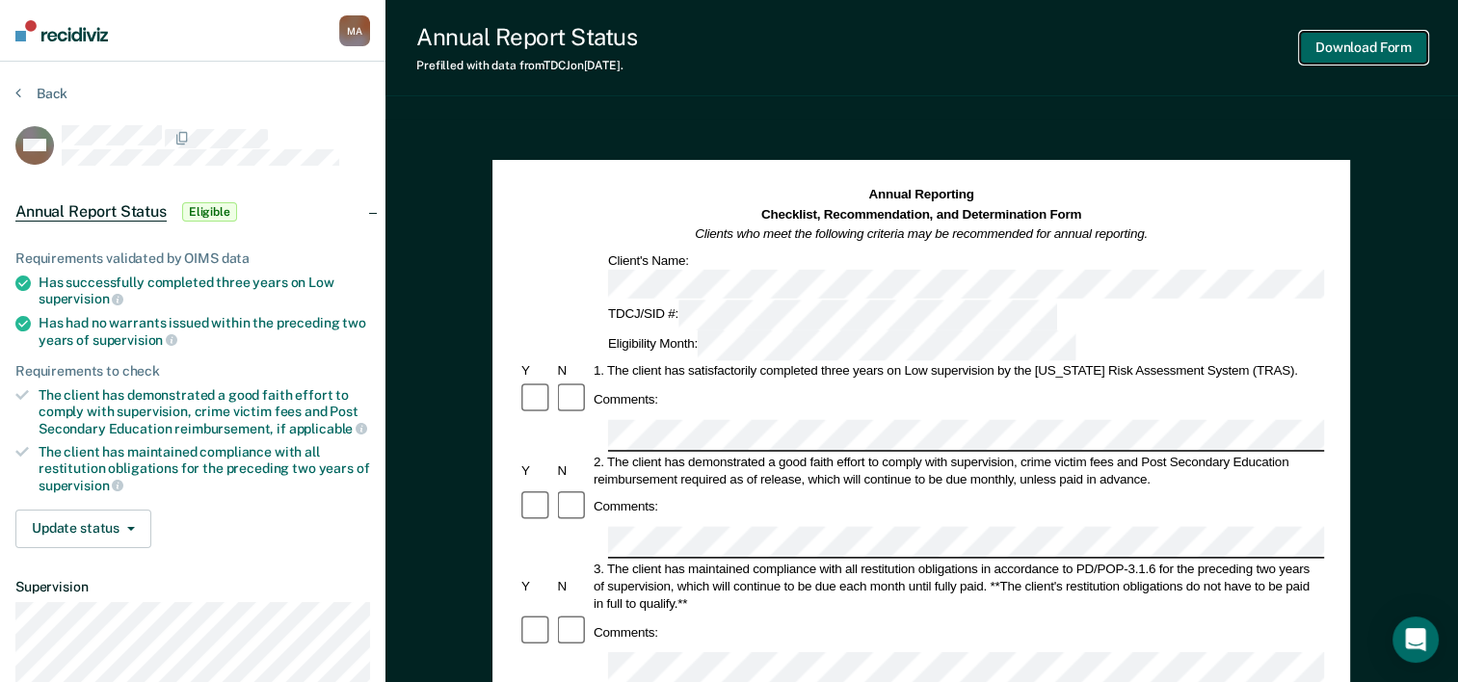
click at [1341, 38] on button "Download Form" at bounding box center [1363, 48] width 127 height 32
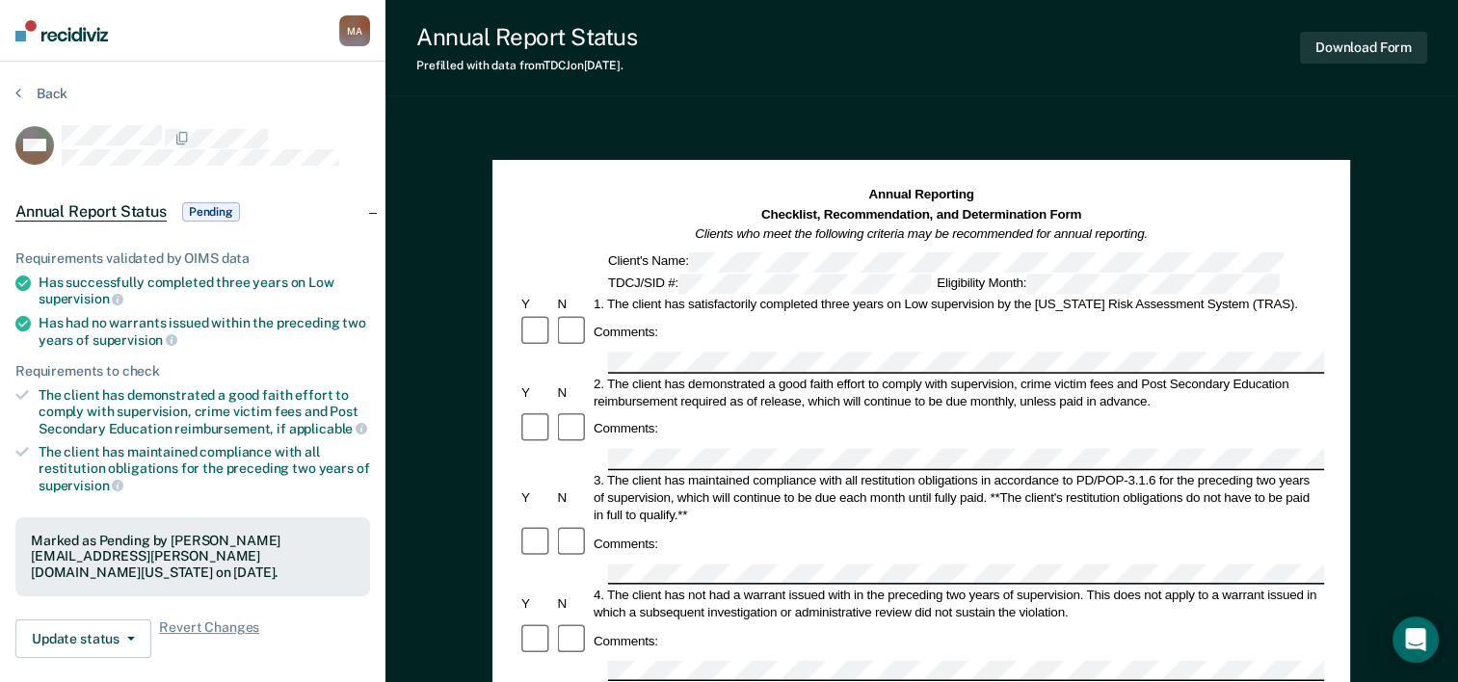
scroll to position [83, 0]
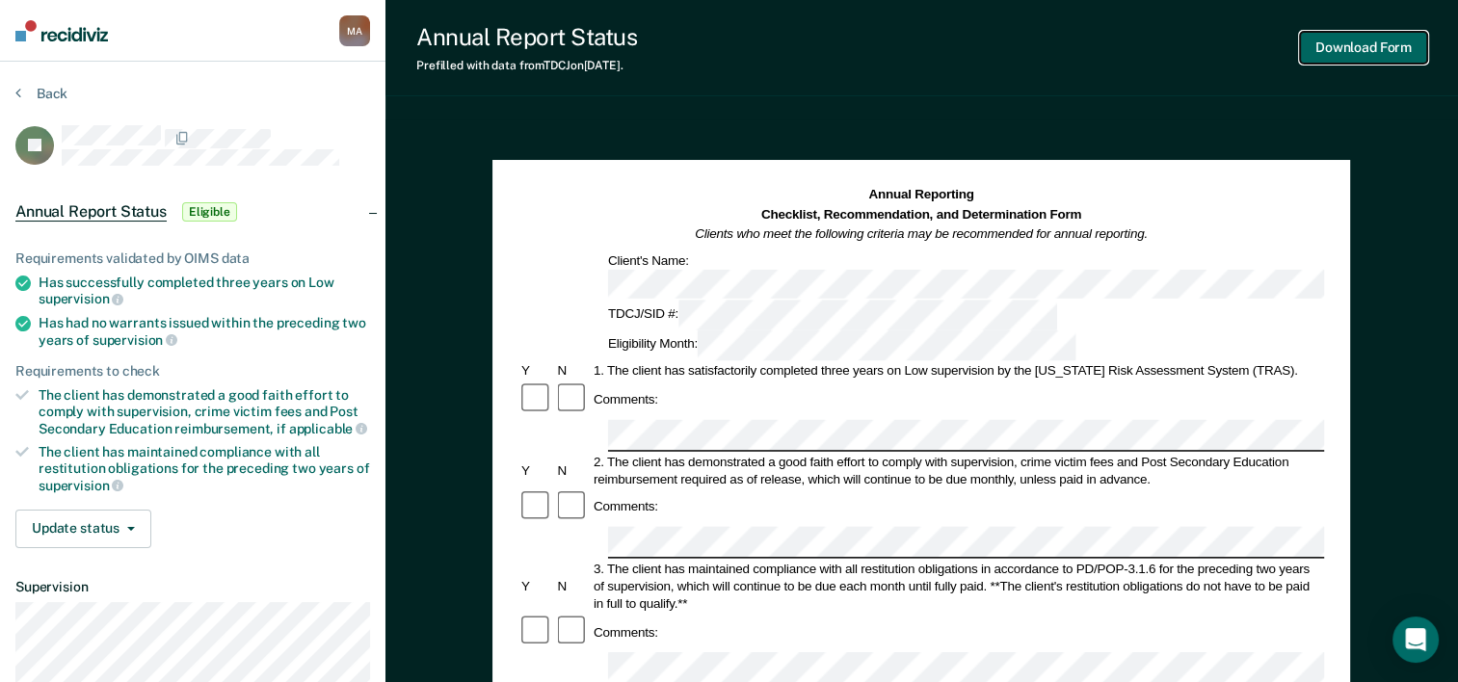
click at [1347, 44] on button "Download Form" at bounding box center [1363, 48] width 127 height 32
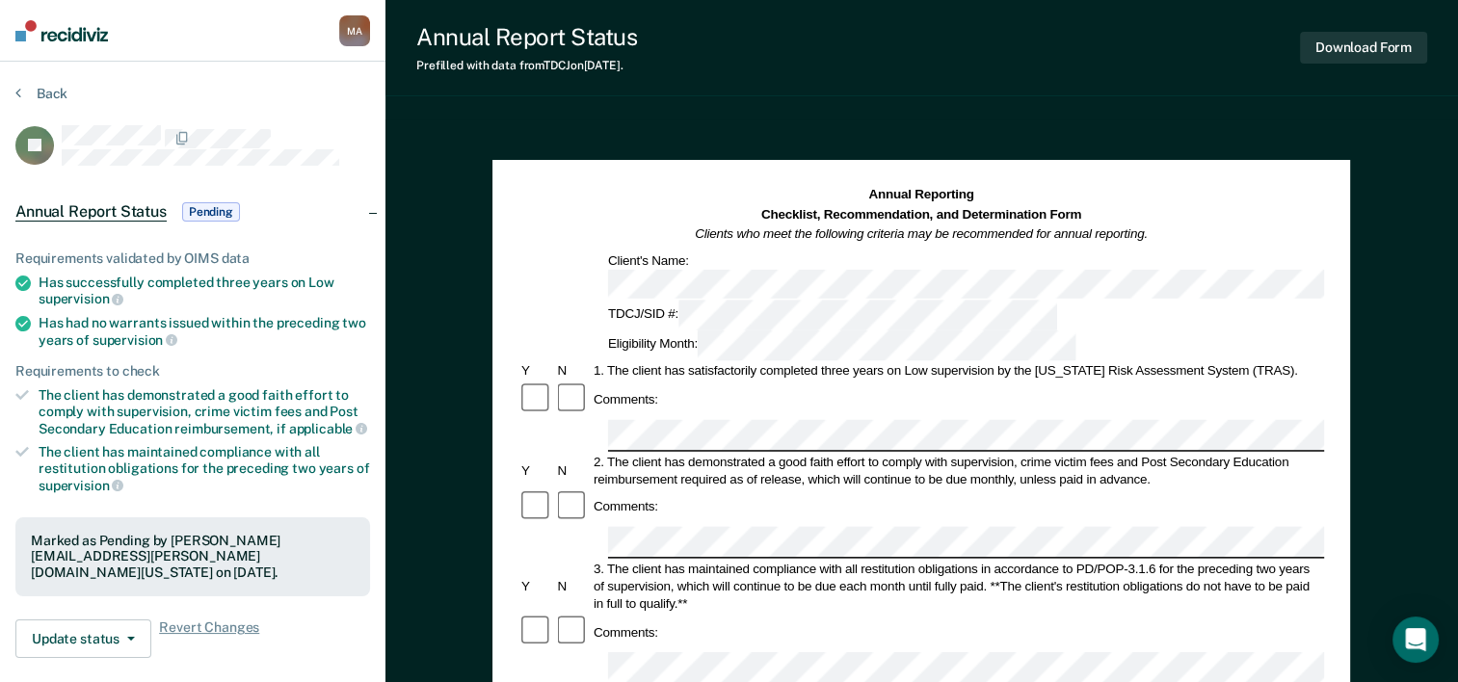
scroll to position [35, 0]
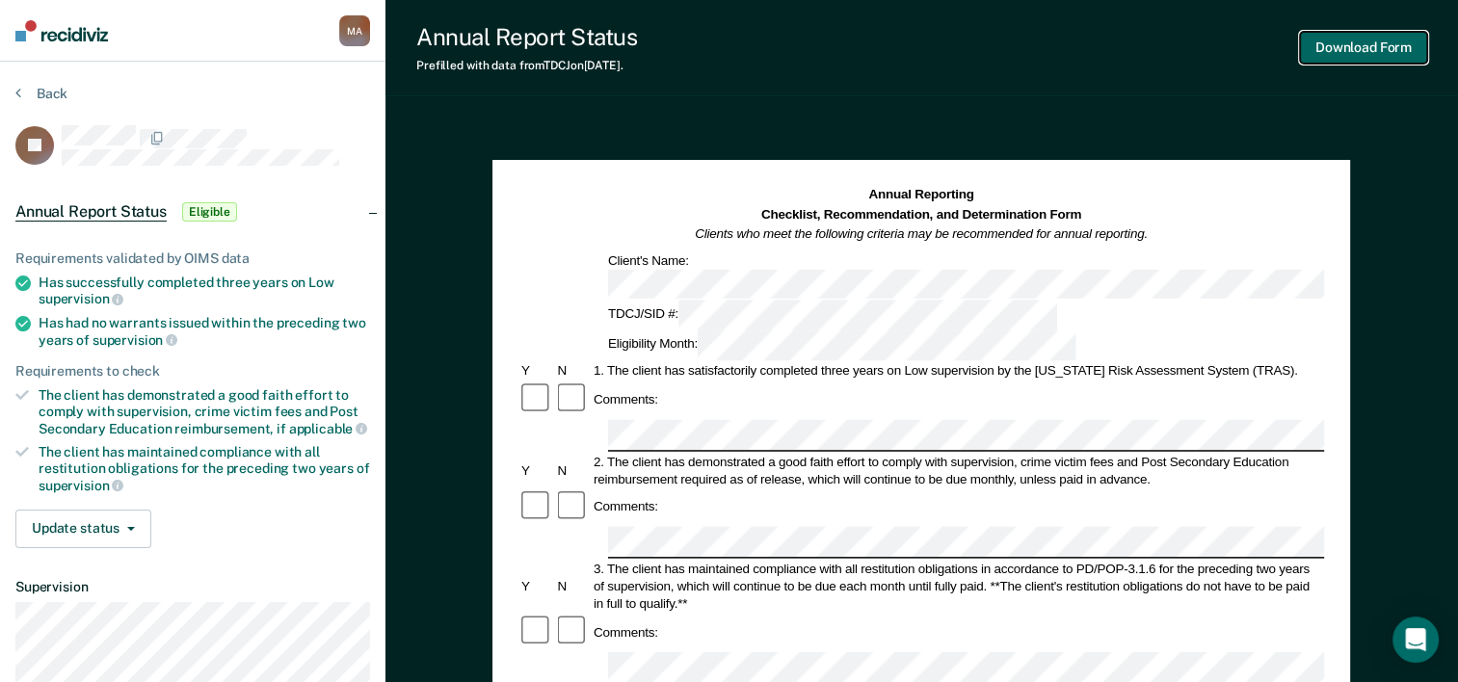
click at [1332, 38] on button "Download Form" at bounding box center [1363, 48] width 127 height 32
click at [1348, 43] on button "Download Form" at bounding box center [1363, 48] width 127 height 32
